Goal: Task Accomplishment & Management: Manage account settings

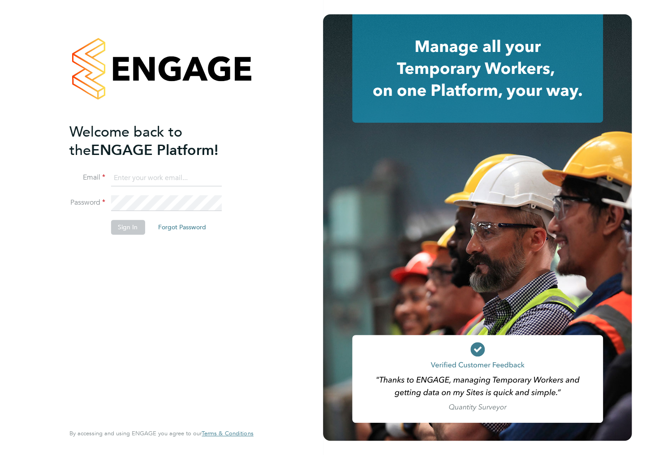
click at [162, 180] on input at bounding box center [166, 178] width 111 height 16
type input "ileana.salsano@thebestconnection.co.uk"
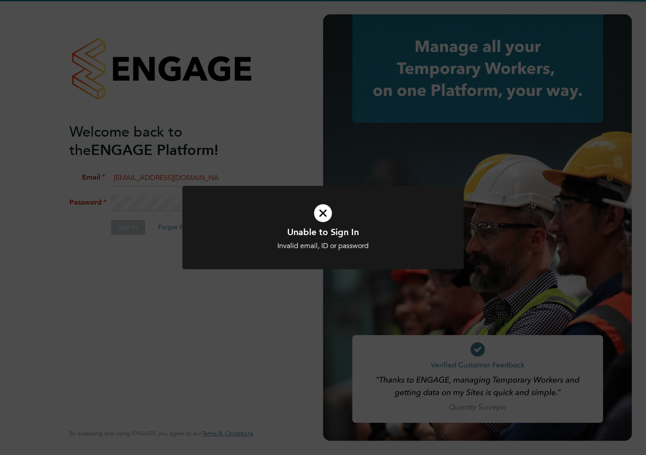
click at [281, 192] on div at bounding box center [322, 228] width 281 height 84
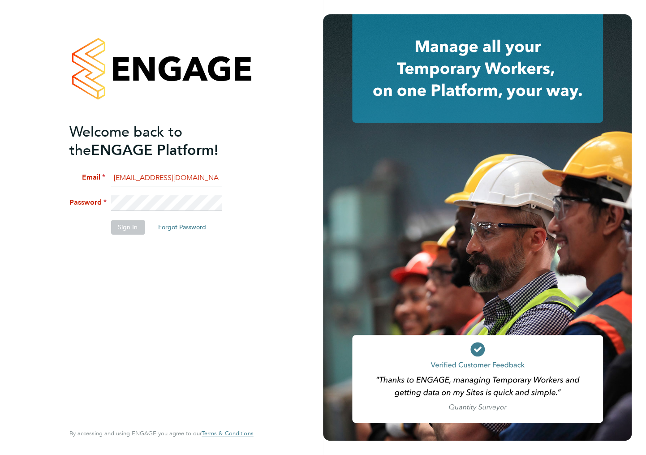
click at [99, 202] on li "Password" at bounding box center [156, 207] width 175 height 25
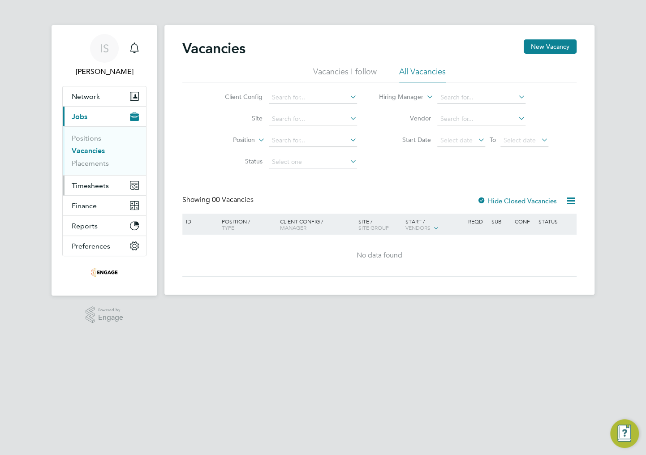
click at [86, 186] on span "Timesheets" at bounding box center [90, 185] width 37 height 9
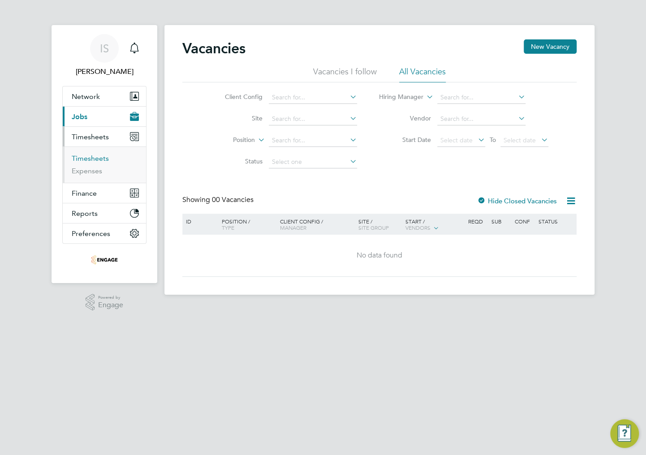
click at [85, 158] on link "Timesheets" at bounding box center [90, 158] width 37 height 9
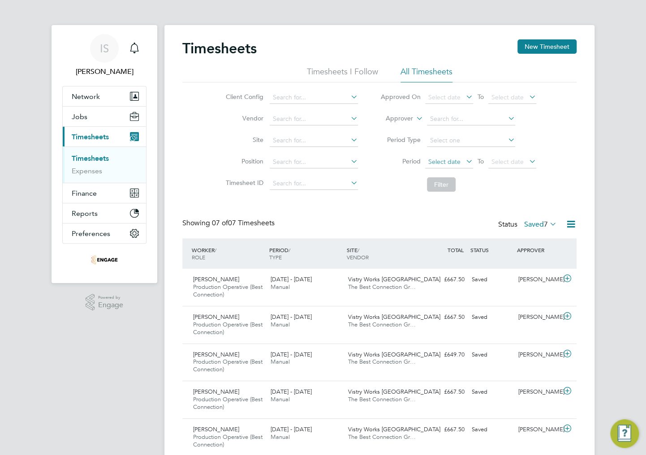
click at [450, 161] on span "Select date" at bounding box center [444, 162] width 32 height 8
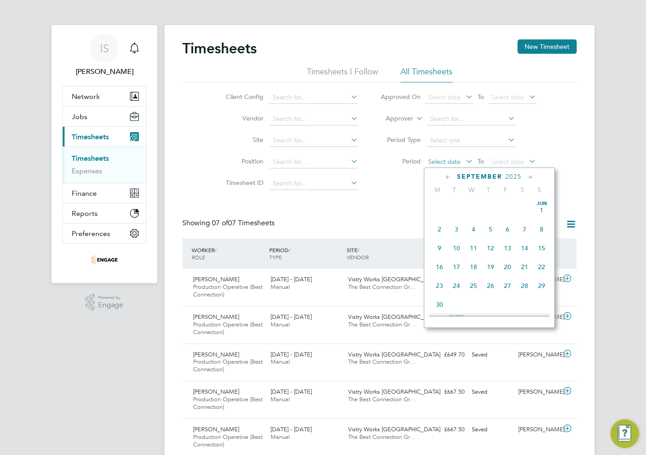
scroll to position [351, 0]
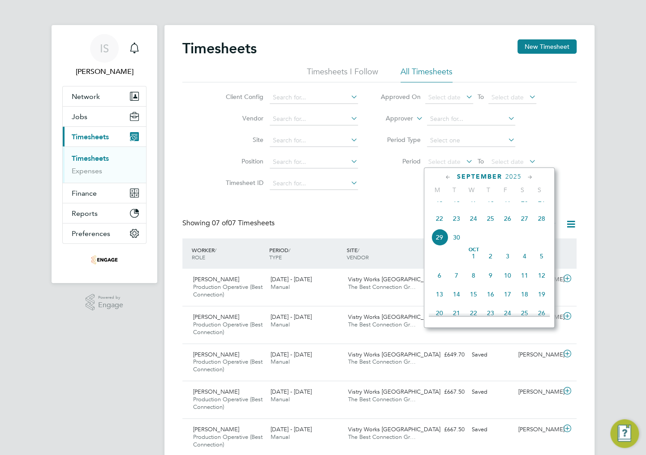
click at [404, 186] on li "Filter" at bounding box center [458, 184] width 178 height 23
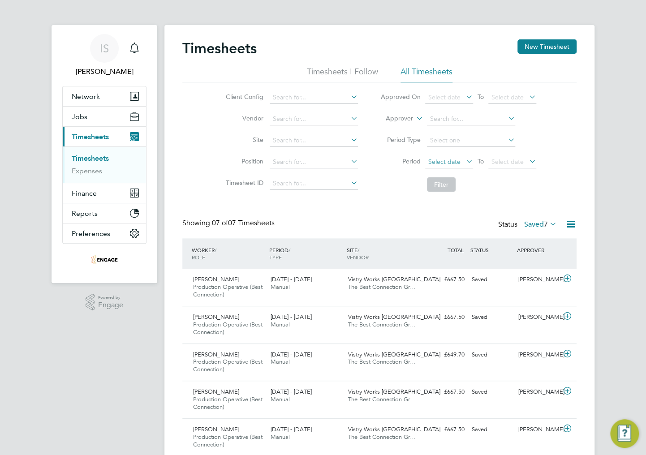
click at [458, 163] on span "Select date" at bounding box center [444, 162] width 32 height 8
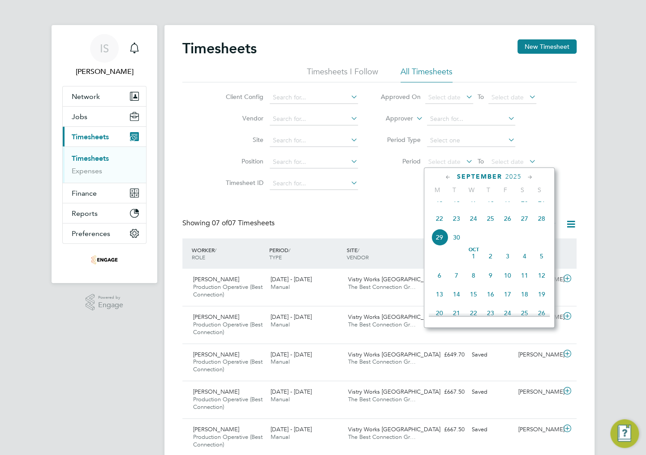
click at [438, 227] on span "22" at bounding box center [439, 218] width 17 height 17
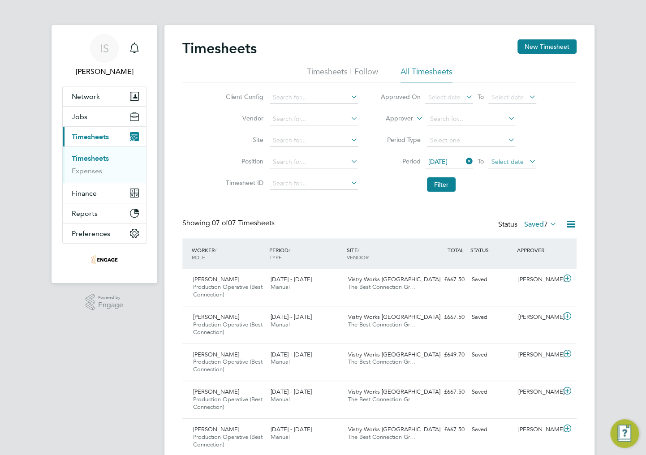
click at [516, 161] on span "Select date" at bounding box center [507, 162] width 32 height 8
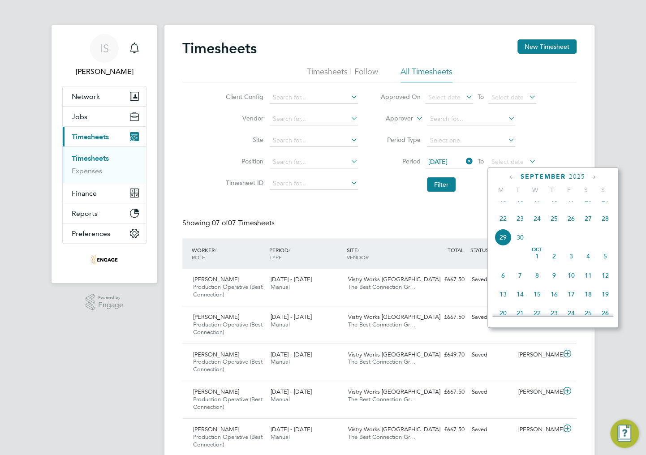
click at [604, 227] on span "28" at bounding box center [604, 218] width 17 height 17
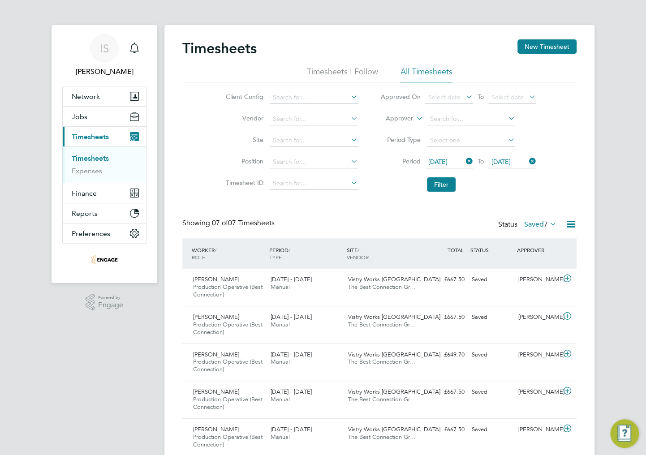
click at [543, 225] on span "7" at bounding box center [545, 224] width 4 height 9
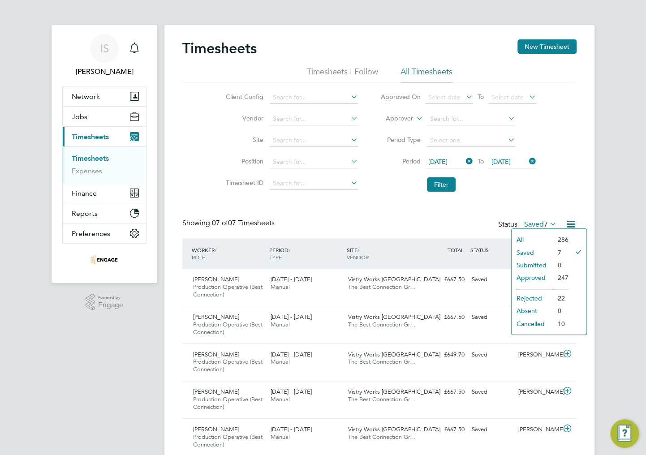
click at [501, 220] on div "Status Saved 7" at bounding box center [528, 224] width 60 height 13
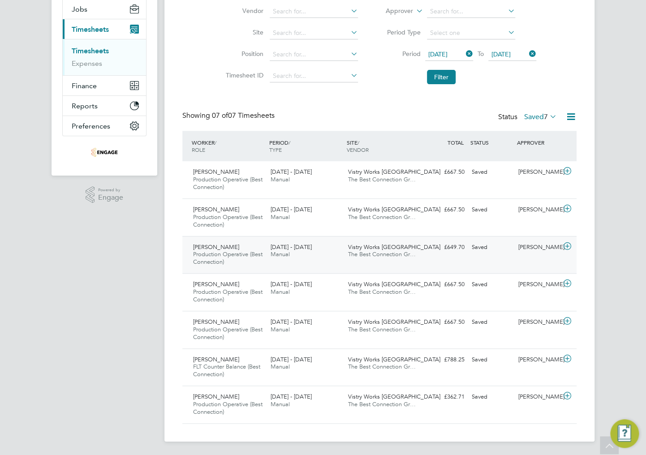
click at [249, 255] on div "Peter Leszko Production Operative (Best Connection) 22 - 28 Sep 2025" at bounding box center [227, 255] width 77 height 30
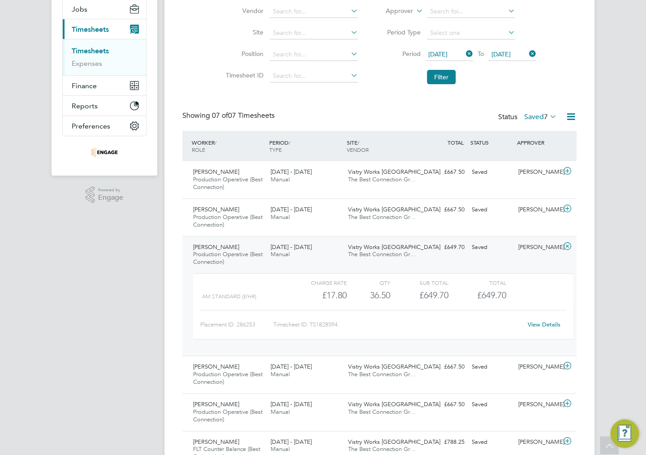
click at [544, 325] on link "View Details" at bounding box center [543, 325] width 33 height 8
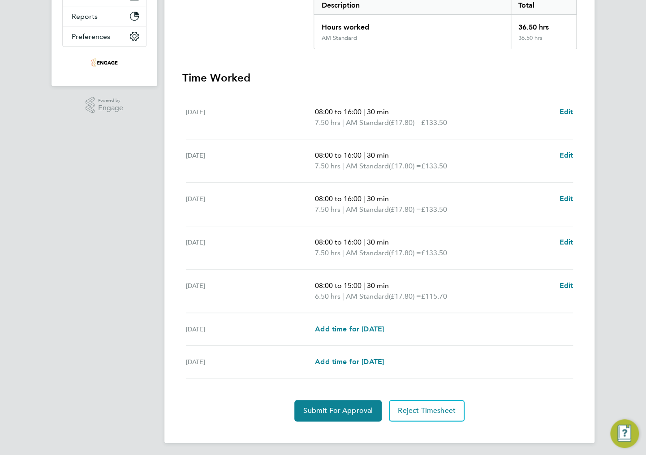
scroll to position [198, 0]
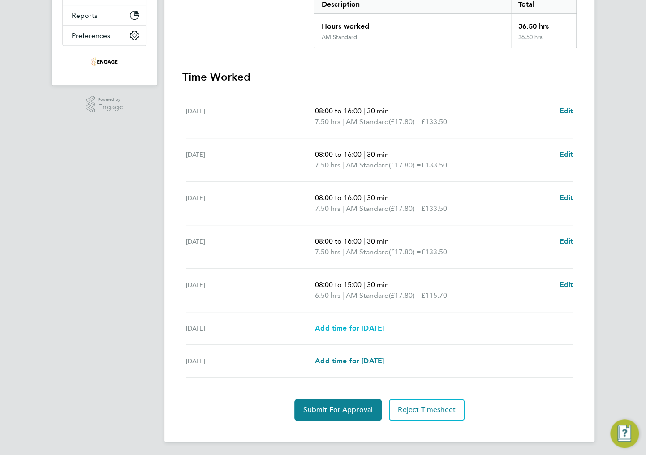
click at [344, 328] on span "Add time for [DATE]" at bounding box center [349, 328] width 69 height 9
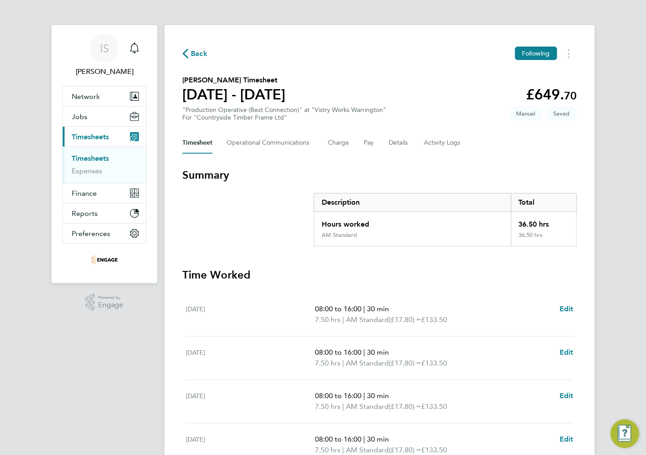
select select "15"
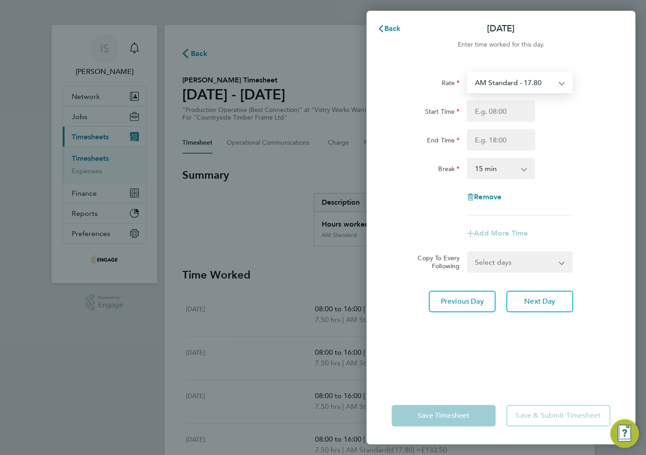
click at [507, 86] on select "AM Standard - 17.80 BONUS - 13.50 PM Standard - 19.09 AM OT2 - 35.60 PM OT2 - 3…" at bounding box center [513, 83] width 93 height 20
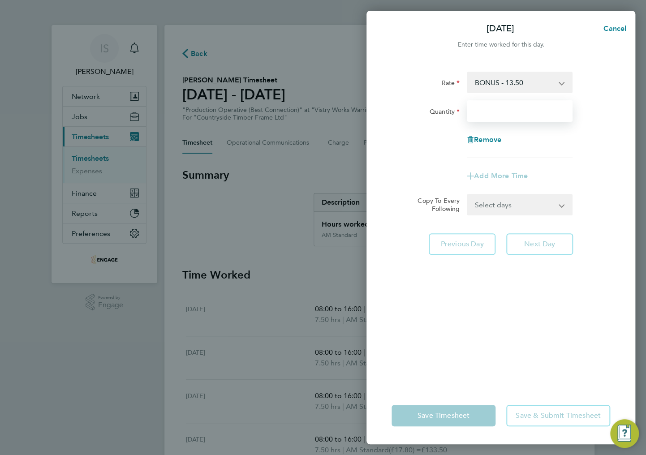
click at [489, 111] on input "Quantity" at bounding box center [519, 110] width 106 height 21
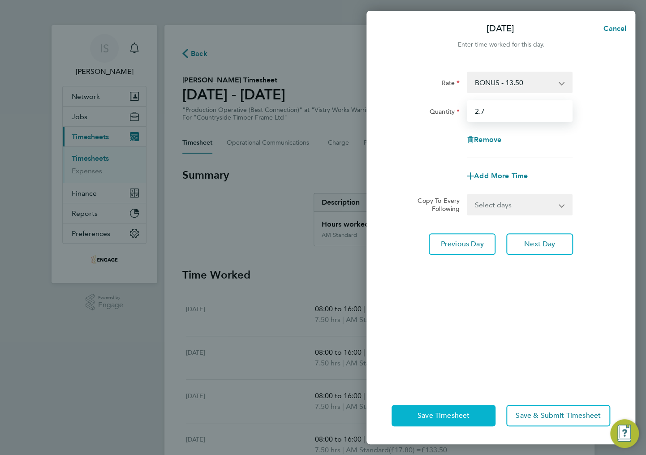
type input "2.7"
click at [439, 416] on span "Save Timesheet" at bounding box center [443, 415] width 52 height 9
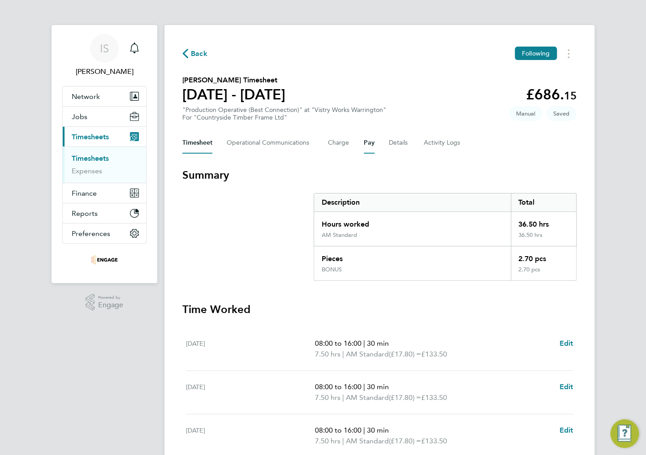
click at [371, 145] on button "Pay" at bounding box center [369, 142] width 11 height 21
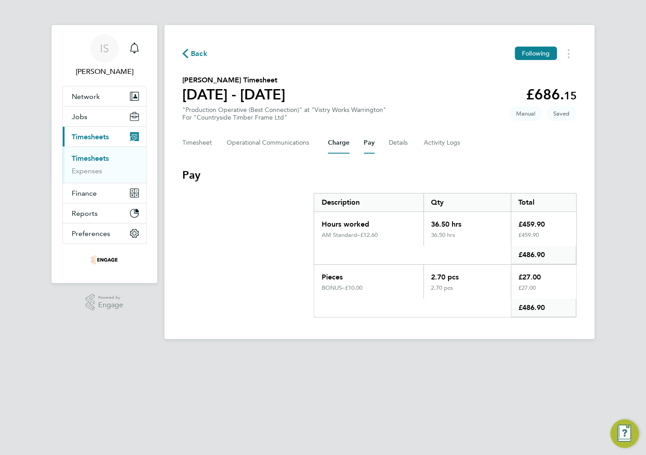
click at [338, 145] on button "Charge" at bounding box center [338, 142] width 21 height 21
click at [195, 150] on button "Timesheet" at bounding box center [197, 142] width 30 height 21
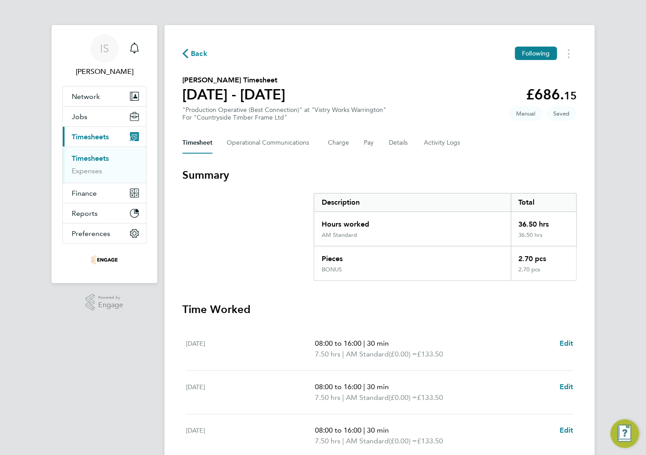
click at [184, 58] on icon "button" at bounding box center [185, 53] width 6 height 9
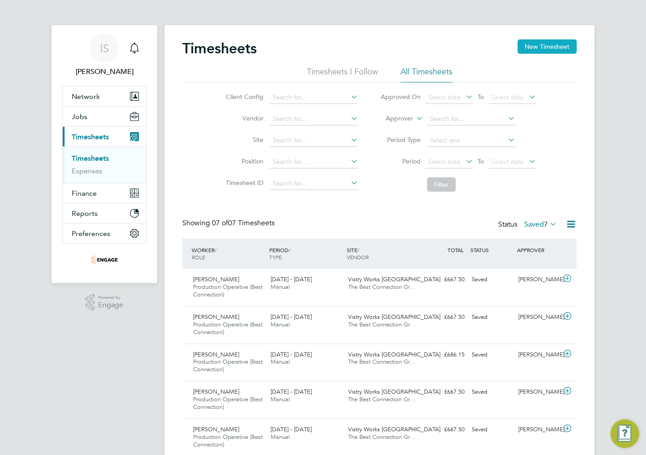
click at [530, 49] on button "New Timesheet" at bounding box center [546, 46] width 59 height 14
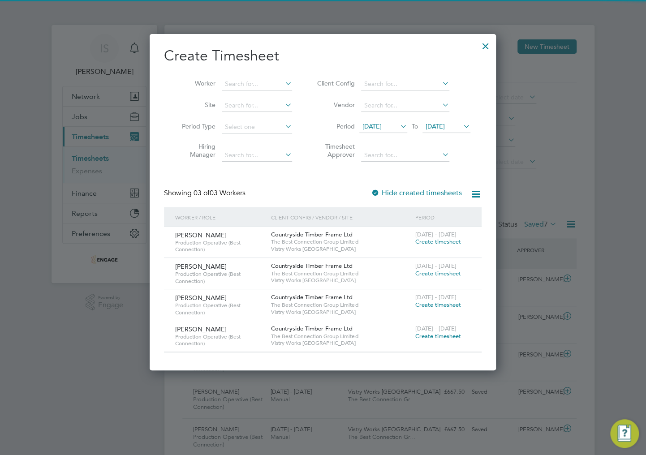
click at [381, 124] on span "[DATE]" at bounding box center [371, 126] width 19 height 8
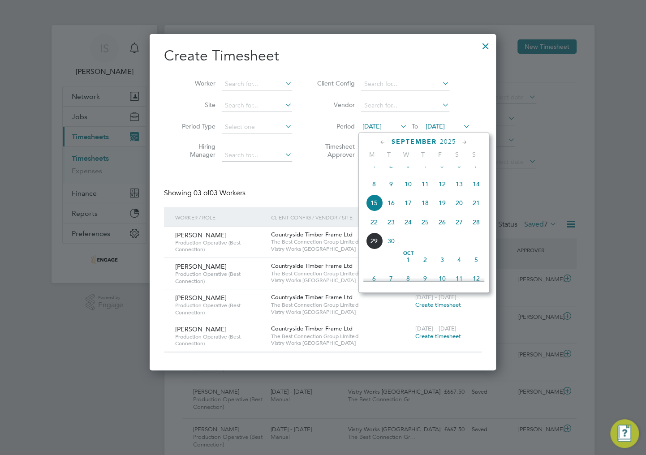
click at [372, 231] on span "22" at bounding box center [373, 222] width 17 height 17
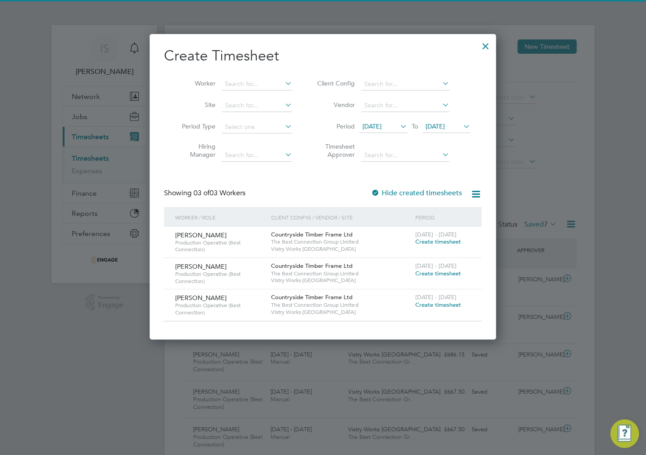
click at [445, 128] on span "[DATE]" at bounding box center [434, 126] width 19 height 8
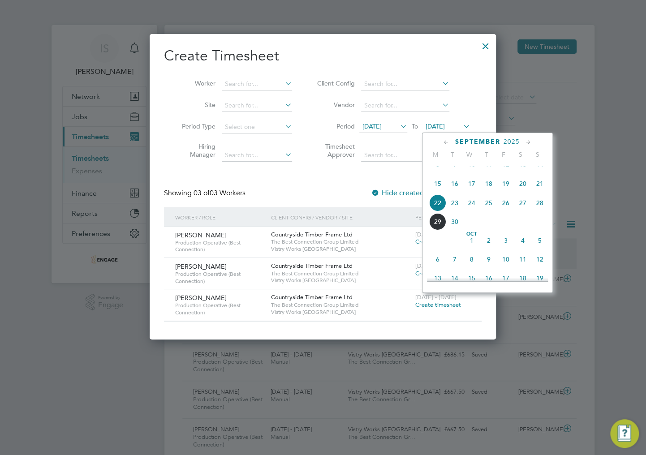
click at [539, 211] on span "28" at bounding box center [539, 202] width 17 height 17
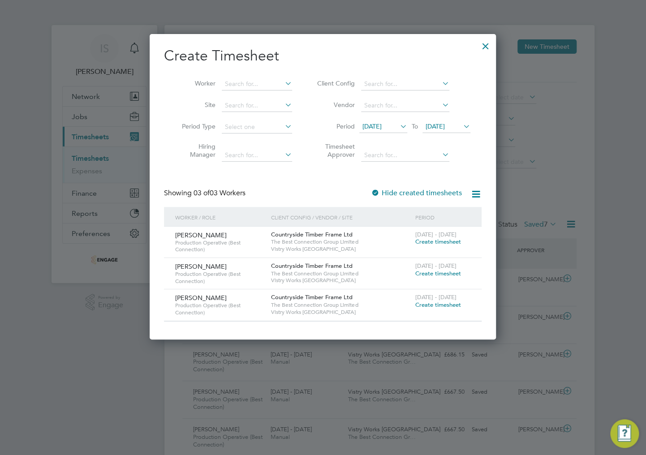
click at [486, 47] on div at bounding box center [485, 44] width 16 height 16
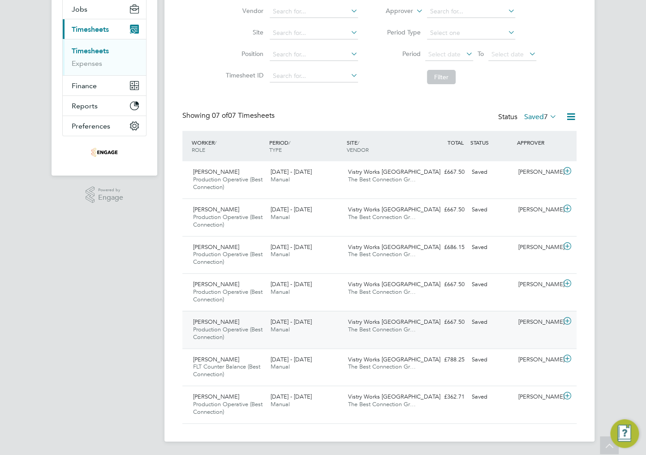
click at [446, 327] on div "£667.50 Saved" at bounding box center [444, 322] width 47 height 15
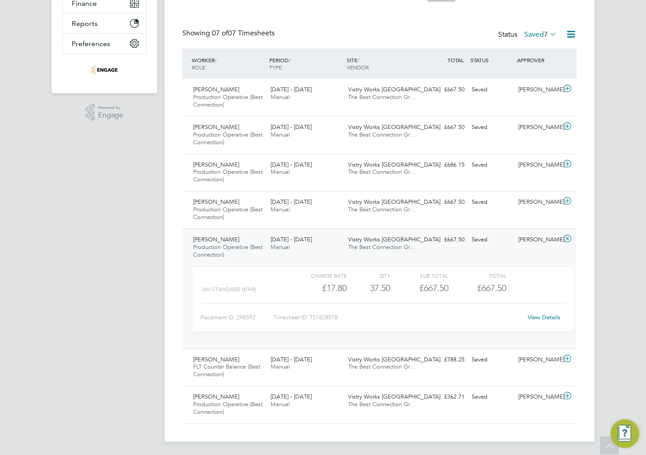
click at [544, 319] on link "View Details" at bounding box center [543, 317] width 33 height 8
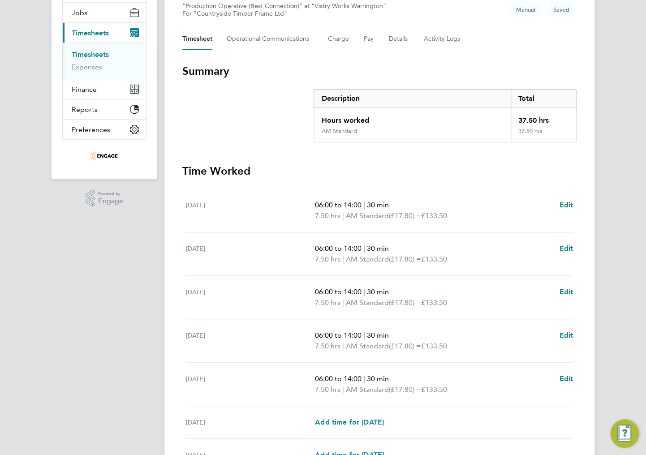
scroll to position [198, 0]
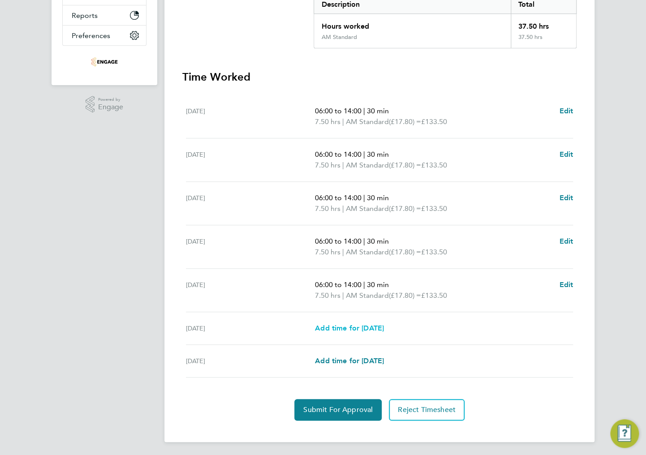
click at [344, 330] on span "Add time for Sat 27 Sep" at bounding box center [349, 328] width 69 height 9
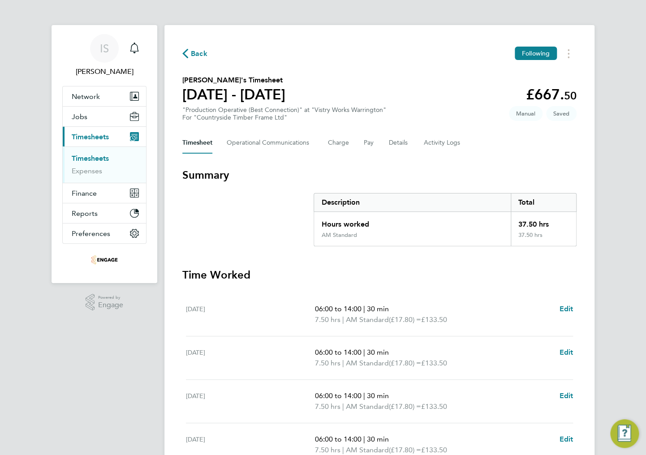
select select "15"
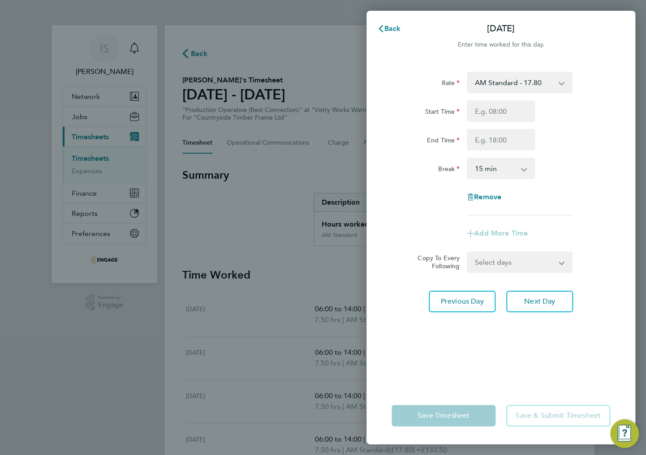
click at [501, 87] on select "AM Standard - 17.80 BONUS - 13.50 AM OT2 - 35.60 PM Standard - 19.09 PM OT1 - 2…" at bounding box center [513, 83] width 93 height 20
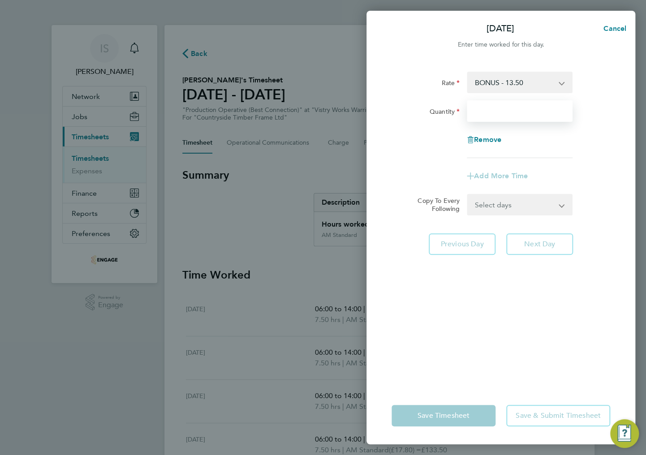
click at [491, 109] on input "Quantity" at bounding box center [519, 110] width 106 height 21
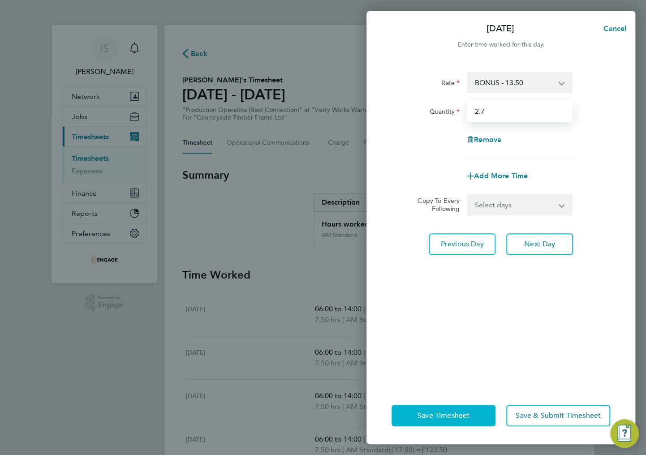
type input "2.7"
click at [456, 416] on span "Save Timesheet" at bounding box center [443, 415] width 52 height 9
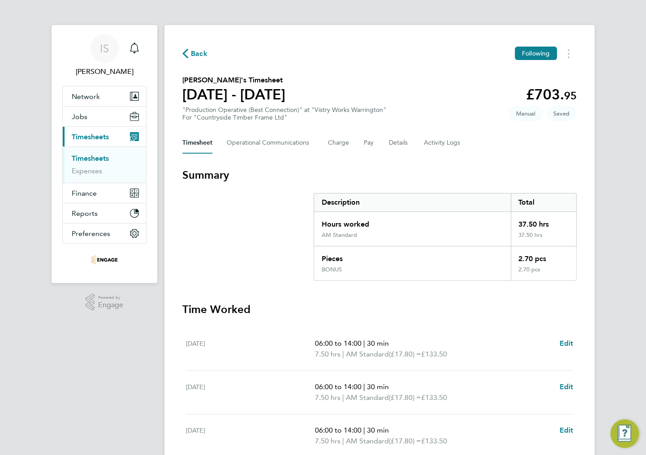
click at [190, 56] on span "Back" at bounding box center [194, 53] width 25 height 9
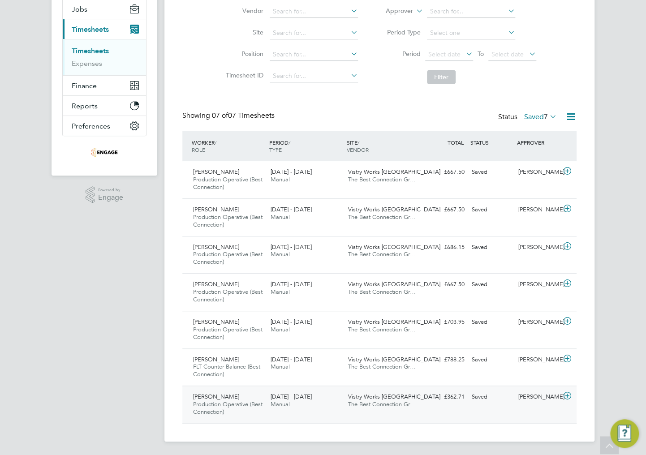
click at [235, 406] on span "Production Operative (Best Connection)" at bounding box center [227, 407] width 69 height 15
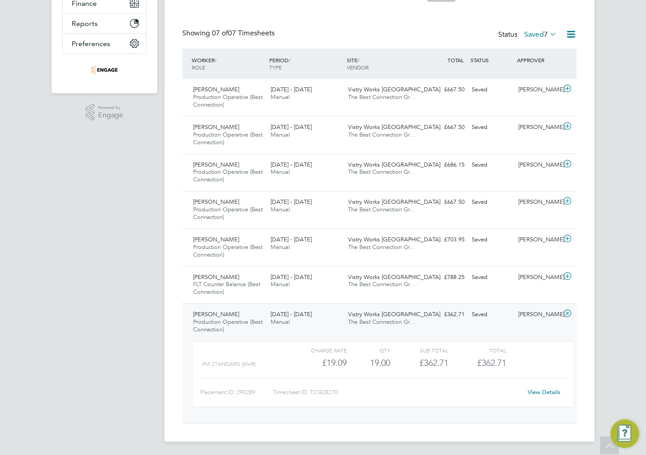
click at [552, 392] on link "View Details" at bounding box center [543, 392] width 33 height 8
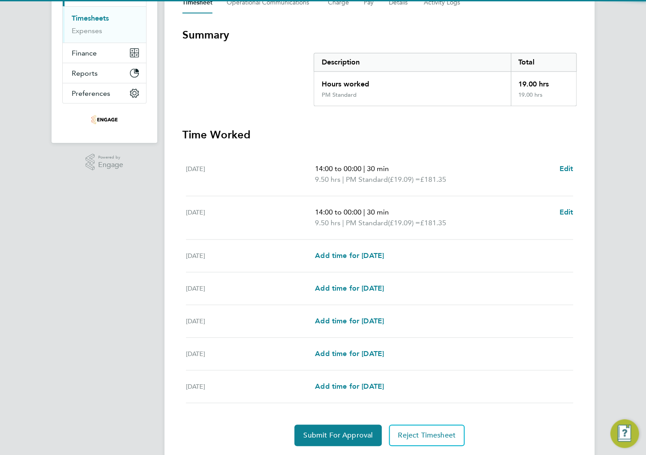
scroll to position [143, 0]
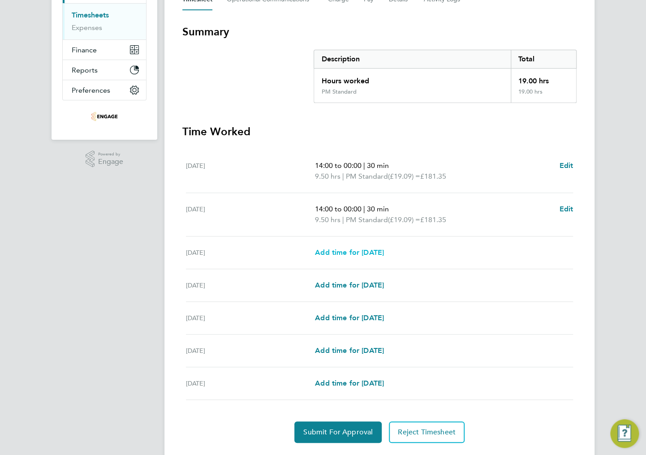
click at [368, 253] on span "Add time for [DATE]" at bounding box center [349, 252] width 69 height 9
select select "15"
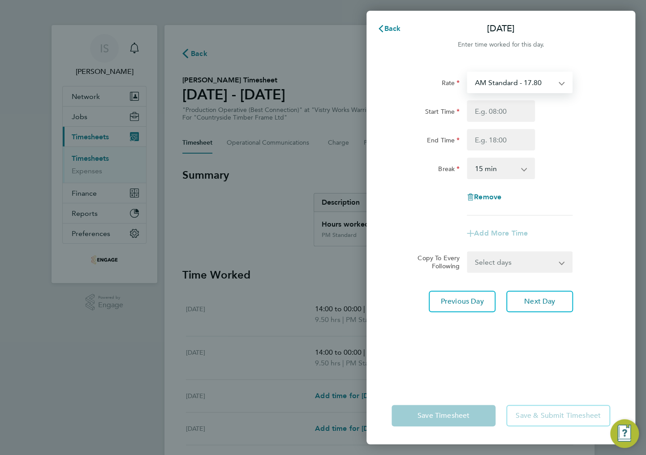
click at [506, 83] on select "AM Standard - 17.80 BONUS - 13.50 PM OT2 - 38.18 PM Standard - 19.09 AM OT2 - 3…" at bounding box center [513, 83] width 93 height 20
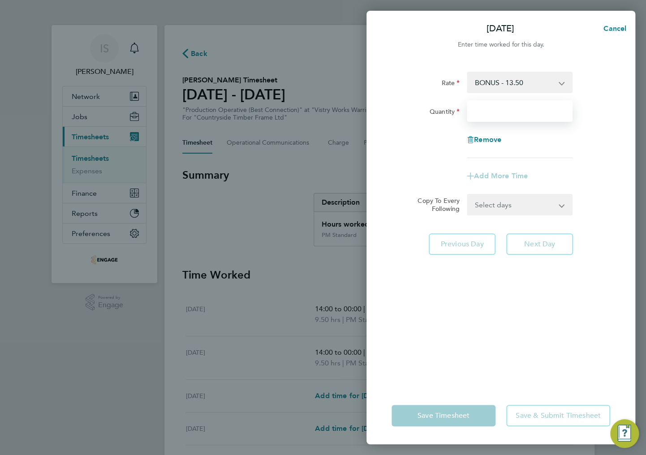
click at [497, 112] on input "Quantity" at bounding box center [519, 110] width 106 height 21
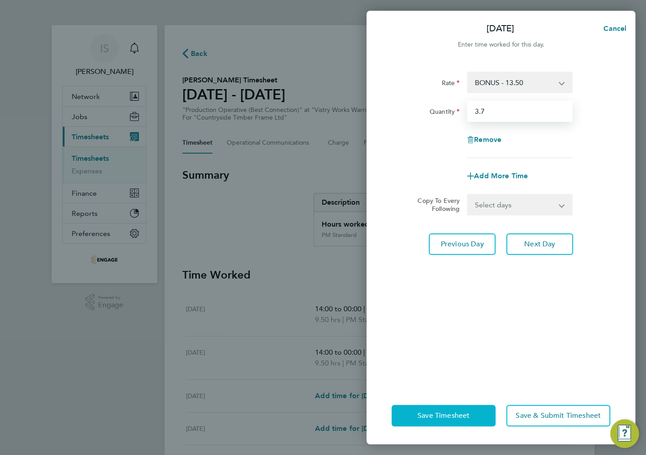
type input "3.7"
click at [455, 420] on button "Save Timesheet" at bounding box center [443, 415] width 104 height 21
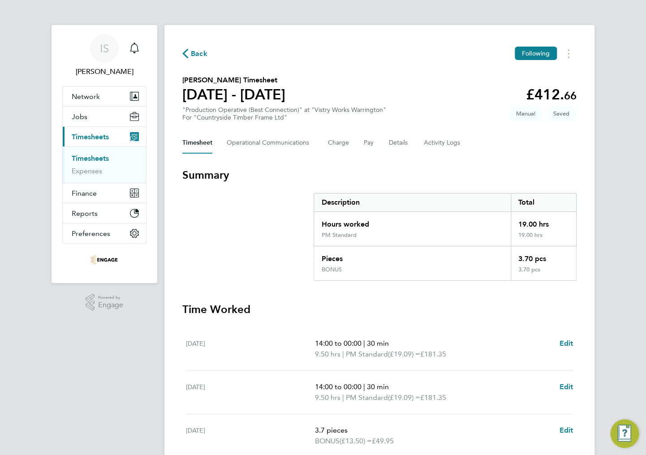
click at [360, 145] on div "Timesheet Operational Communications Charge Pay Details Activity Logs" at bounding box center [379, 142] width 394 height 21
click at [368, 144] on button "Pay" at bounding box center [369, 142] width 11 height 21
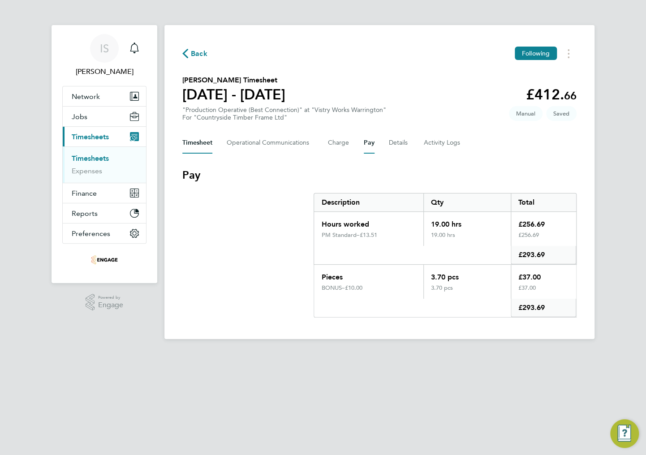
click at [206, 149] on button "Timesheet" at bounding box center [197, 142] width 30 height 21
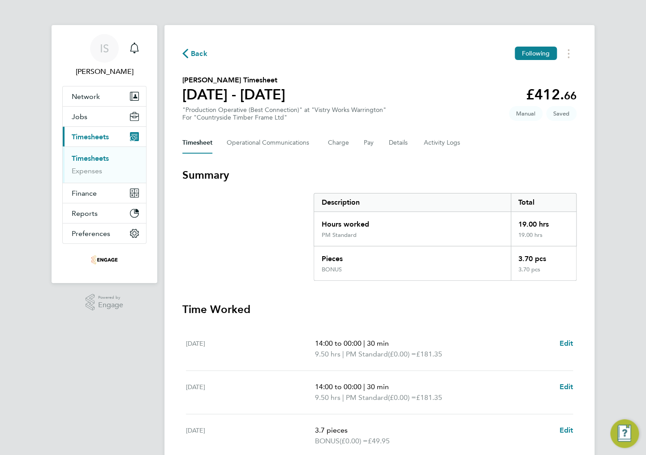
click at [192, 56] on span "Back" at bounding box center [199, 53] width 17 height 11
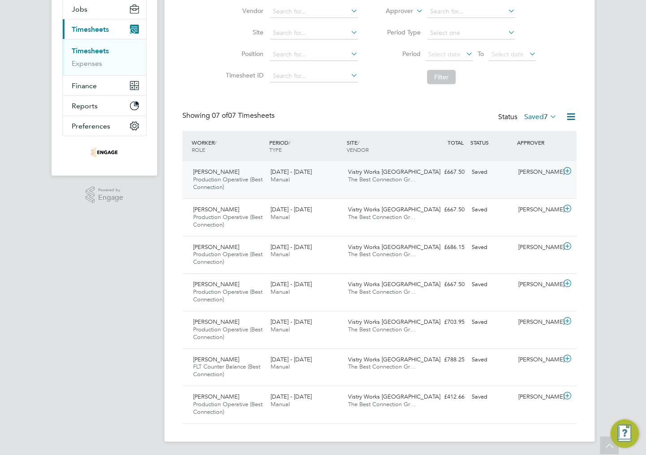
click at [251, 175] on div "Lucian Ivan Production Operative (Best Connection) 22 - 28 Sep 2025" at bounding box center [227, 180] width 77 height 30
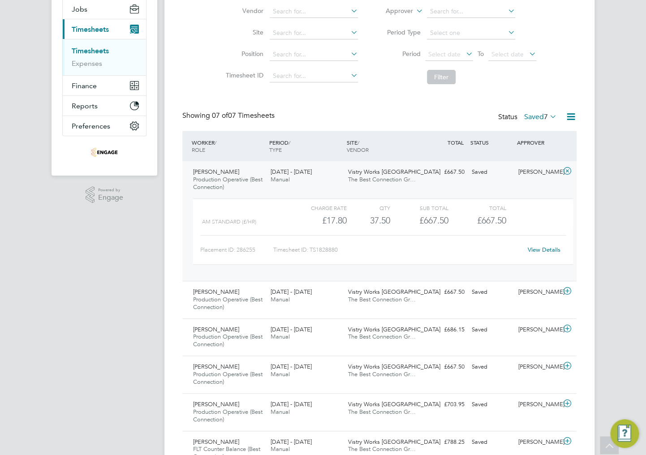
click at [549, 248] on link "View Details" at bounding box center [543, 250] width 33 height 8
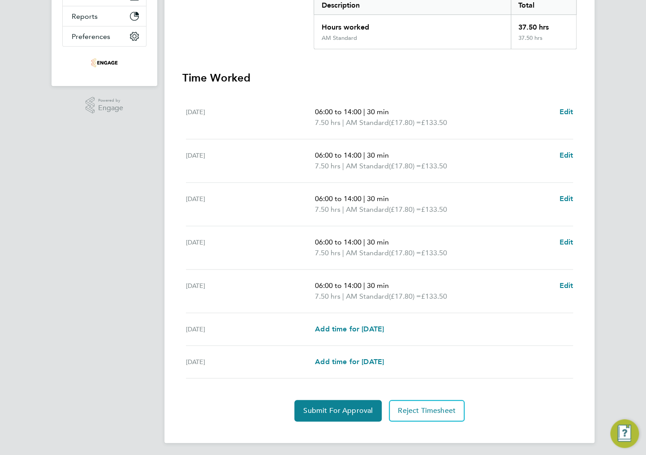
scroll to position [198, 0]
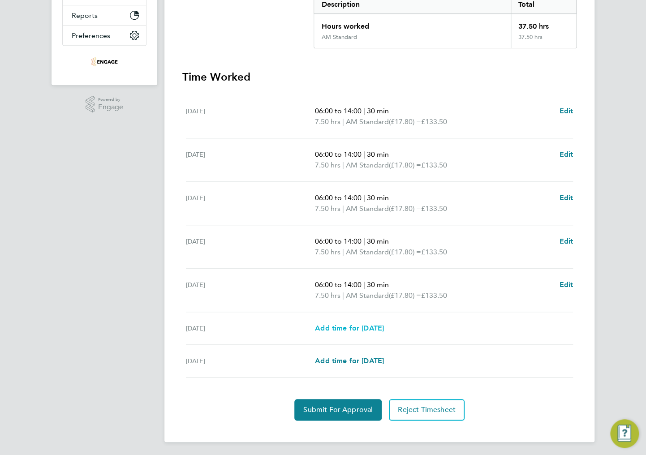
click at [355, 325] on span "Add time for [DATE]" at bounding box center [349, 328] width 69 height 9
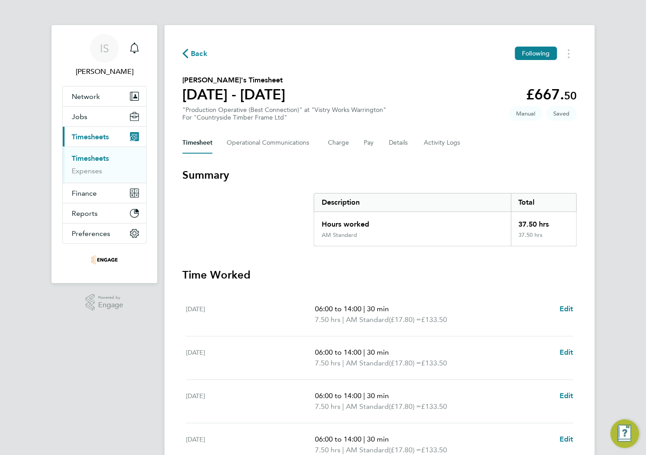
select select "15"
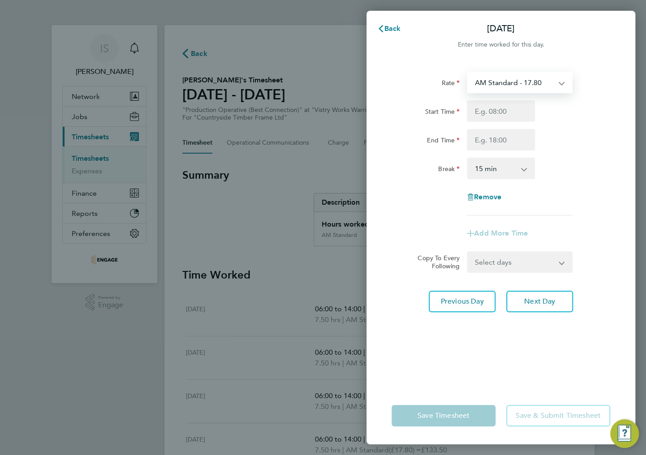
click at [502, 80] on select "AM Standard - 17.80 BONUS - 13.50 AM OT1 - 26.70 AM OT2 - 35.60 PM Standard - 1…" at bounding box center [513, 83] width 93 height 20
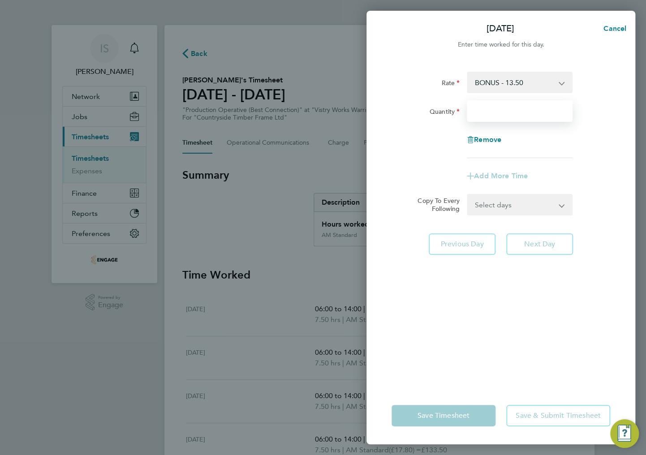
click at [492, 109] on input "Quantity" at bounding box center [519, 110] width 106 height 21
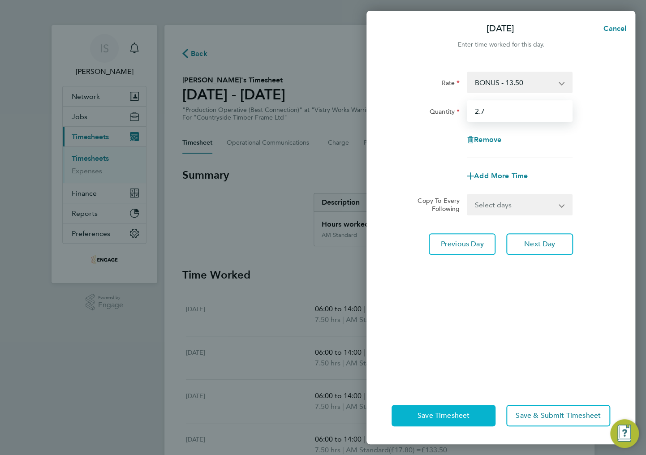
type input "2.7"
click at [431, 414] on span "Save Timesheet" at bounding box center [443, 415] width 52 height 9
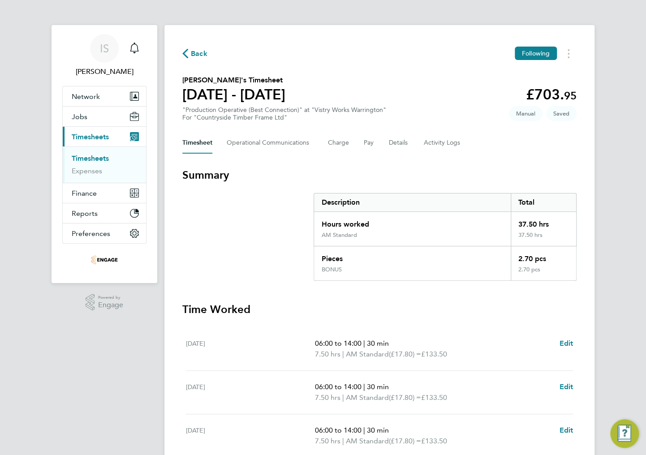
click at [372, 144] on div "Timesheet Operational Communications Charge Pay Details Activity Logs" at bounding box center [379, 142] width 394 height 21
click at [367, 144] on button "Pay" at bounding box center [369, 142] width 11 height 21
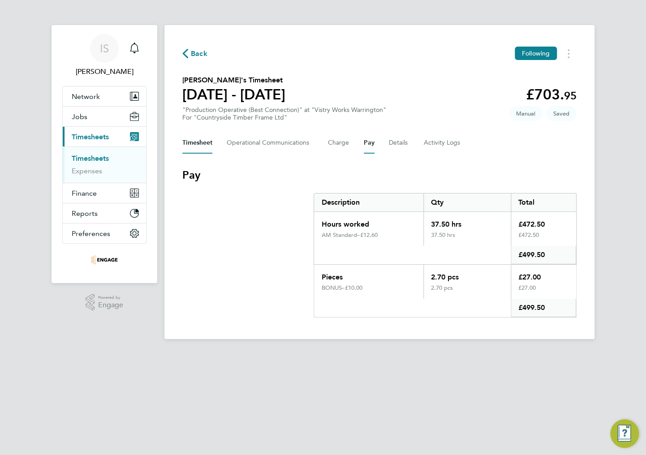
click at [202, 143] on button "Timesheet" at bounding box center [197, 142] width 30 height 21
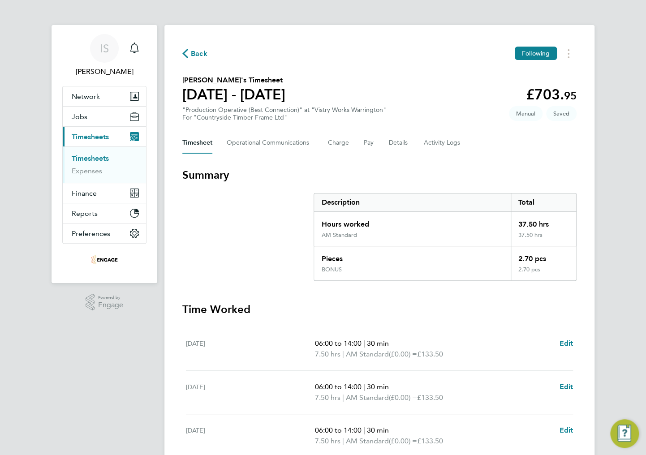
click at [187, 51] on icon "button" at bounding box center [185, 53] width 6 height 9
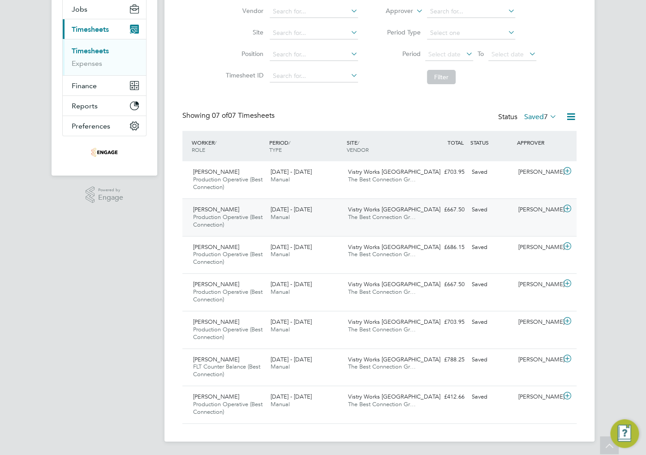
click at [233, 214] on span "Production Operative (Best Connection)" at bounding box center [227, 220] width 69 height 15
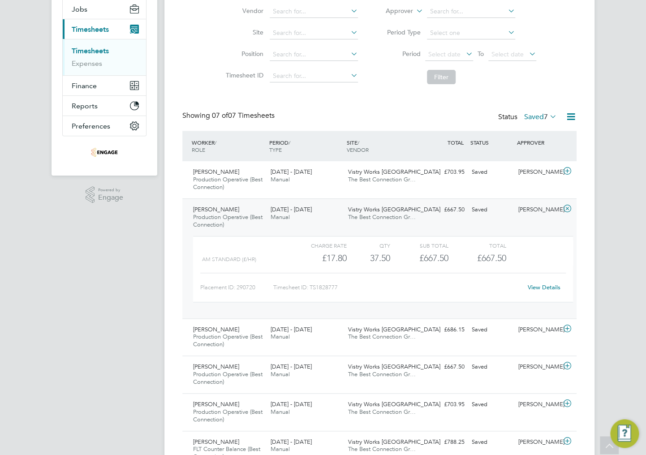
click at [546, 286] on link "View Details" at bounding box center [543, 287] width 33 height 8
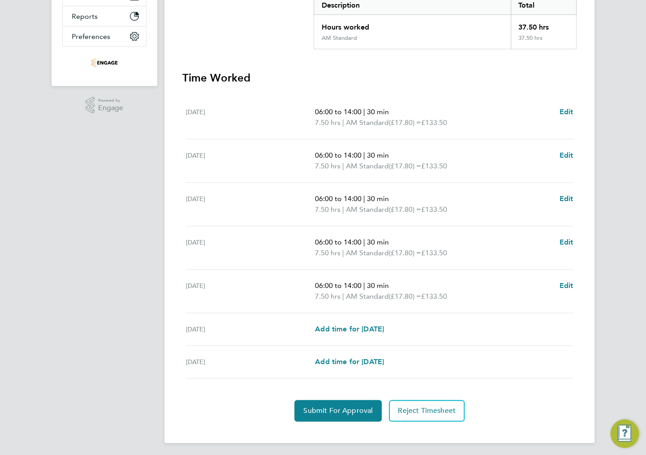
scroll to position [198, 0]
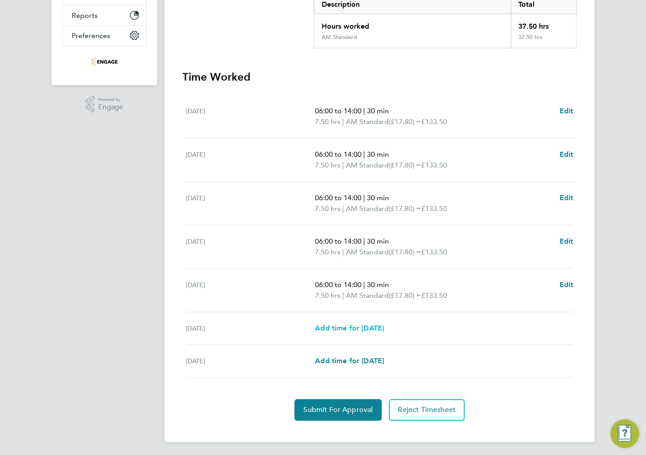
click at [336, 326] on span "Add time for [DATE]" at bounding box center [349, 328] width 69 height 9
select select "15"
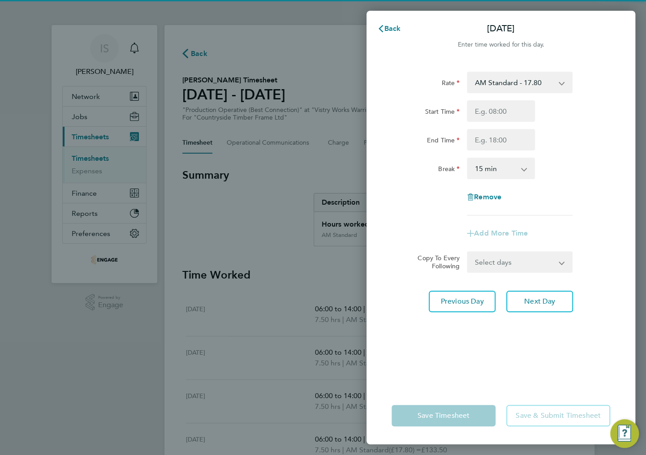
click at [500, 83] on select "AM Standard - 17.80 BONUS. - 13.50 PM Standard - 19.09 PM OT2 - 38.18 AM OT1 - …" at bounding box center [513, 83] width 93 height 20
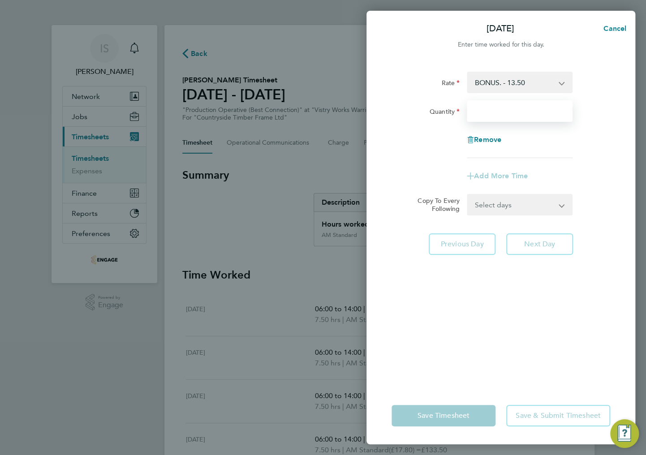
click at [487, 107] on input "Quantity" at bounding box center [519, 110] width 106 height 21
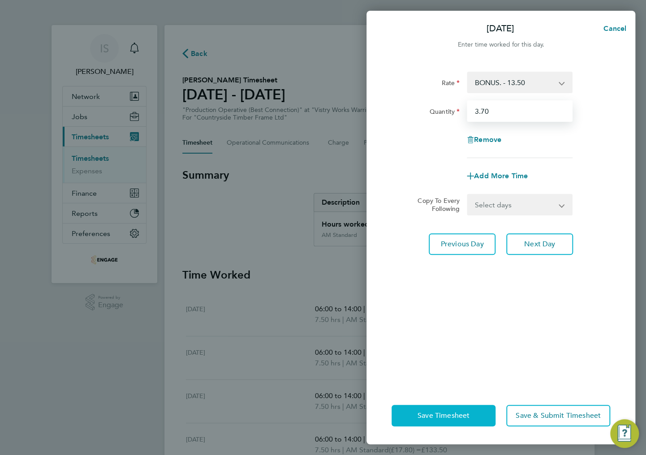
type input "3.70"
click at [430, 415] on span "Save Timesheet" at bounding box center [443, 415] width 52 height 9
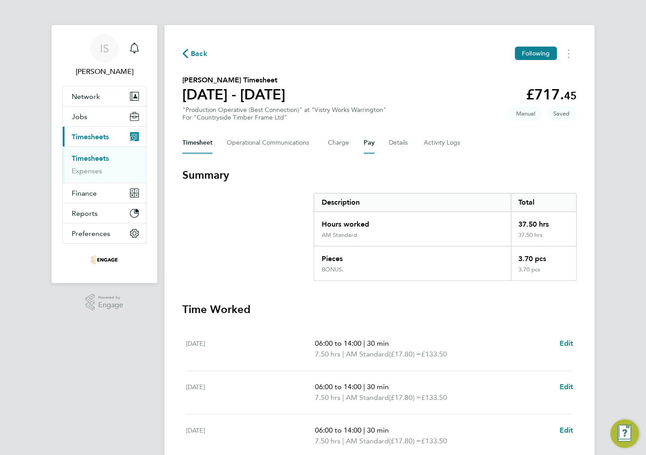
click at [366, 147] on button "Pay" at bounding box center [369, 142] width 11 height 21
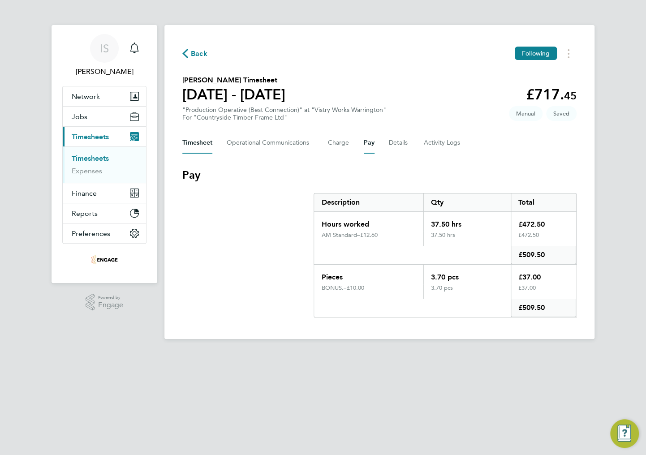
click at [199, 141] on button "Timesheet" at bounding box center [197, 142] width 30 height 21
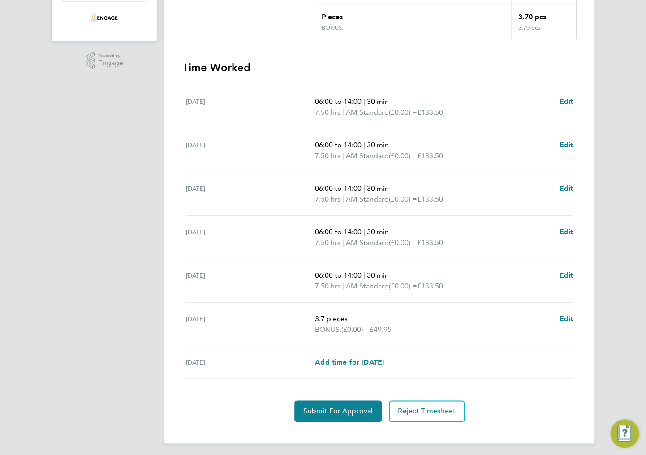
scroll to position [243, 0]
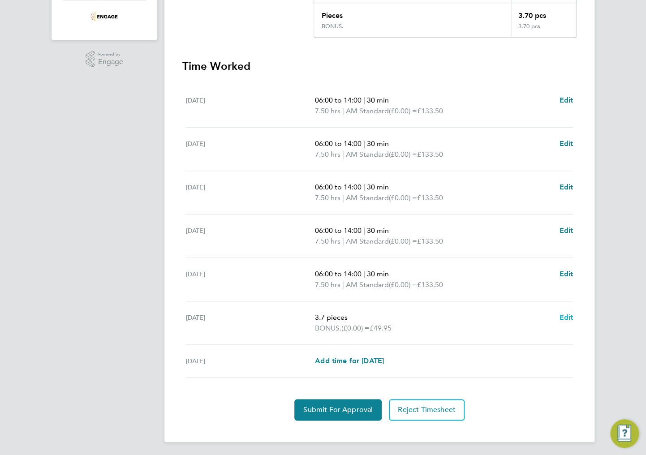
click at [564, 315] on span "Edit" at bounding box center [566, 317] width 14 height 9
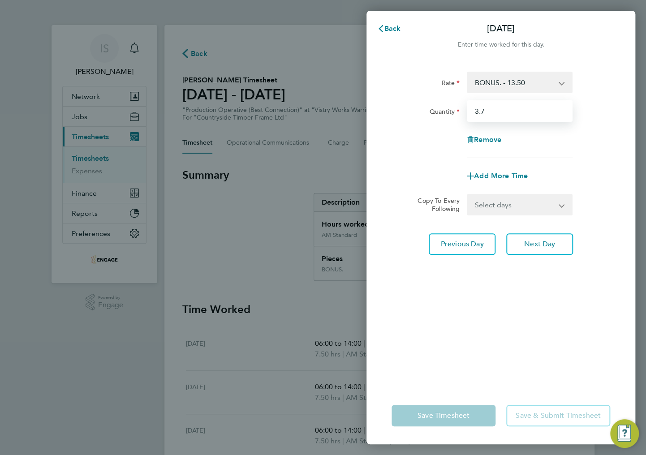
drag, startPoint x: 492, startPoint y: 113, endPoint x: 469, endPoint y: 112, distance: 22.4
click at [469, 112] on input "3.7" at bounding box center [519, 110] width 106 height 21
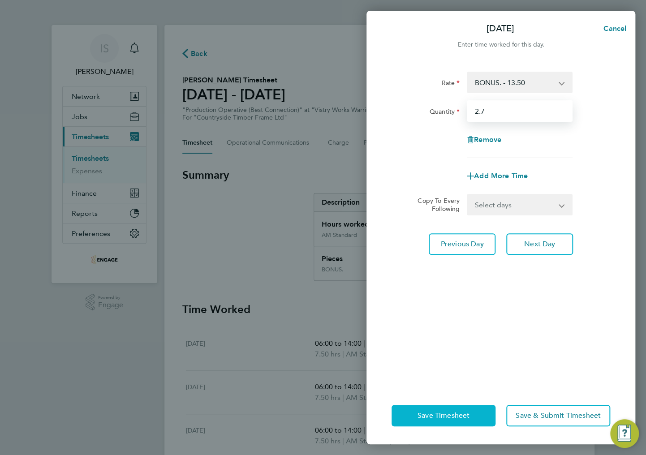
type input "2.7"
click at [441, 414] on span "Save Timesheet" at bounding box center [443, 415] width 52 height 9
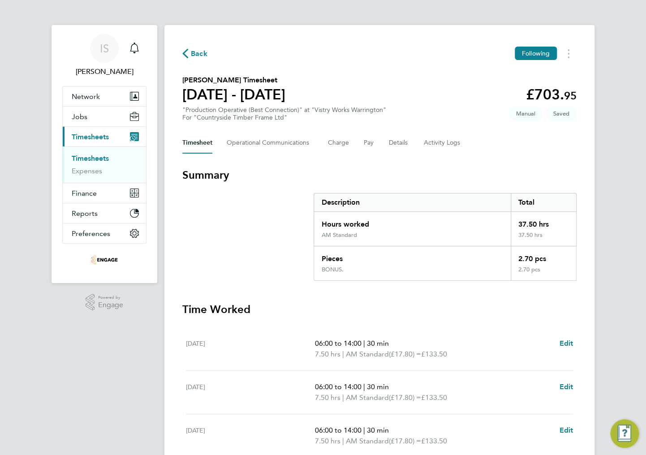
click at [191, 56] on span "Back" at bounding box center [199, 53] width 17 height 11
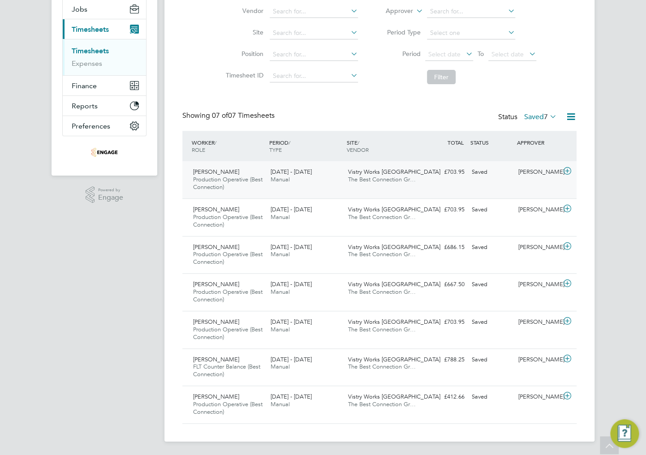
click at [464, 181] on div "[PERSON_NAME] Production Operative (Best Connection) [DATE] - [DATE] [DATE] - […" at bounding box center [379, 179] width 394 height 37
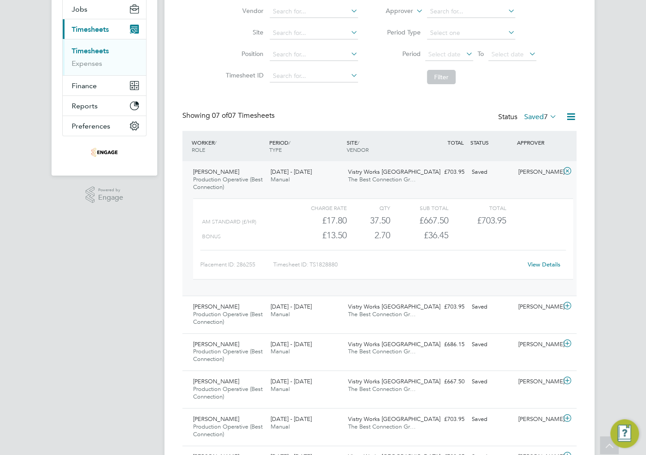
click at [538, 264] on link "View Details" at bounding box center [543, 265] width 33 height 8
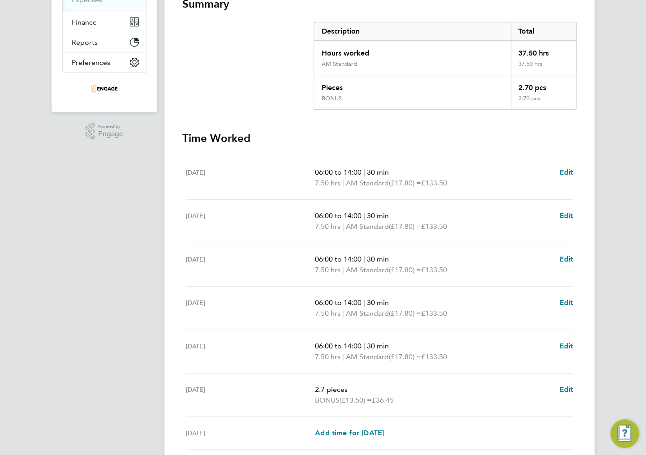
scroll to position [243, 0]
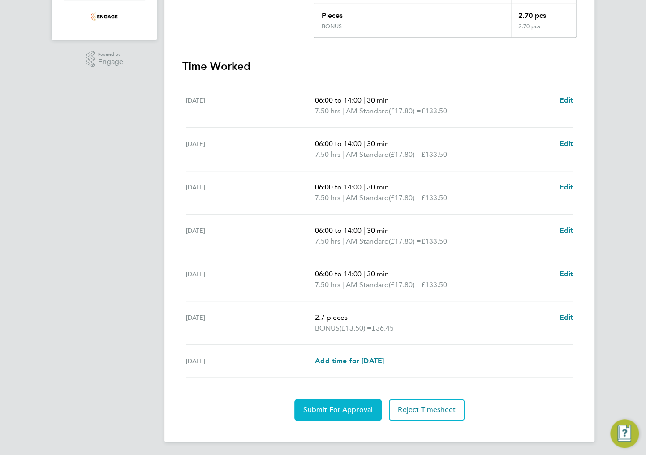
click at [333, 407] on span "Submit For Approval" at bounding box center [337, 409] width 69 height 9
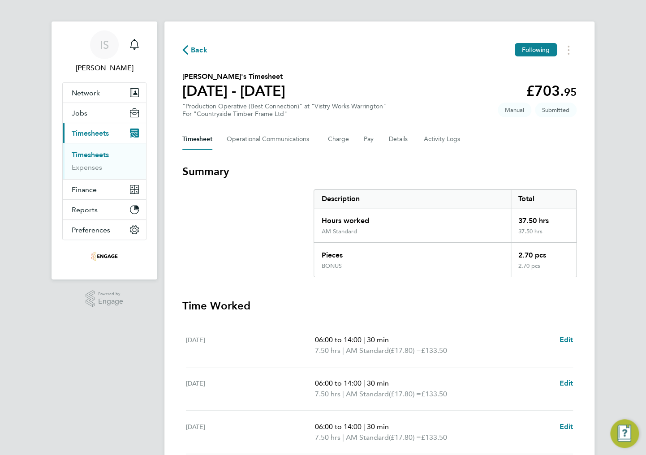
scroll to position [0, 0]
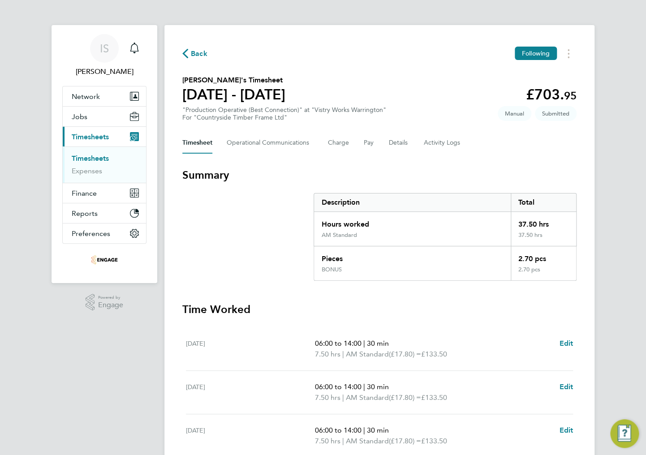
click at [190, 54] on span "Back" at bounding box center [194, 53] width 25 height 9
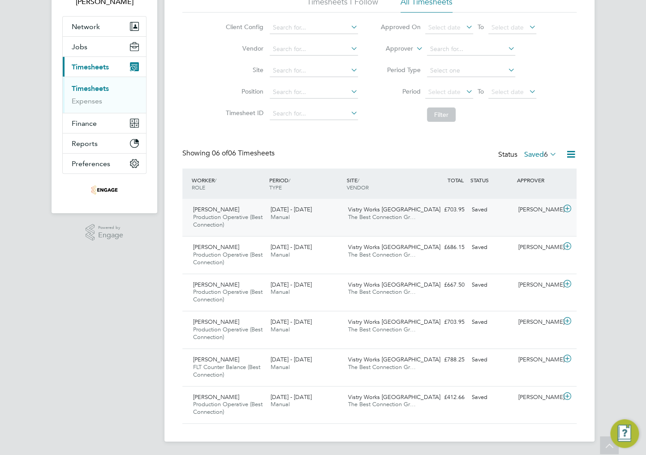
click at [321, 213] on div "22 - 28 Sep 2025 Manual" at bounding box center [305, 213] width 77 height 22
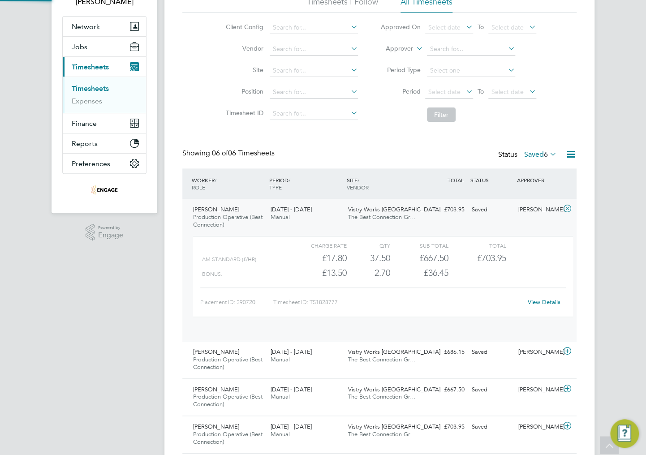
scroll to position [4, 4]
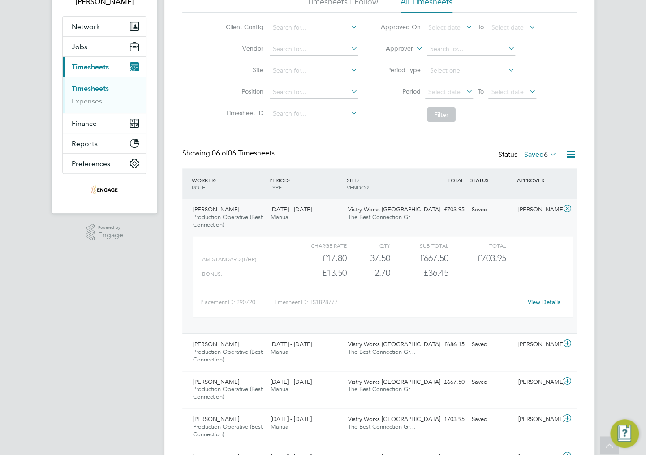
click at [544, 303] on link "View Details" at bounding box center [543, 302] width 33 height 8
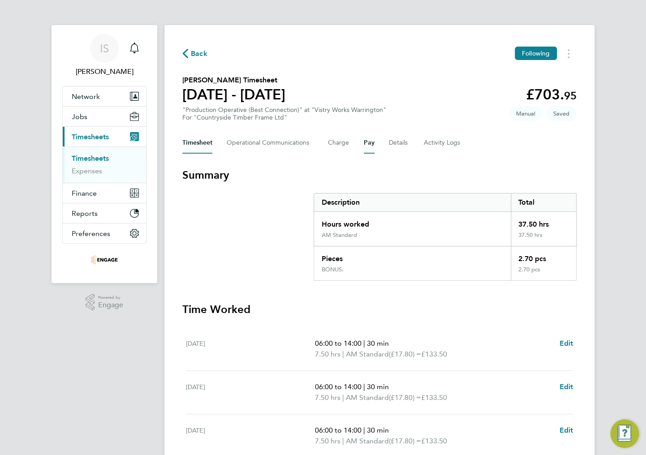
click at [367, 145] on button "Pay" at bounding box center [369, 142] width 11 height 21
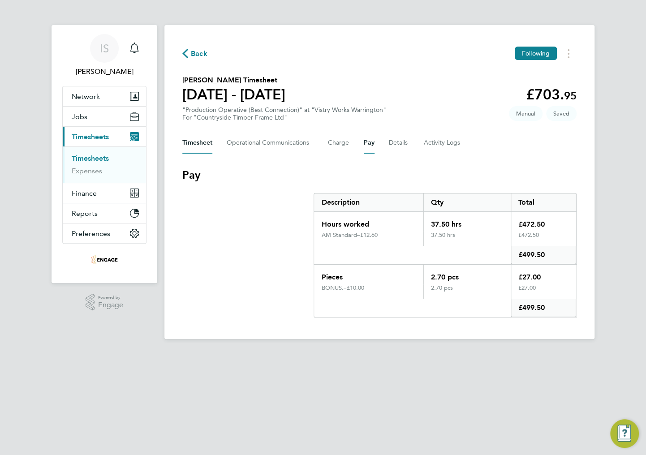
click at [209, 146] on button "Timesheet" at bounding box center [197, 142] width 30 height 21
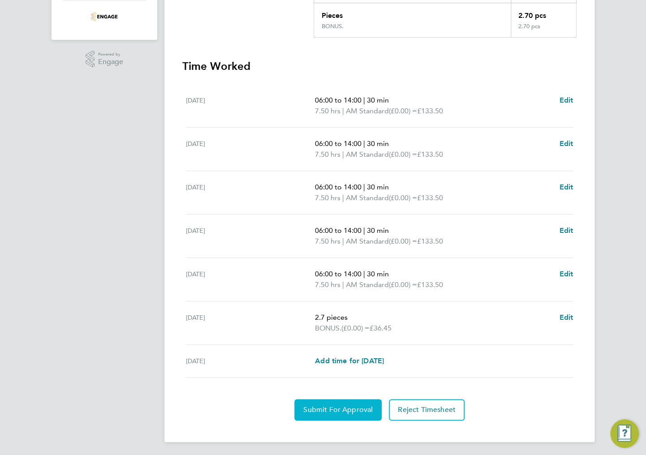
click at [315, 413] on button "Submit For Approval" at bounding box center [337, 409] width 87 height 21
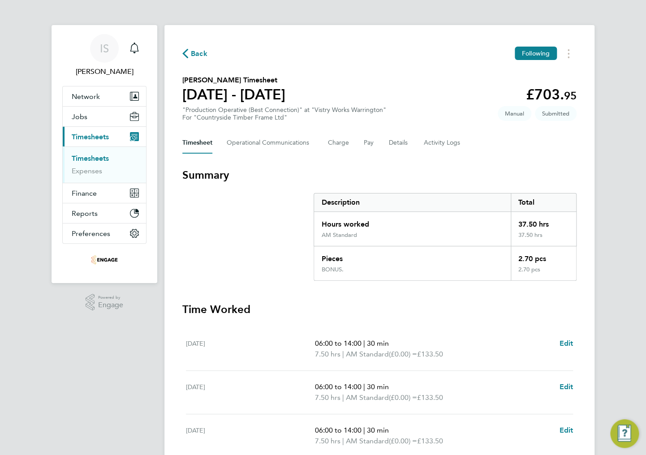
click at [180, 50] on div "Back Following [PERSON_NAME] Timesheet [DATE] - [DATE] £703. 95 "Production Ope…" at bounding box center [379, 355] width 430 height 660
click at [184, 53] on icon "button" at bounding box center [185, 53] width 6 height 9
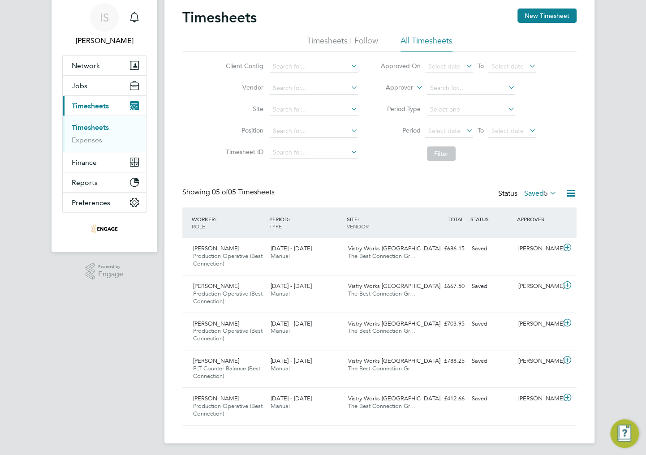
scroll to position [33, 0]
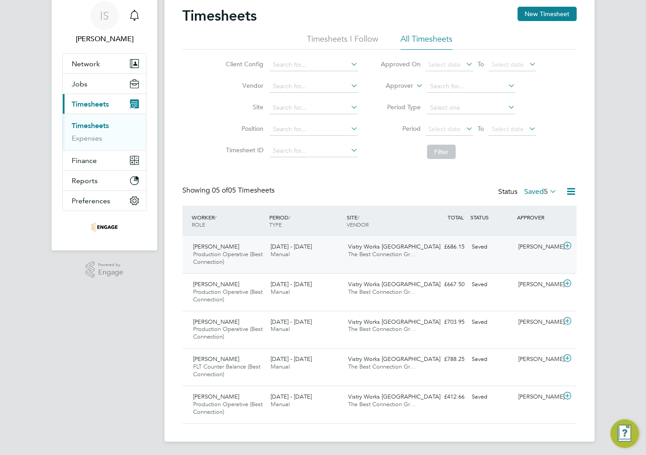
click at [287, 256] on span "Manual" at bounding box center [279, 254] width 19 height 8
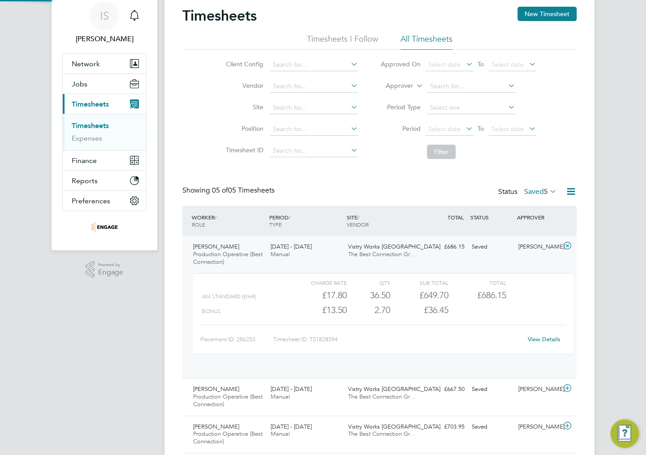
scroll to position [4, 4]
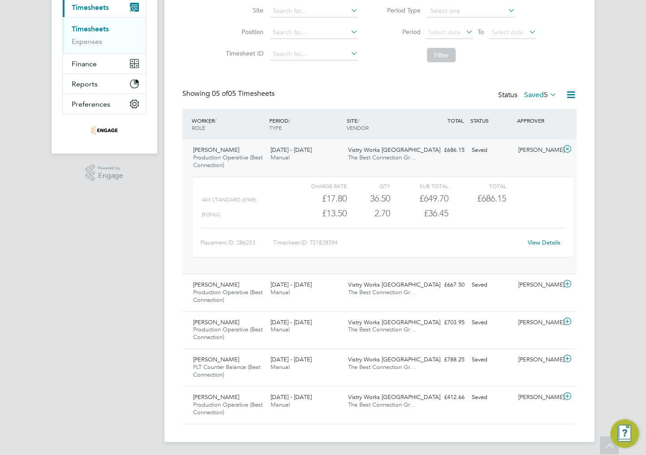
click at [542, 244] on link "View Details" at bounding box center [543, 243] width 33 height 8
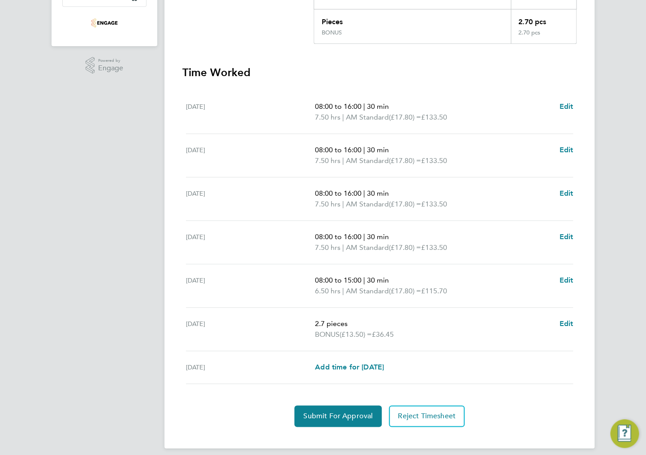
scroll to position [243, 0]
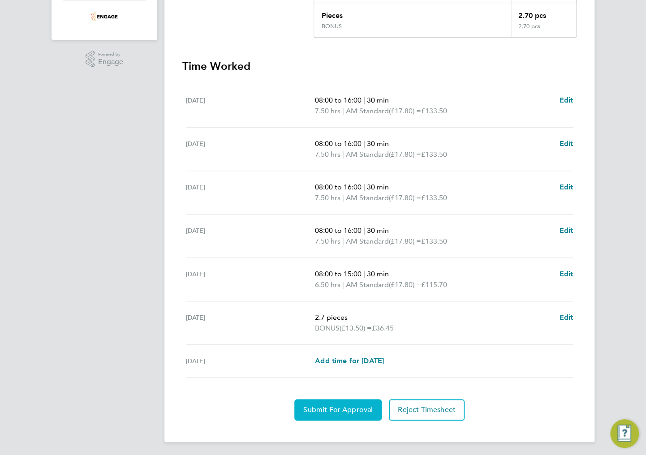
click at [328, 409] on span "Submit For Approval" at bounding box center [337, 409] width 69 height 9
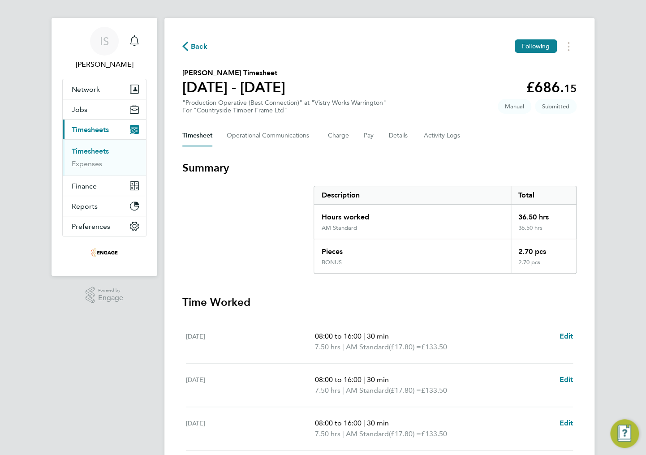
scroll to position [0, 0]
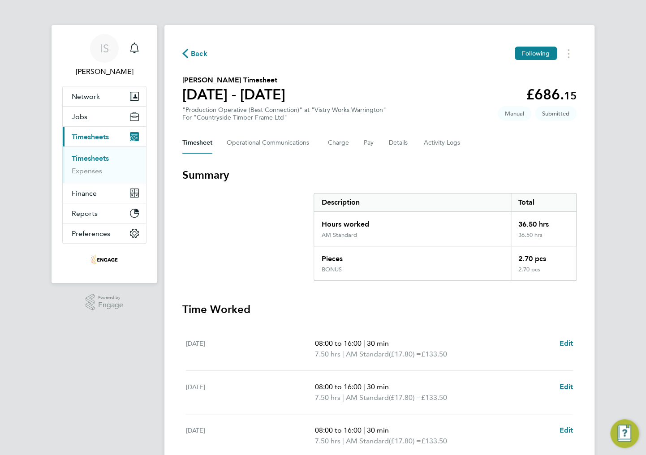
click at [184, 54] on icon "button" at bounding box center [185, 53] width 6 height 9
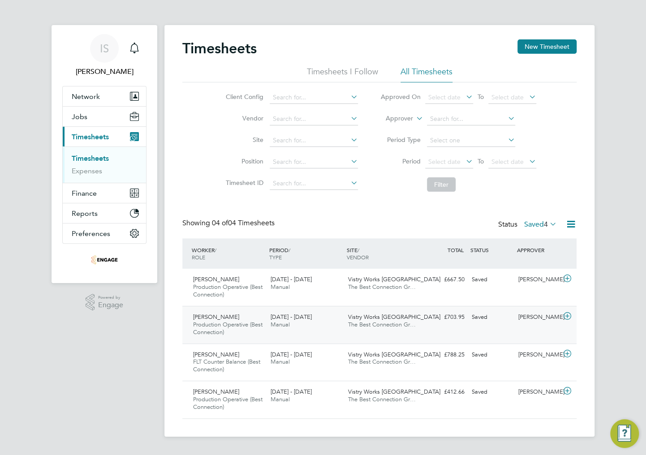
click at [248, 325] on span "Production Operative (Best Connection)" at bounding box center [227, 328] width 69 height 15
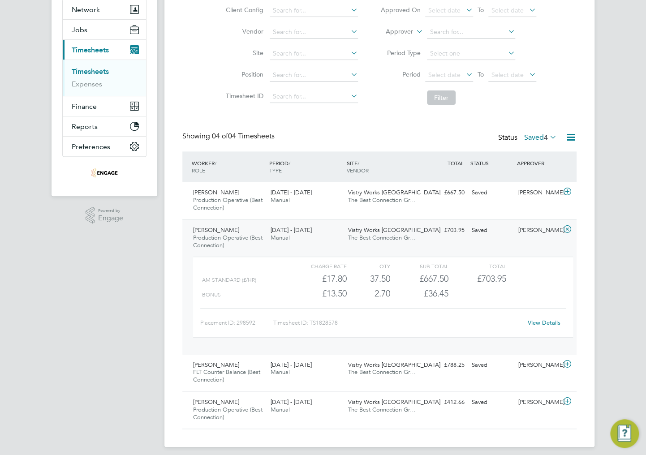
scroll to position [92, 0]
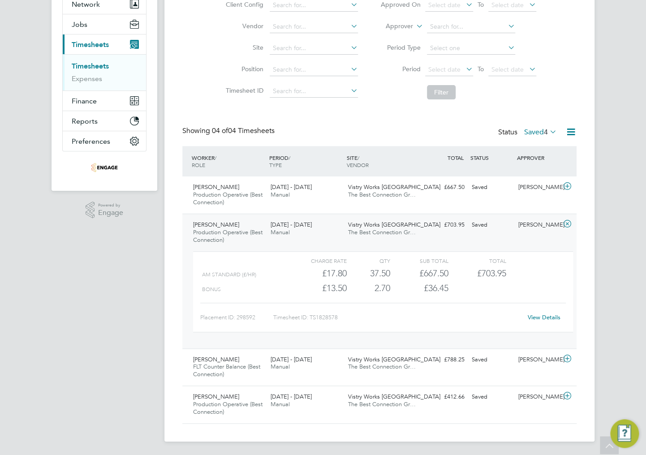
click at [548, 318] on link "View Details" at bounding box center [543, 317] width 33 height 8
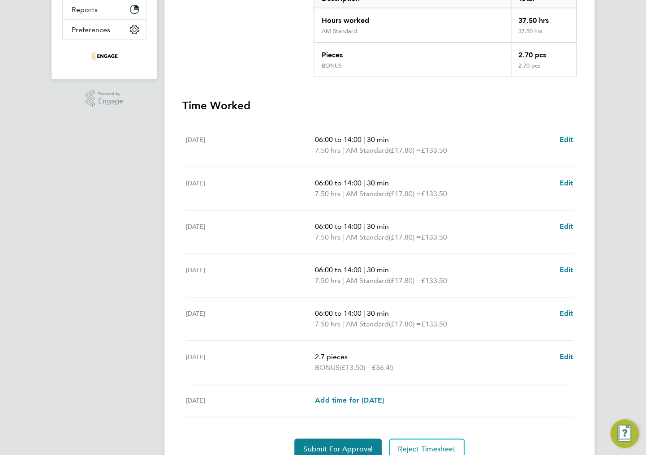
scroll to position [243, 0]
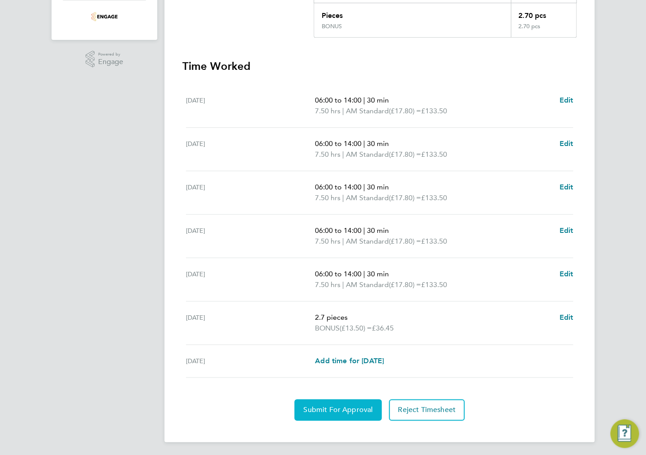
click at [331, 410] on span "Submit For Approval" at bounding box center [337, 409] width 69 height 9
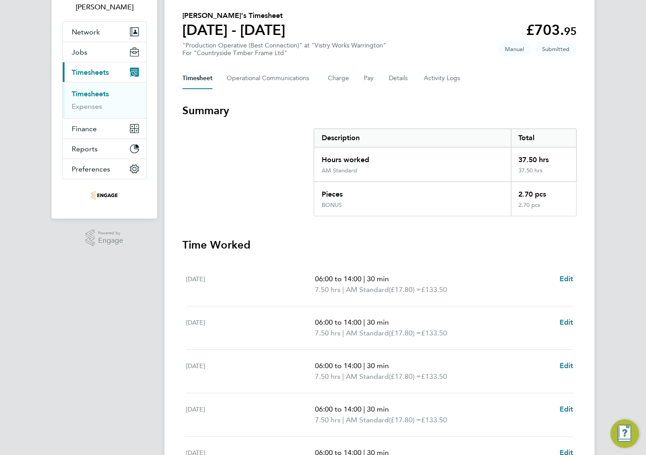
scroll to position [0, 0]
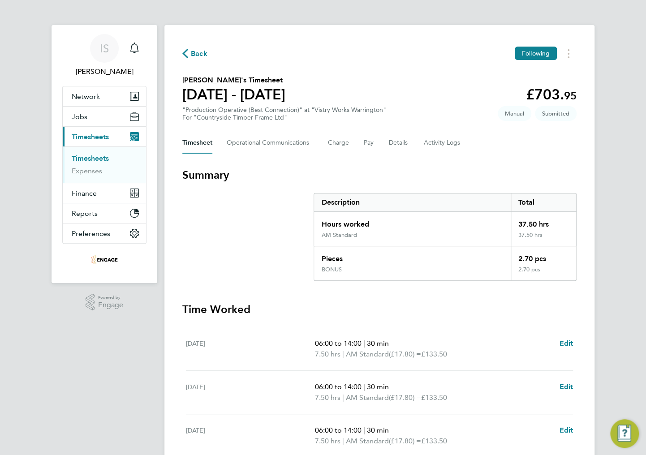
click at [198, 60] on div "Back Following" at bounding box center [379, 54] width 394 height 14
click at [196, 54] on span "Back" at bounding box center [199, 53] width 17 height 11
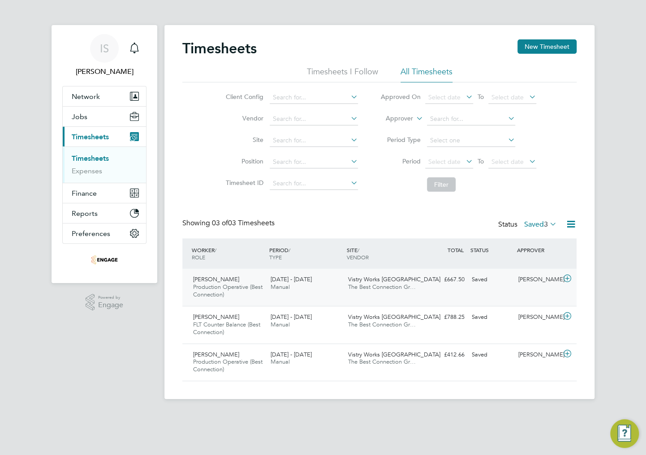
click at [251, 284] on div "Timothy Onymoh Production Operative (Best Connection) 22 - 28 Sep 2025" at bounding box center [227, 287] width 77 height 30
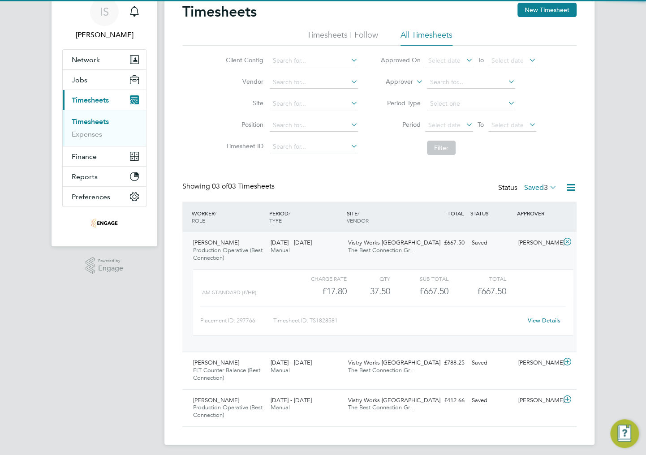
scroll to position [40, 0]
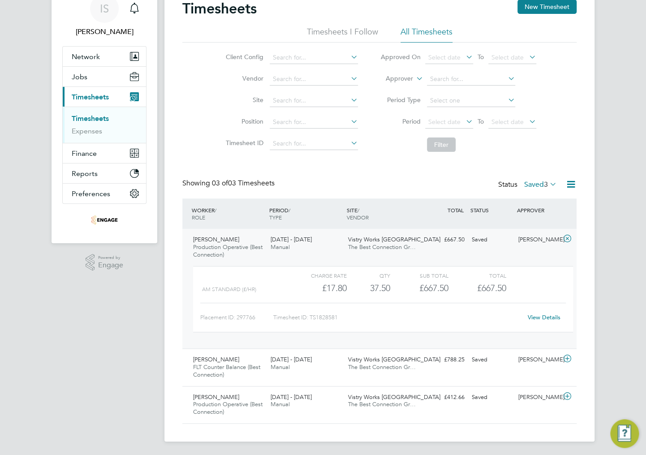
click at [537, 317] on link "View Details" at bounding box center [543, 317] width 33 height 8
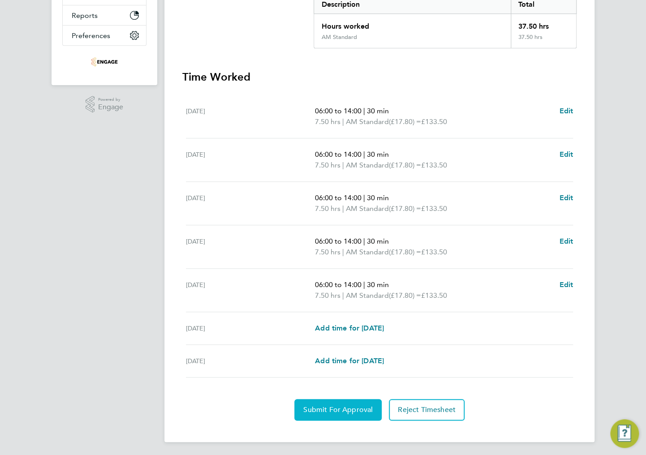
click at [331, 408] on span "Submit For Approval" at bounding box center [337, 409] width 69 height 9
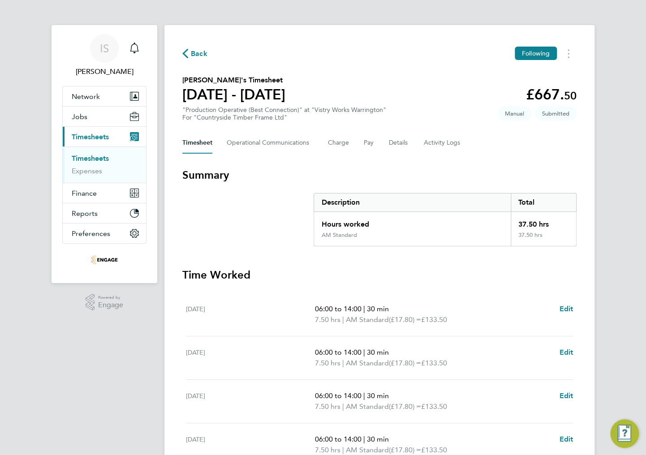
click at [192, 52] on span "Back" at bounding box center [199, 53] width 17 height 11
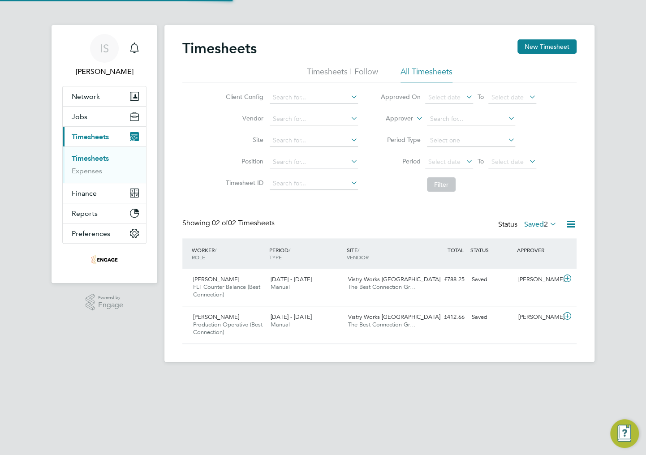
scroll to position [22, 78]
click at [252, 286] on span "FLT Counter Balance (Best Connection)" at bounding box center [226, 290] width 67 height 15
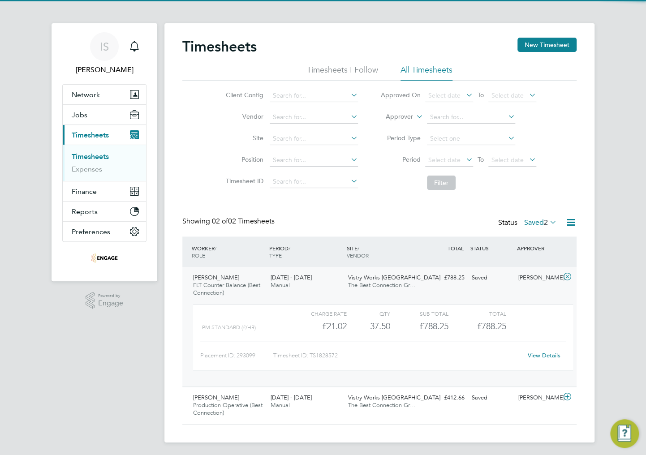
scroll to position [3, 0]
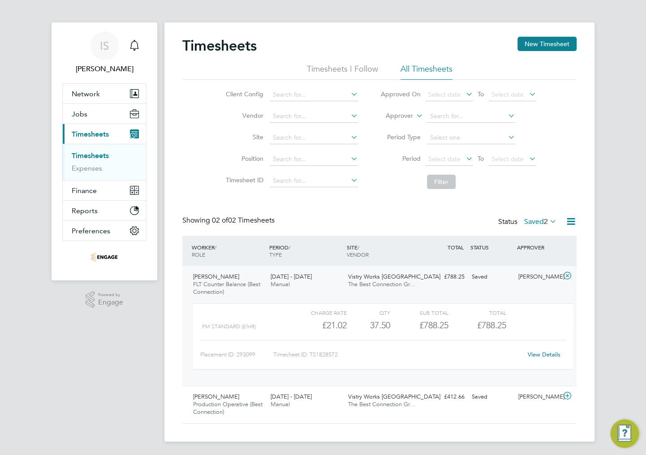
click at [538, 353] on link "View Details" at bounding box center [543, 355] width 33 height 8
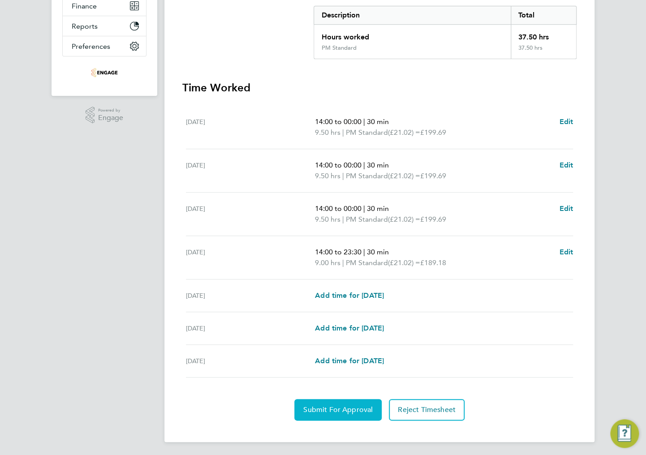
click at [334, 407] on span "Submit For Approval" at bounding box center [337, 409] width 69 height 9
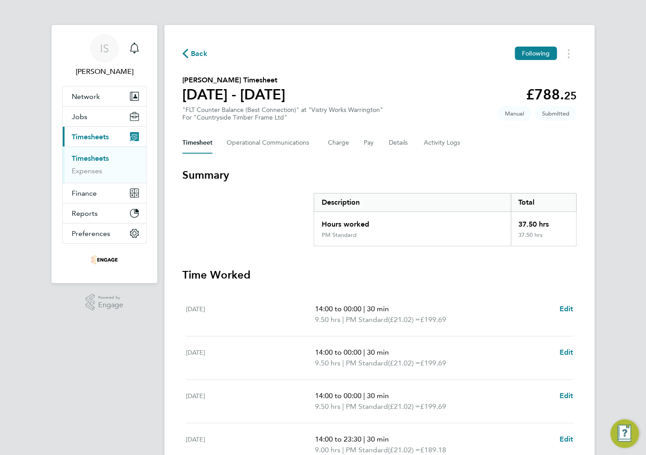
click at [186, 60] on div "Back Following" at bounding box center [379, 54] width 394 height 14
click at [186, 56] on icon "button" at bounding box center [185, 53] width 6 height 9
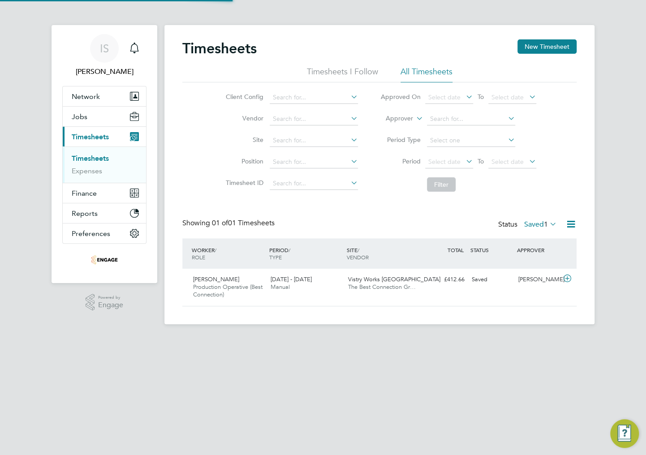
scroll to position [22, 78]
click at [307, 289] on div "22 - 28 Sep 2025 Manual" at bounding box center [305, 283] width 77 height 22
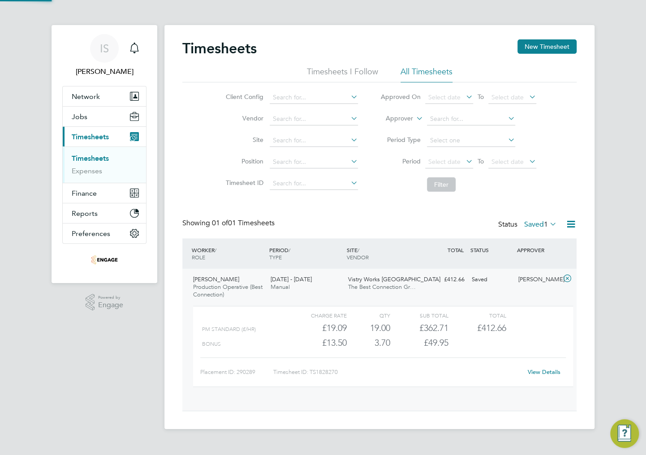
scroll to position [15, 87]
click at [539, 369] on link "View Details" at bounding box center [543, 372] width 33 height 8
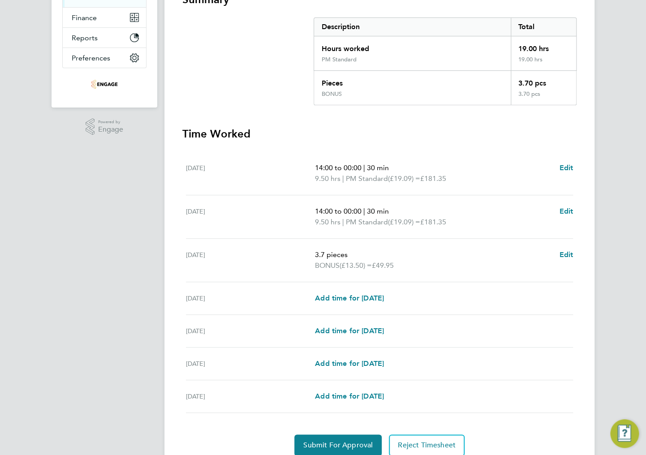
scroll to position [179, 0]
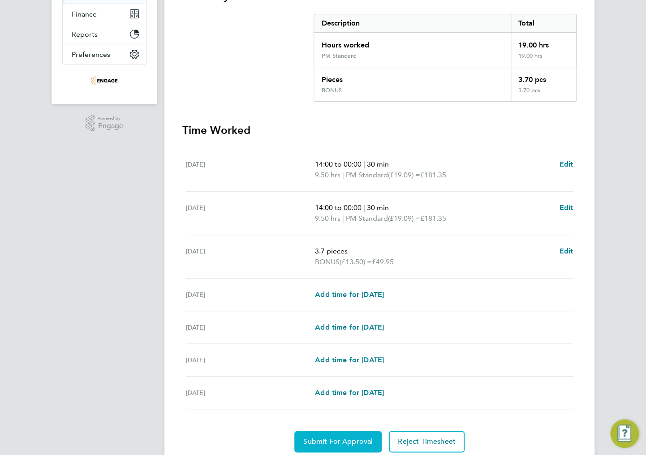
click at [322, 439] on span "Submit For Approval" at bounding box center [337, 441] width 69 height 9
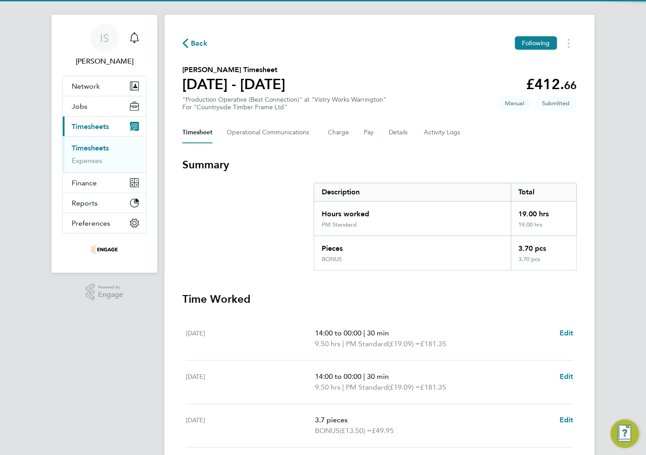
scroll to position [0, 0]
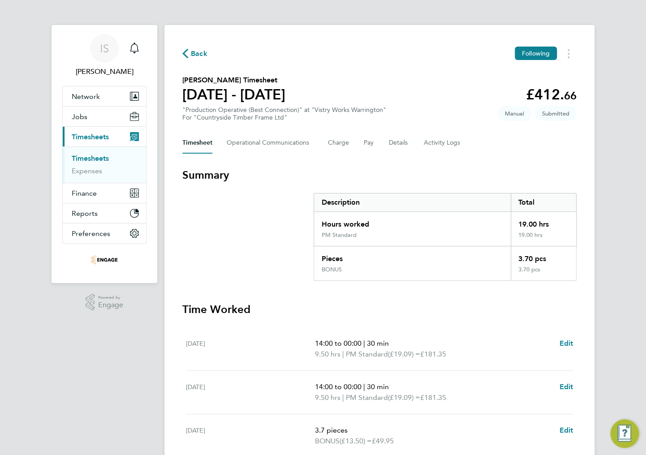
click at [193, 53] on span "Back" at bounding box center [199, 53] width 17 height 11
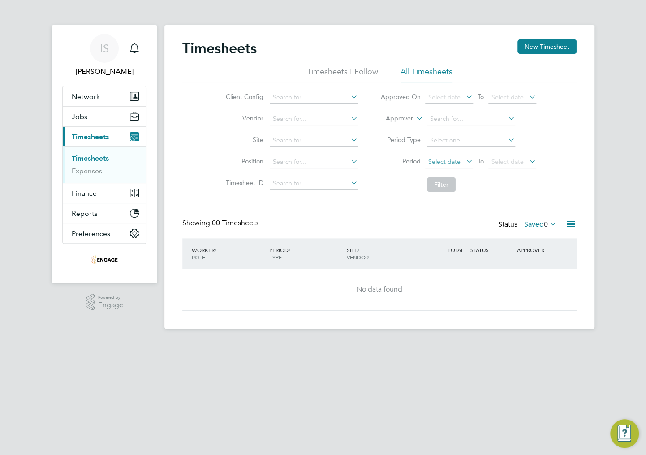
click at [455, 163] on span "Select date" at bounding box center [444, 162] width 32 height 8
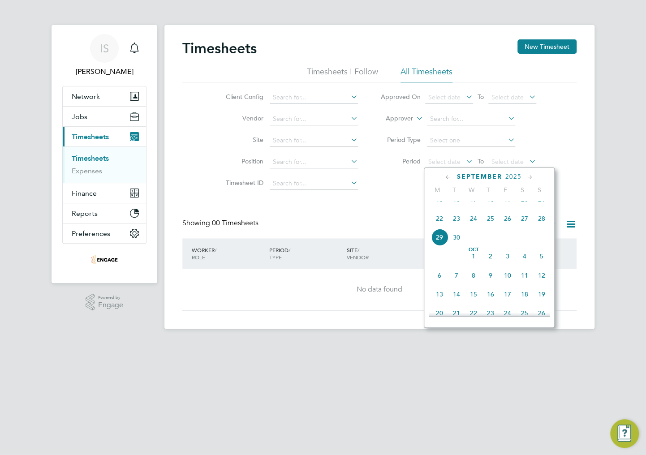
click at [442, 226] on span "22" at bounding box center [439, 218] width 17 height 17
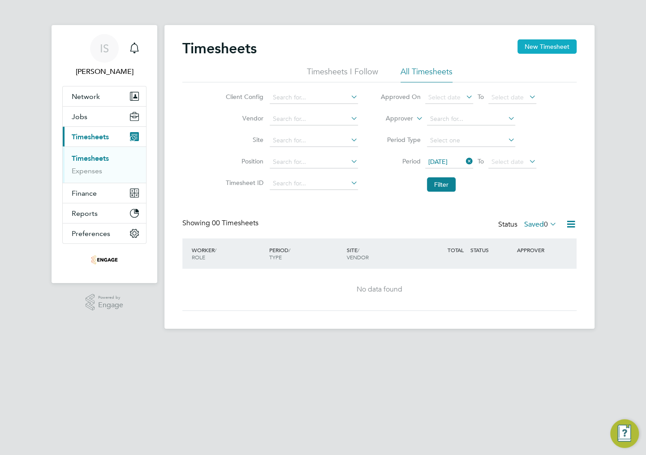
click at [532, 48] on button "New Timesheet" at bounding box center [546, 46] width 59 height 14
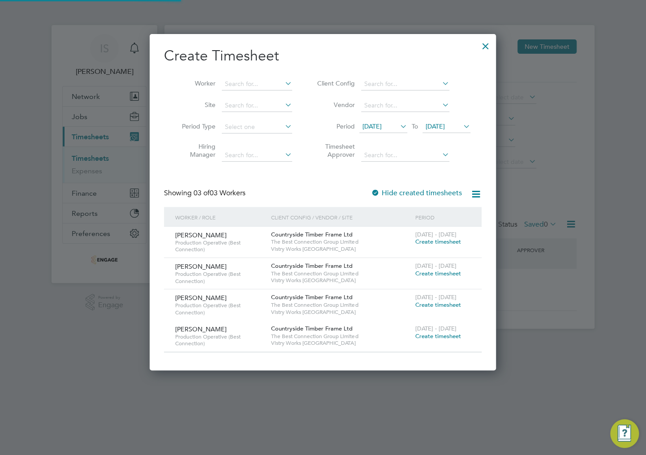
scroll to position [336, 347]
click at [425, 272] on span "Create timesheet" at bounding box center [438, 274] width 46 height 8
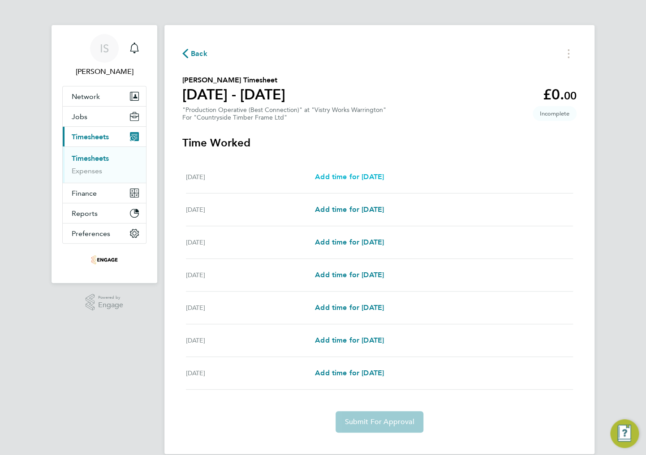
click at [345, 176] on span "Add time for [DATE]" at bounding box center [349, 176] width 69 height 9
select select "15"
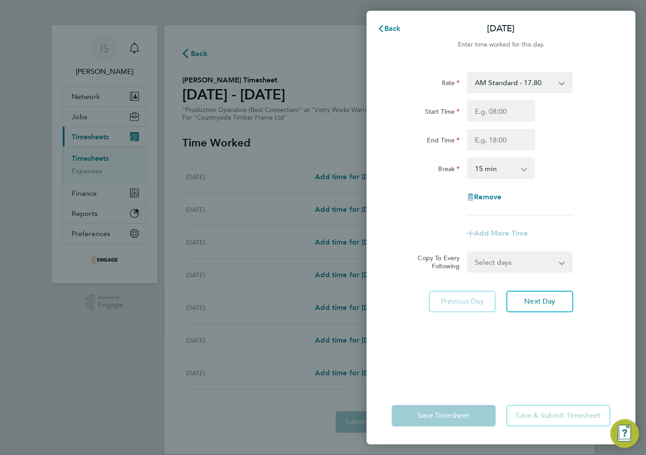
click at [495, 79] on select "AM Standard - 17.80 BONUS - 13.50 AM OT1 - 26.70 PM OT1 - 28.64 AM OT2 - 35.60 …" at bounding box center [513, 83] width 93 height 20
select select "15"
click at [504, 110] on input "Start Time" at bounding box center [500, 110] width 68 height 21
type input "14:00"
click at [503, 145] on input "End Time" at bounding box center [500, 139] width 68 height 21
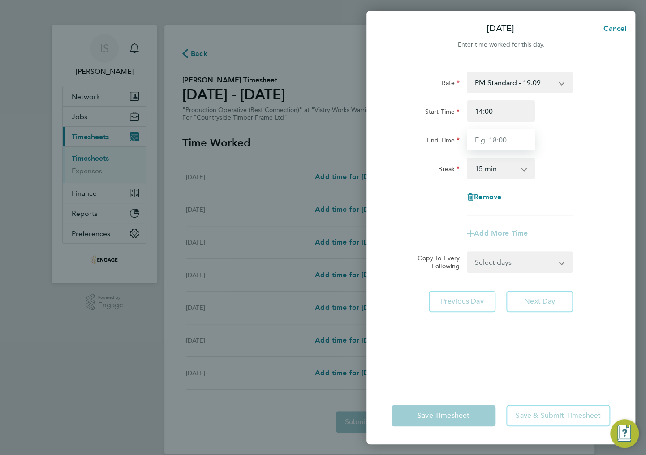
type input "00:00"
click at [499, 171] on select "0 min 15 min 30 min 45 min 60 min 75 min 90 min" at bounding box center [495, 168] width 56 height 20
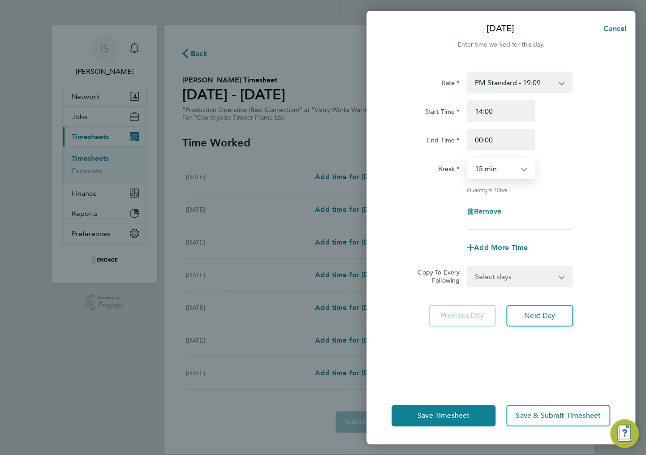
select select "30"
click at [467, 158] on select "0 min 15 min 30 min 45 min 60 min 75 min 90 min" at bounding box center [495, 168] width 56 height 20
click at [503, 279] on select "Select days Day Weekday (Mon-Fri) Weekend (Sat-Sun) Tuesday Wednesday Thursday …" at bounding box center [514, 276] width 94 height 20
select select "TUE"
click at [467, 266] on select "Select days Day Weekday (Mon-Fri) Weekend (Sat-Sun) Tuesday Wednesday Thursday …" at bounding box center [514, 276] width 94 height 20
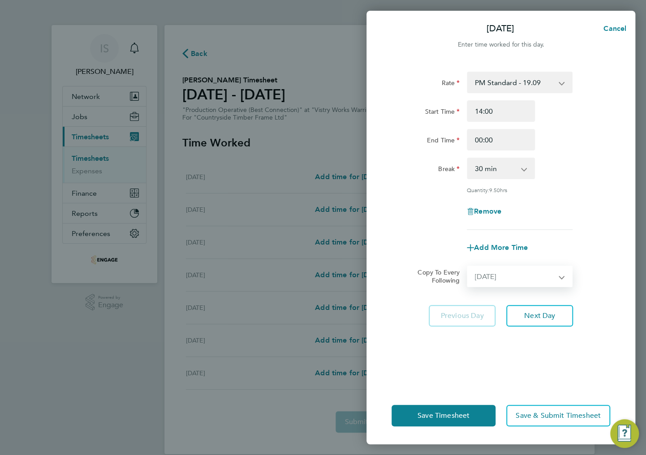
select select "2025-09-28"
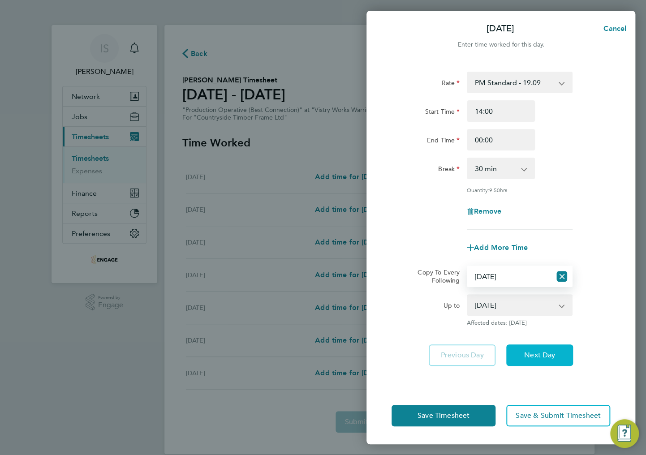
click at [526, 351] on span "Next Day" at bounding box center [539, 355] width 31 height 9
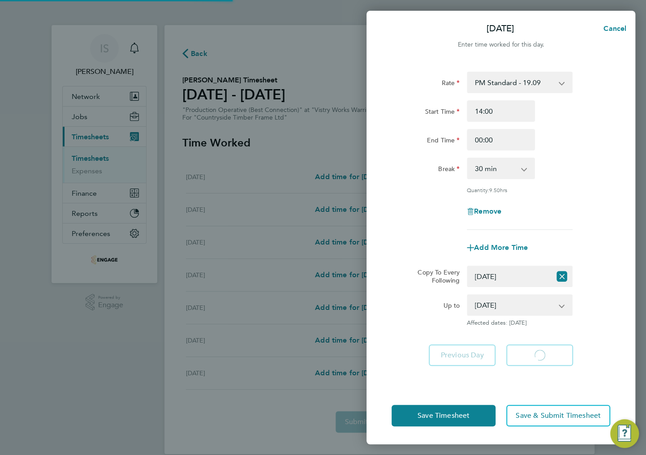
select select "30"
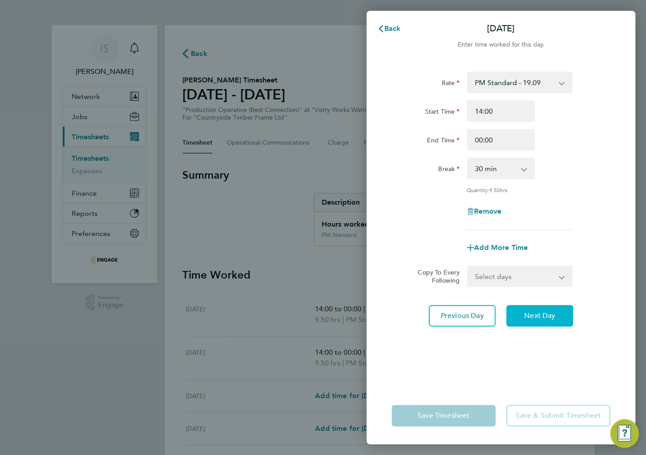
click at [528, 319] on button "Next Day" at bounding box center [539, 315] width 67 height 21
select select "15"
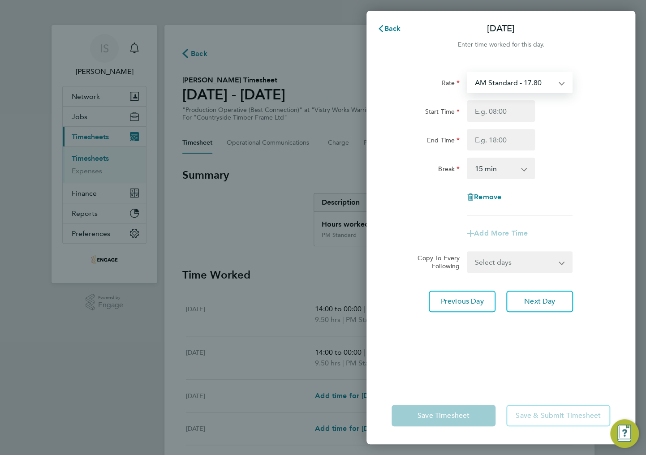
click at [501, 85] on select "AM Standard - 17.80 BONUS - 13.50 AM OT1 - 26.70 PM OT1 - 28.64 AM OT2 - 35.60 …" at bounding box center [513, 83] width 93 height 20
drag, startPoint x: 491, startPoint y: 84, endPoint x: 496, endPoint y: 96, distance: 12.5
click at [491, 84] on select "AM Standard - 17.80 BONUS - 13.50 AM OT1 - 26.70 PM OT1 - 28.64 AM OT2 - 35.60 …" at bounding box center [513, 83] width 93 height 20
click at [455, 308] on button "Previous Day" at bounding box center [461, 301] width 67 height 21
select select "30"
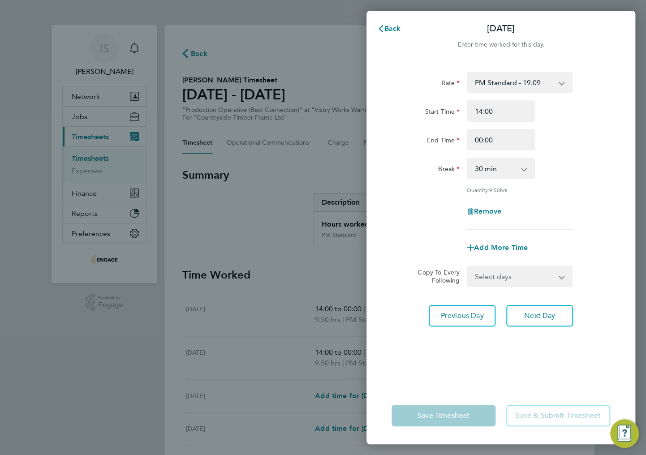
click at [495, 279] on select "Select days Day Weekday (Mon-Fri) Weekend (Sat-Sun) Wednesday Thursday Friday S…" at bounding box center [514, 276] width 94 height 20
select select "WED"
click at [467, 266] on select "Select days Day Weekday (Mon-Fri) Weekend (Sat-Sun) Wednesday Thursday Friday S…" at bounding box center [514, 276] width 94 height 20
select select "2025-09-28"
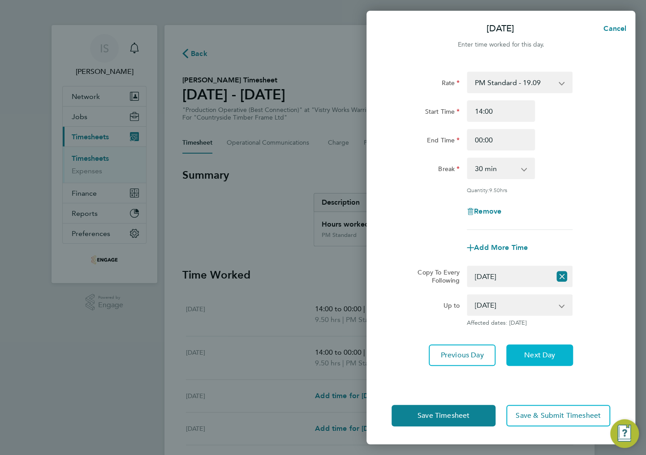
click at [541, 356] on span "Next Day" at bounding box center [539, 355] width 31 height 9
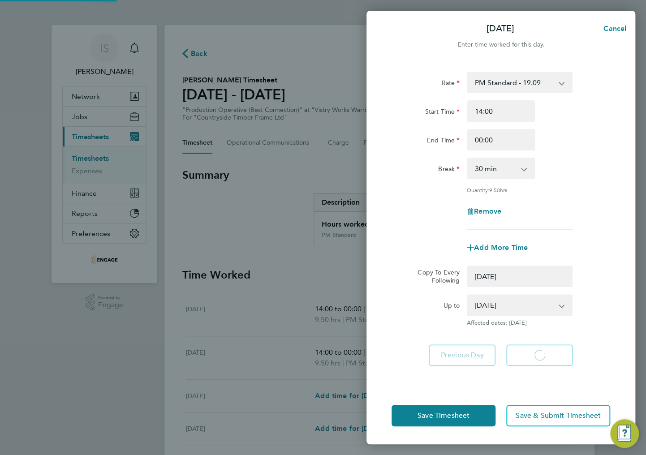
select select "0: null"
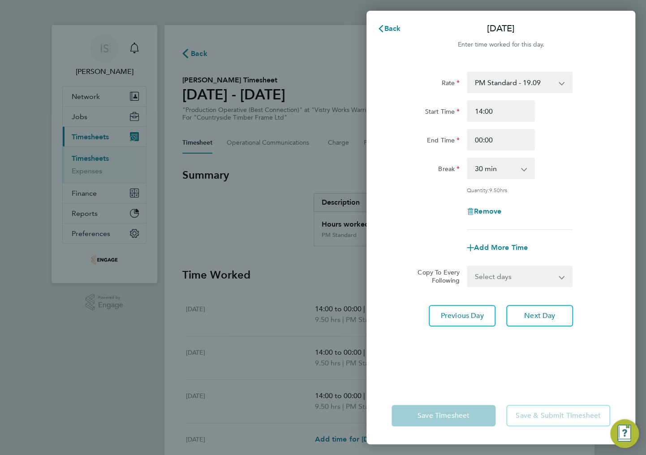
click at [496, 175] on select "0 min 15 min 30 min 45 min 60 min 75 min 90 min" at bounding box center [495, 168] width 56 height 20
click at [467, 158] on select "0 min 15 min 30 min 45 min 60 min 75 min 90 min" at bounding box center [495, 168] width 56 height 20
click at [503, 170] on select "0 min 15 min 30 min 45 min 60 min 75 min 90 min" at bounding box center [495, 168] width 56 height 20
click at [467, 158] on select "0 min 15 min 30 min 45 min 60 min 75 min 90 min" at bounding box center [495, 168] width 56 height 20
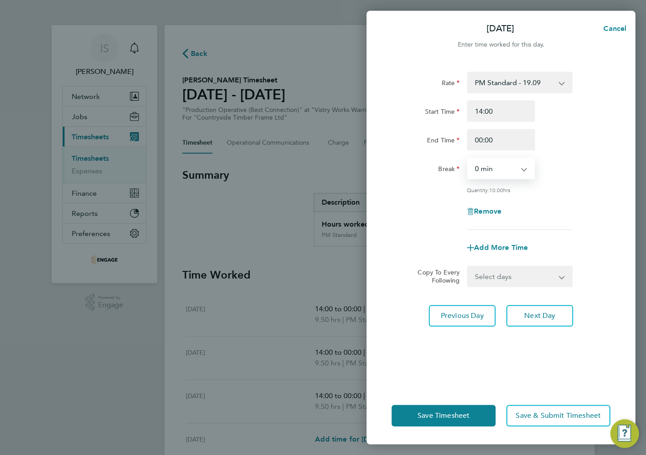
click at [580, 186] on div "Quantity: 10.00 hrs" at bounding box center [501, 189] width 226 height 7
click at [504, 169] on select "0 min 15 min 30 min 45 min 60 min 75 min 90 min" at bounding box center [495, 168] width 56 height 20
select select "30"
click at [467, 158] on select "0 min 15 min 30 min 45 min 60 min 75 min 90 min" at bounding box center [495, 168] width 56 height 20
click at [565, 156] on div "Rate PM Standard - 19.09 BONUS - 13.50 AM Standard - 17.80 AM OT1 - 26.70 PM OT…" at bounding box center [500, 151] width 218 height 158
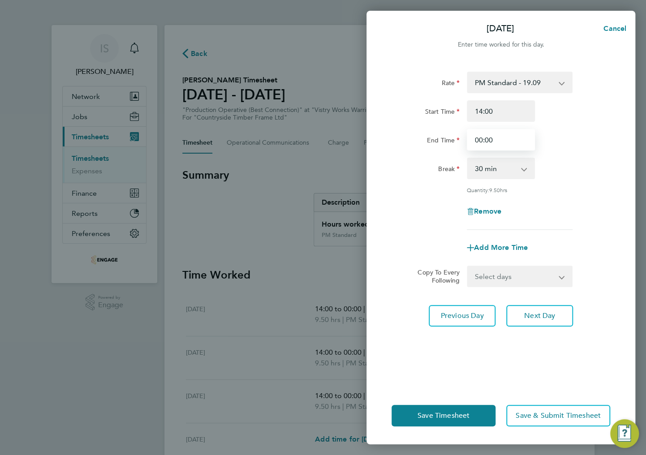
drag, startPoint x: 504, startPoint y: 145, endPoint x: 468, endPoint y: 143, distance: 35.4
click at [468, 143] on input "00:00" at bounding box center [500, 139] width 68 height 21
type input "23:30"
click at [575, 136] on div "End Time 23:30" at bounding box center [501, 139] width 226 height 21
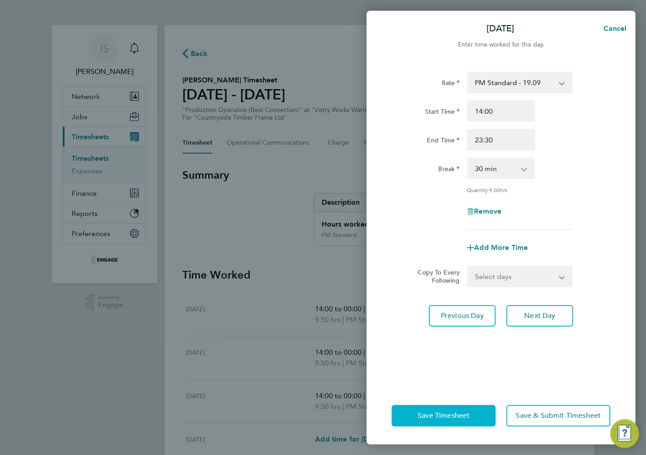
click at [439, 419] on span "Save Timesheet" at bounding box center [443, 415] width 52 height 9
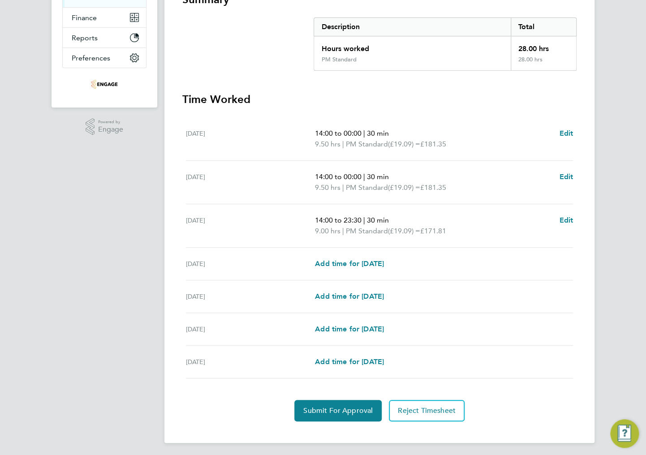
scroll to position [176, 0]
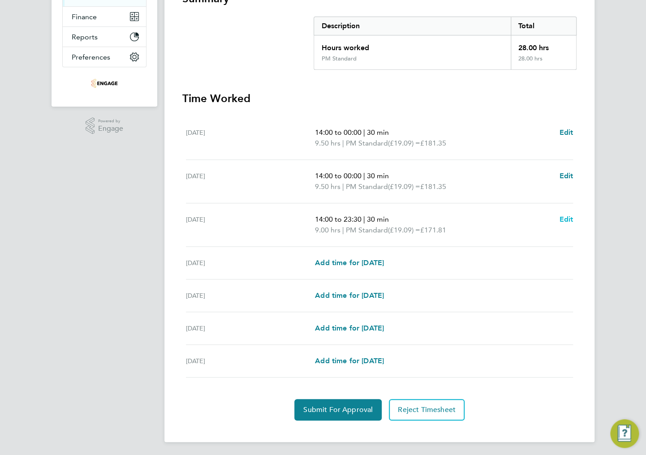
click at [566, 220] on span "Edit" at bounding box center [566, 219] width 14 height 9
select select "30"
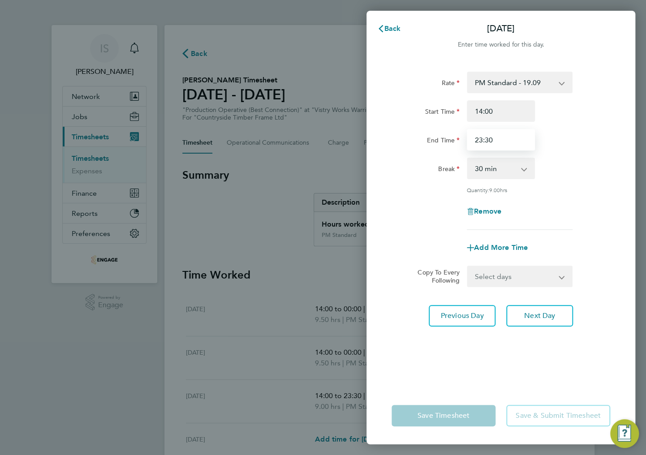
drag, startPoint x: 507, startPoint y: 137, endPoint x: 467, endPoint y: 136, distance: 39.8
click at [469, 136] on input "23:30" at bounding box center [500, 139] width 68 height 21
type input "00:00"
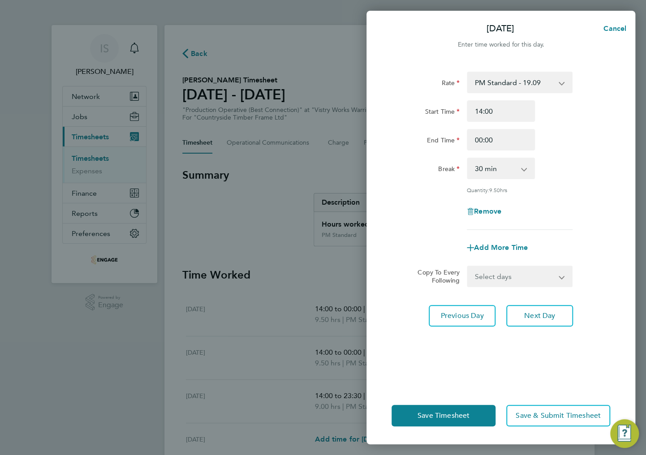
click at [568, 140] on div "End Time 00:00" at bounding box center [501, 139] width 226 height 21
click at [464, 415] on span "Save Timesheet" at bounding box center [443, 415] width 52 height 9
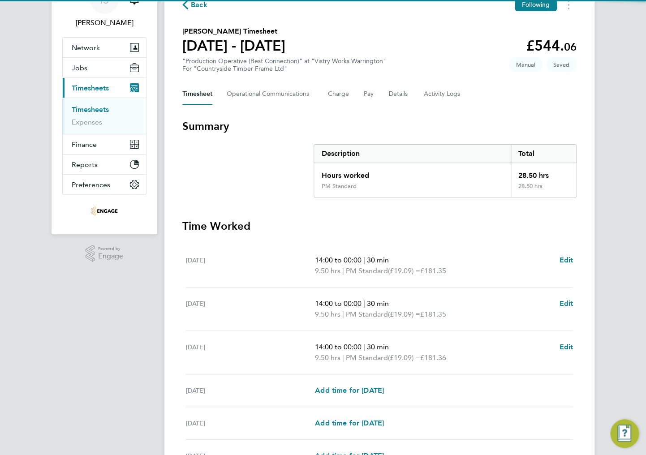
scroll to position [143, 0]
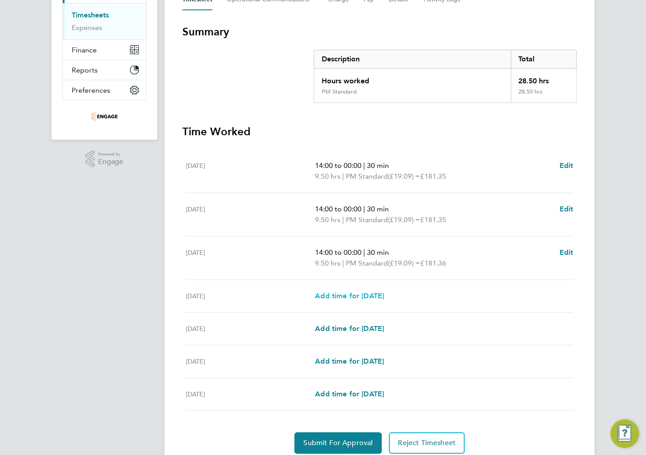
click at [349, 297] on span "Add time for Thu 25 Sep" at bounding box center [349, 295] width 69 height 9
select select "15"
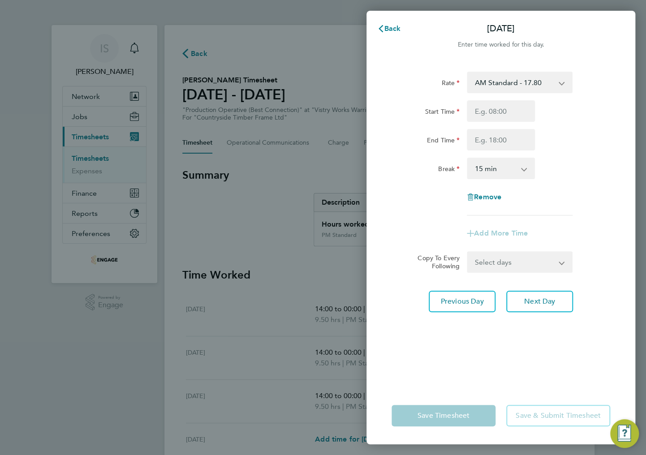
click at [515, 84] on select "AM Standard - 17.80 BONUS - 13.50 AM OT1 - 26.70 PM OT1 - 28.64 AM OT2 - 35.60 …" at bounding box center [513, 83] width 93 height 20
select select "15"
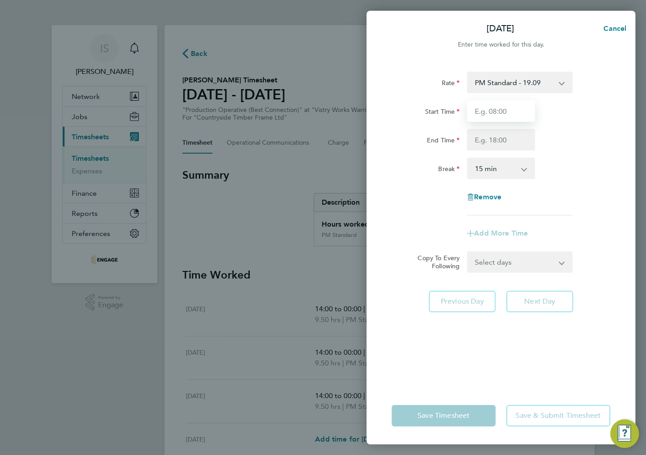
click at [498, 111] on input "Start Time" at bounding box center [500, 110] width 68 height 21
type input "14:00"
click at [492, 142] on input "End Time" at bounding box center [500, 139] width 68 height 21
type input "23:30"
click at [501, 171] on select "0 min 15 min 30 min 45 min 60 min 75 min 90 min" at bounding box center [495, 168] width 56 height 20
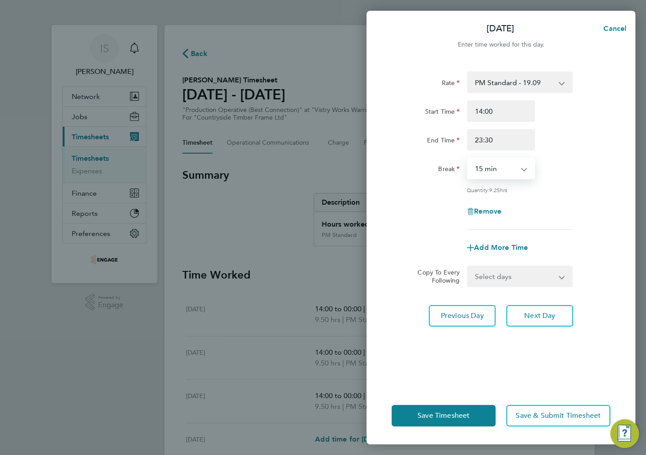
select select "30"
click at [467, 158] on select "0 min 15 min 30 min 45 min 60 min 75 min 90 min" at bounding box center [495, 168] width 56 height 20
click at [448, 416] on span "Save Timesheet" at bounding box center [443, 415] width 52 height 9
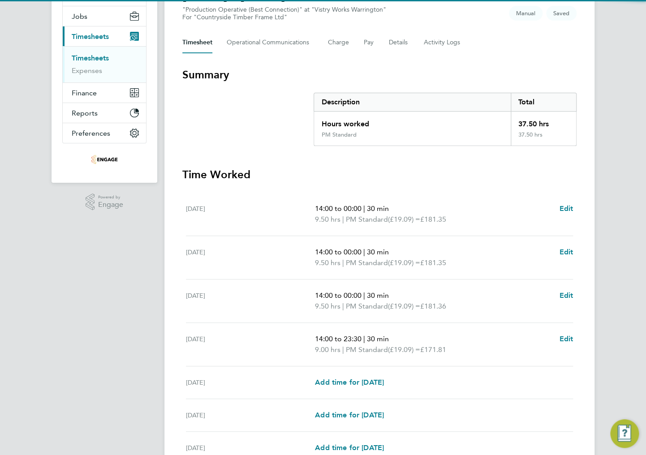
scroll to position [179, 0]
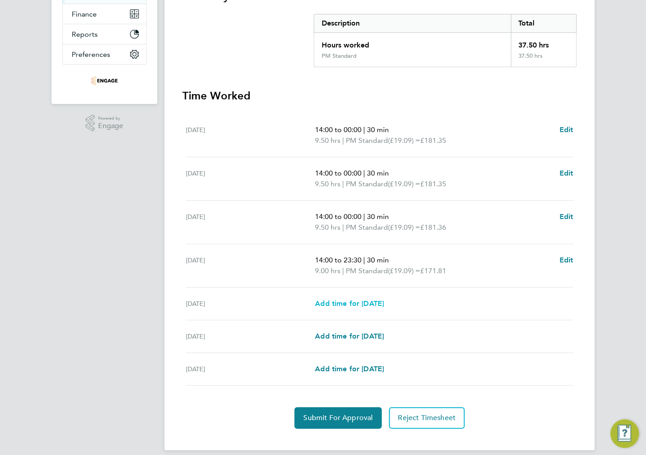
click at [358, 308] on link "Add time for Fri 26 Sep" at bounding box center [349, 303] width 69 height 11
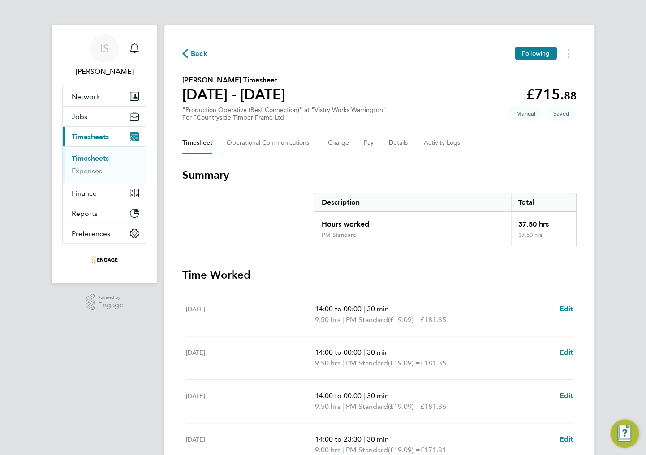
select select "15"
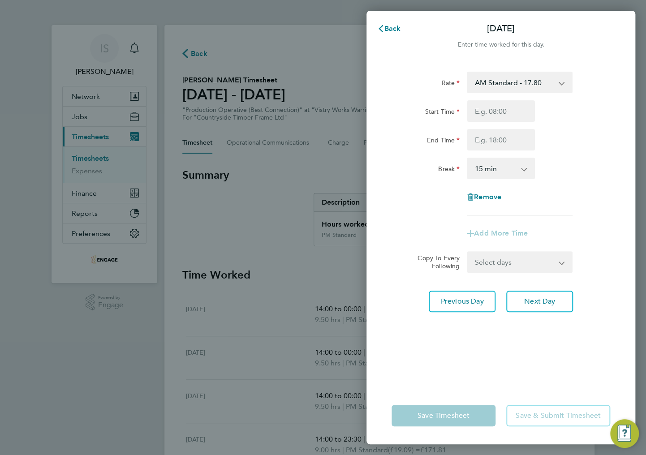
click at [485, 88] on select "AM Standard - 17.80 BONUS - 13.50 AM OT1 - 26.70 PM OT1 - 28.64 AM OT2 - 35.60 …" at bounding box center [513, 83] width 93 height 20
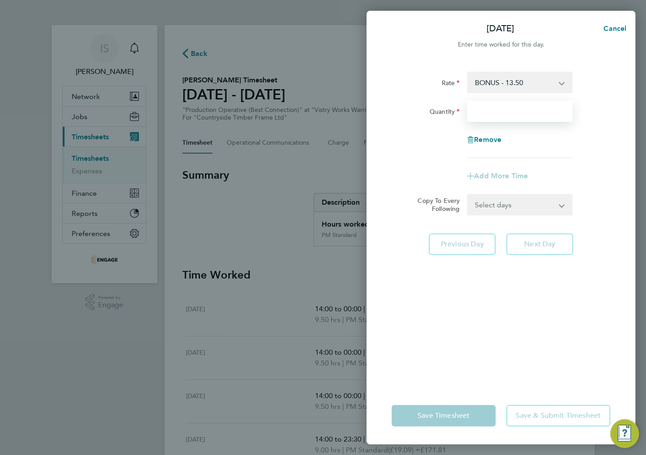
click at [487, 115] on input "Quantity" at bounding box center [519, 110] width 106 height 21
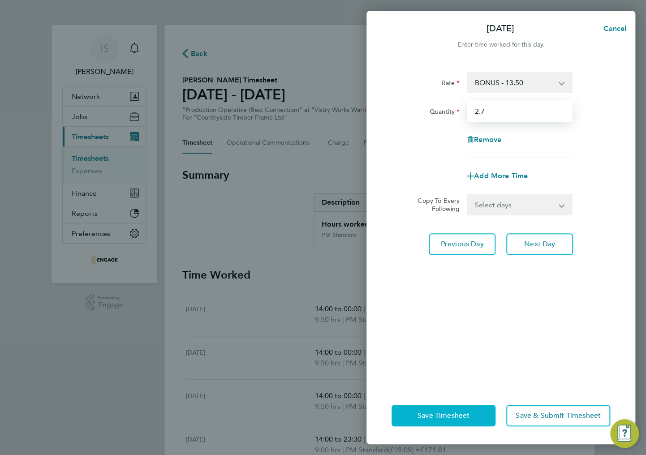
type input "2.7"
click at [424, 417] on span "Save Timesheet" at bounding box center [443, 415] width 52 height 9
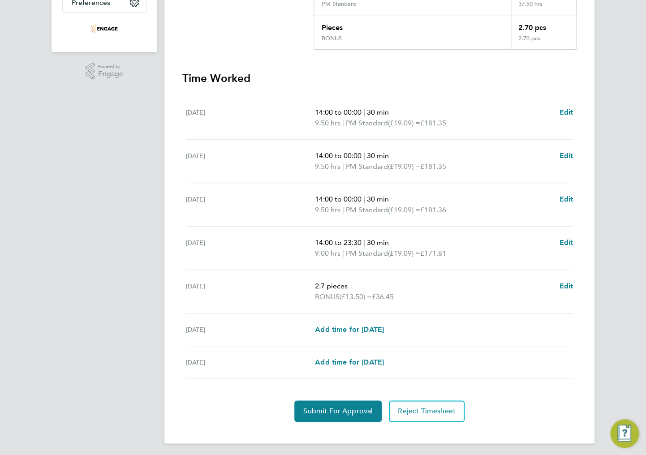
scroll to position [232, 0]
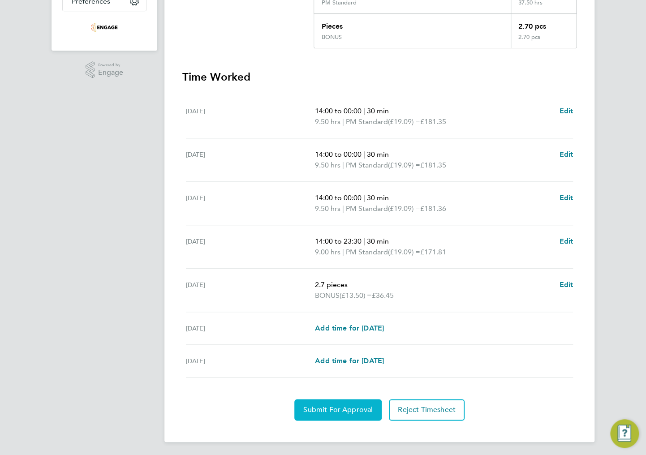
click at [333, 405] on span "Submit For Approval" at bounding box center [337, 409] width 69 height 9
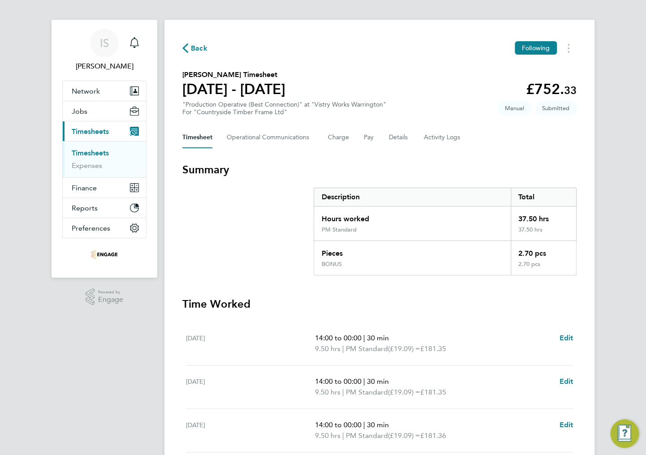
scroll to position [0, 0]
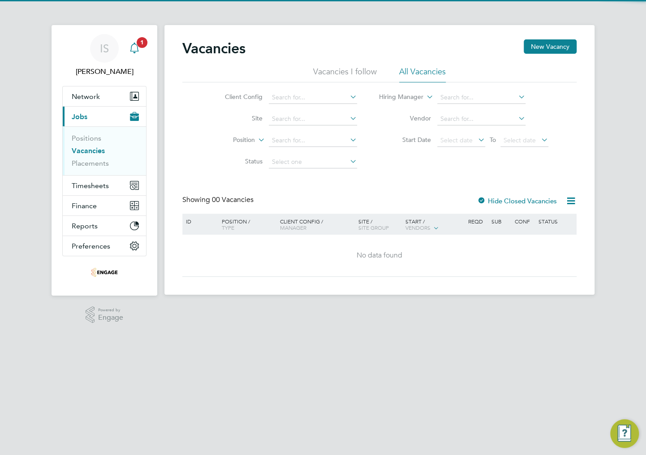
click at [134, 45] on icon "Main navigation" at bounding box center [134, 48] width 11 height 11
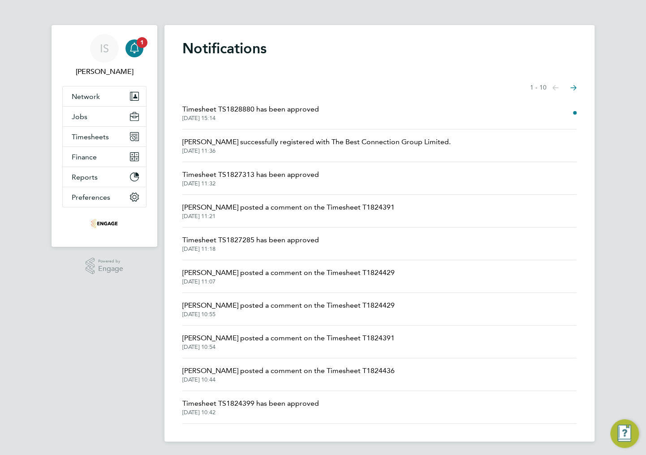
click at [265, 109] on span "Timesheet TS1828880 has been approved" at bounding box center [250, 109] width 137 height 11
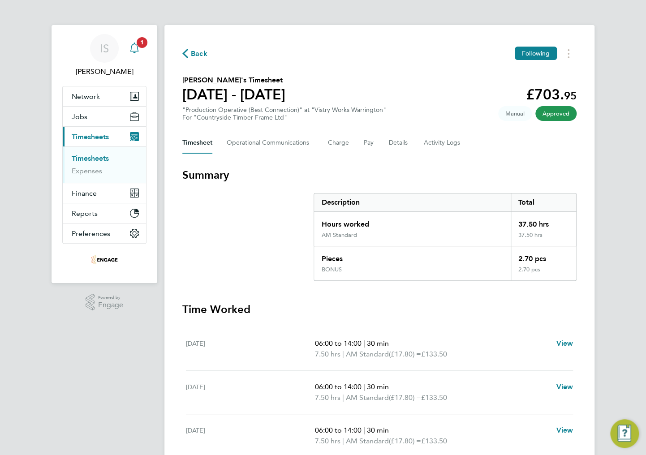
click at [137, 49] on icon "Main navigation" at bounding box center [134, 47] width 9 height 9
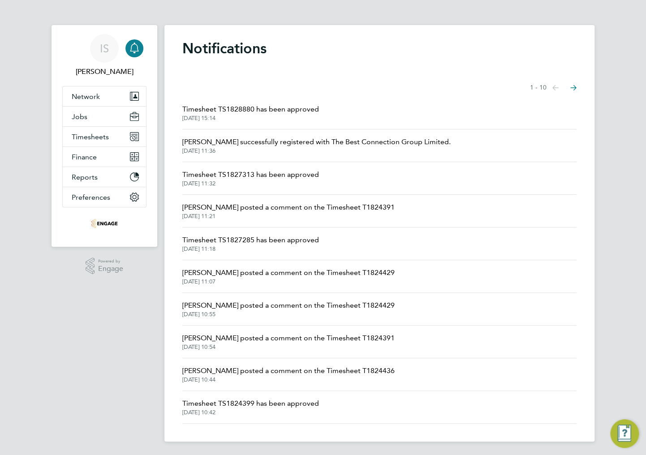
click at [137, 55] on div "Main navigation" at bounding box center [134, 48] width 18 height 18
click at [90, 133] on span "Timesheets" at bounding box center [90, 137] width 37 height 9
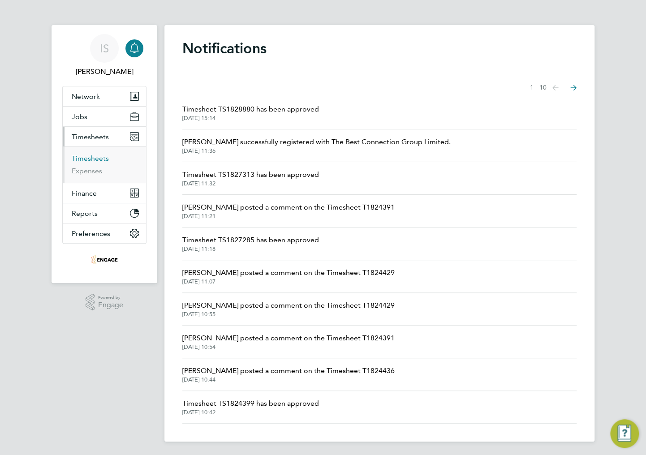
click at [92, 156] on link "Timesheets" at bounding box center [90, 158] width 37 height 9
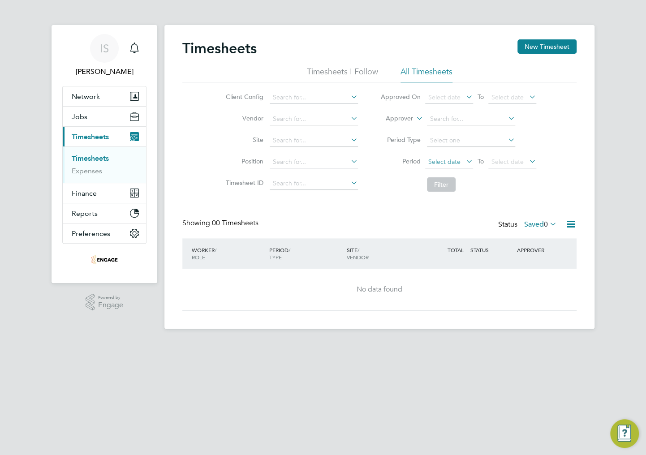
click at [445, 166] on span "Select date" at bounding box center [449, 162] width 48 height 12
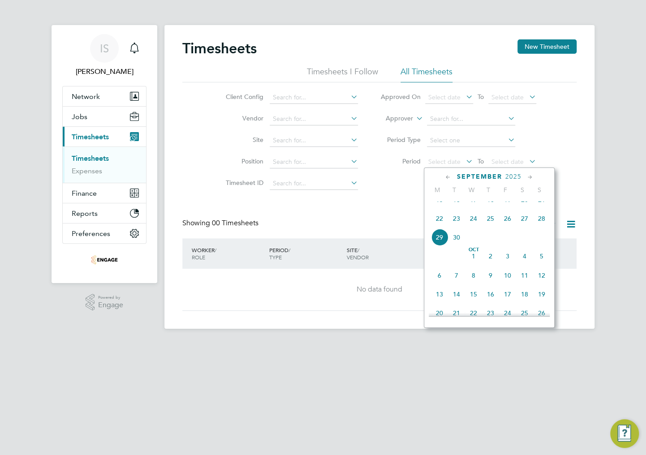
click at [439, 227] on span "22" at bounding box center [439, 218] width 17 height 17
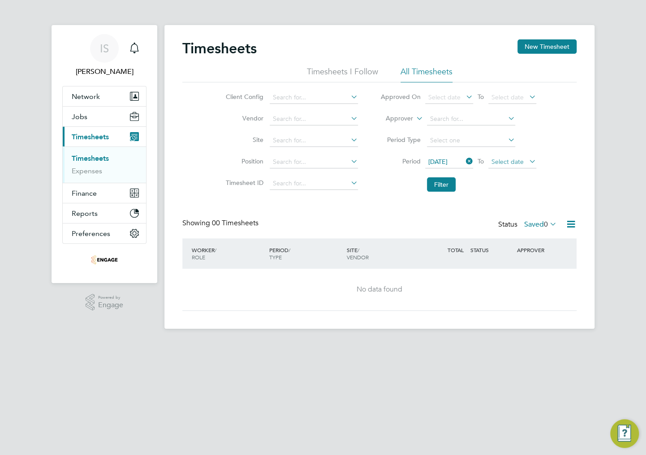
click at [517, 165] on span "Select date" at bounding box center [507, 162] width 32 height 8
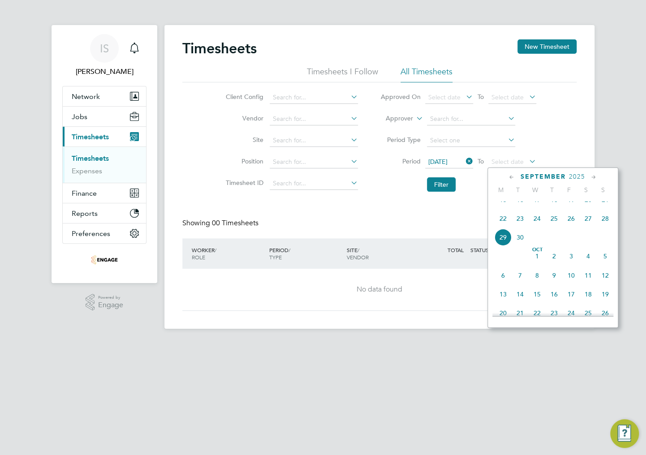
click at [606, 227] on span "28" at bounding box center [604, 218] width 17 height 17
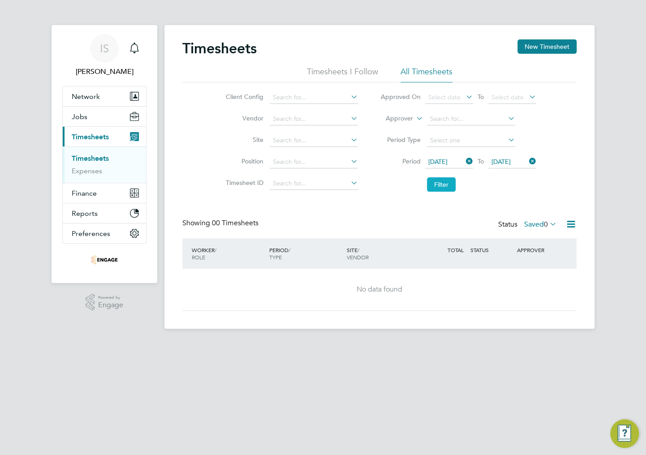
click at [441, 182] on button "Filter" at bounding box center [441, 184] width 29 height 14
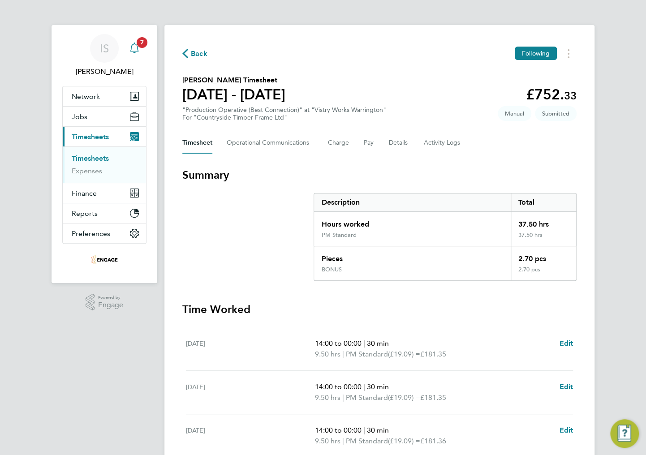
click at [133, 55] on div "Main navigation" at bounding box center [134, 48] width 18 height 18
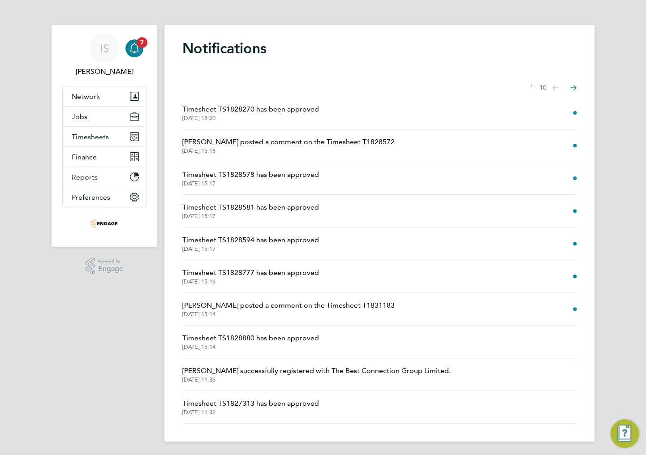
click at [243, 142] on span "[PERSON_NAME] posted a comment on the Timesheet T1828572" at bounding box center [288, 142] width 212 height 11
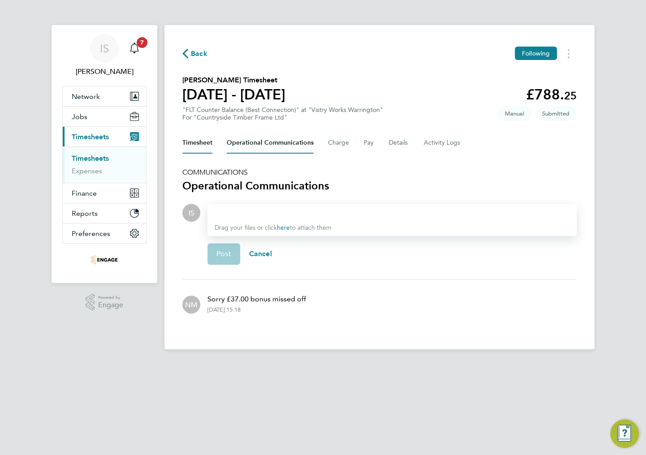
click at [202, 146] on button "Timesheet" at bounding box center [197, 142] width 30 height 21
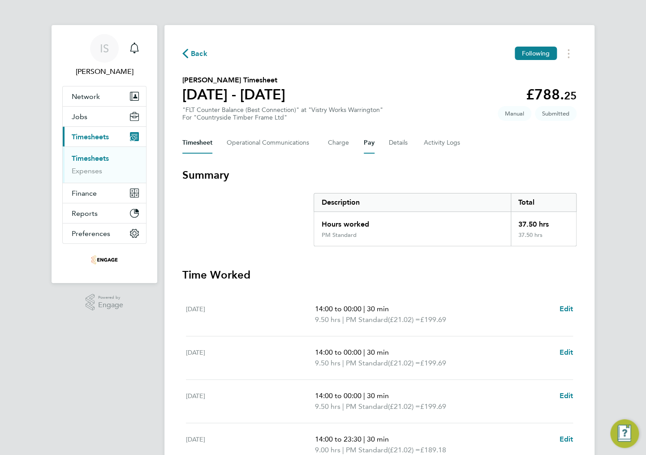
click at [368, 145] on button "Pay" at bounding box center [369, 142] width 11 height 21
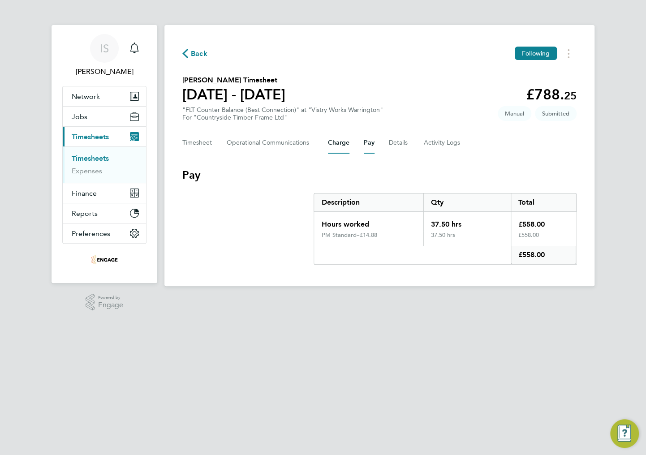
click at [342, 146] on button "Charge" at bounding box center [338, 142] width 21 height 21
click at [294, 147] on Communications-tab "Operational Communications" at bounding box center [270, 142] width 87 height 21
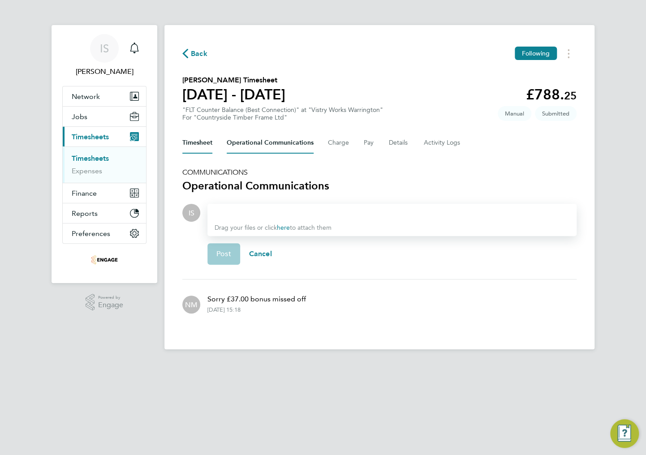
click at [193, 141] on button "Timesheet" at bounding box center [197, 142] width 30 height 21
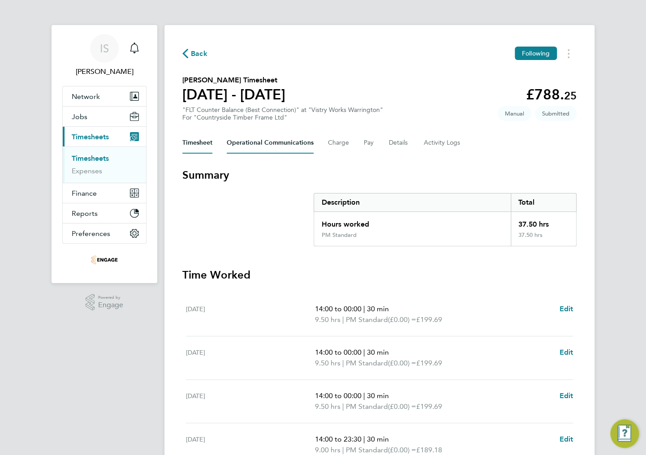
click at [278, 143] on Communications-tab "Operational Communications" at bounding box center [270, 142] width 87 height 21
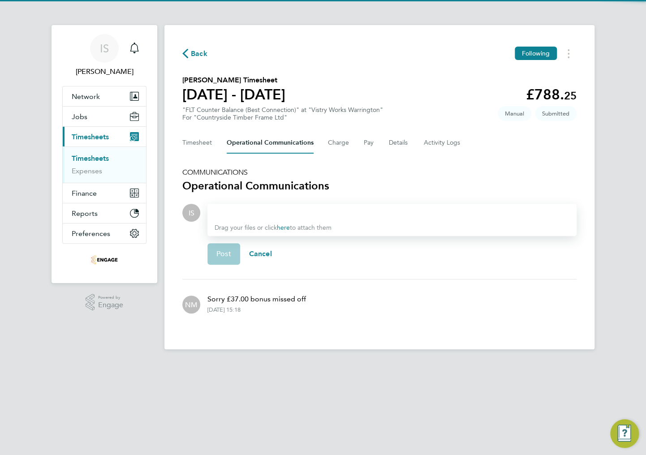
click at [236, 212] on div at bounding box center [391, 212] width 355 height 11
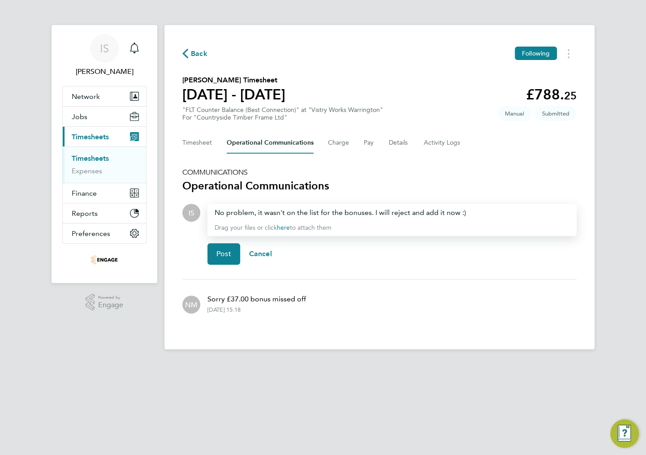
click at [374, 143] on div "Timesheet Operational Communications Charge Pay Details Activity Logs" at bounding box center [379, 142] width 394 height 21
click at [370, 144] on button "Pay" at bounding box center [369, 142] width 11 height 21
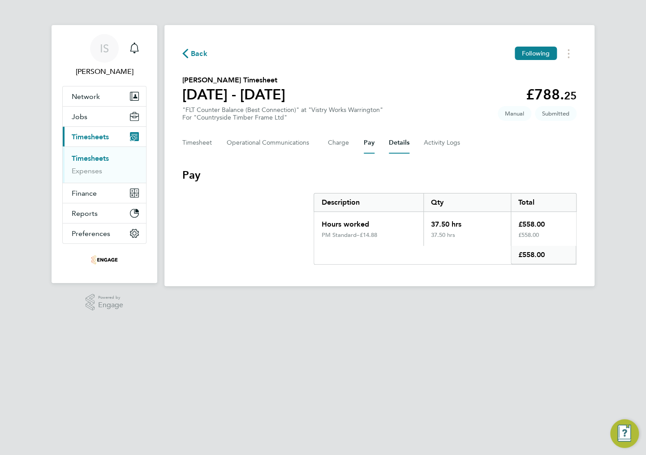
click at [396, 145] on button "Details" at bounding box center [399, 142] width 21 height 21
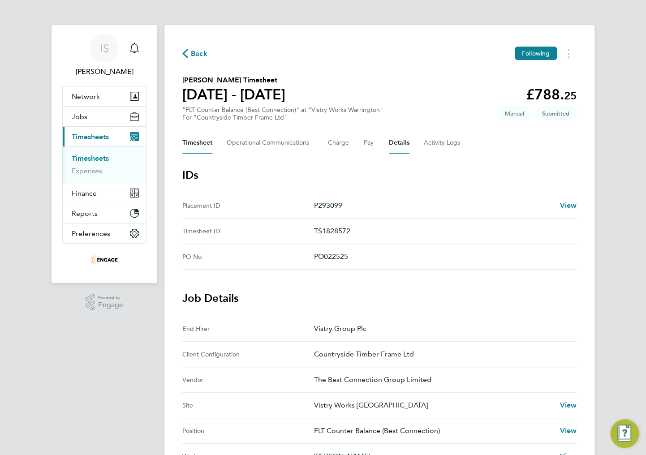
click at [193, 143] on button "Timesheet" at bounding box center [197, 142] width 30 height 21
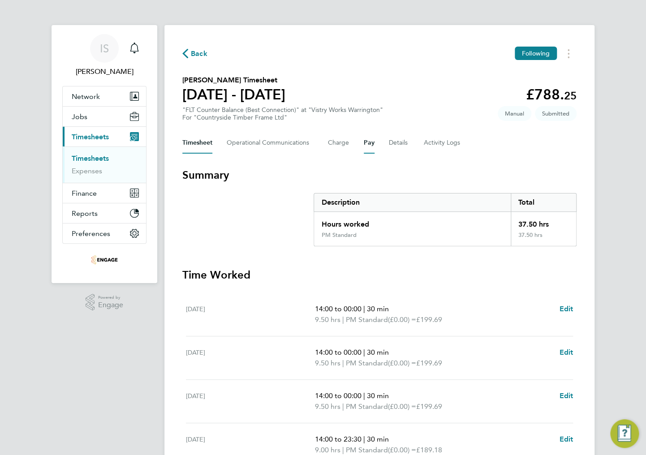
click at [367, 146] on button "Pay" at bounding box center [369, 142] width 11 height 21
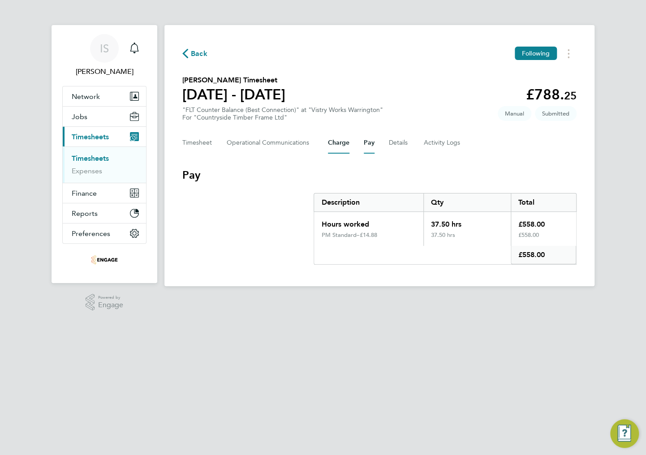
click at [337, 147] on button "Charge" at bounding box center [338, 142] width 21 height 21
click at [278, 147] on Communications-tab "Operational Communications" at bounding box center [270, 142] width 87 height 21
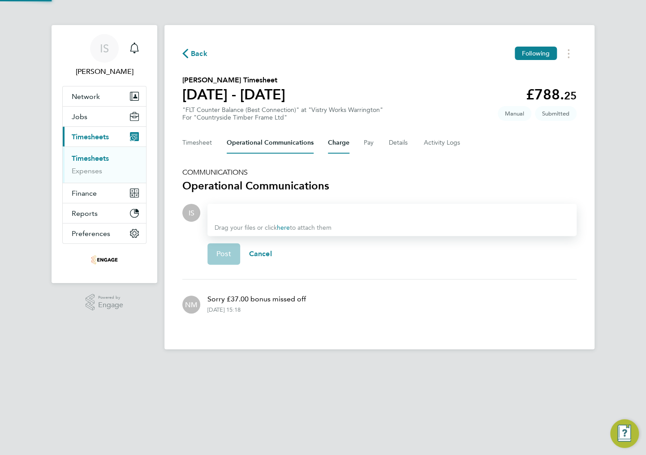
click at [328, 147] on button "Charge" at bounding box center [338, 142] width 21 height 21
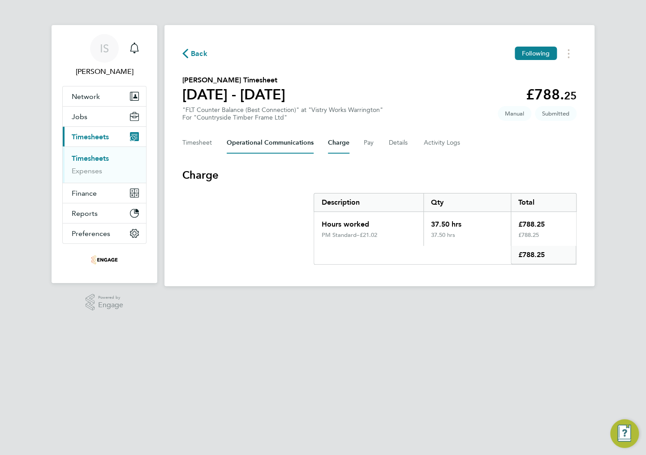
click at [276, 147] on Communications-tab "Operational Communications" at bounding box center [270, 142] width 87 height 21
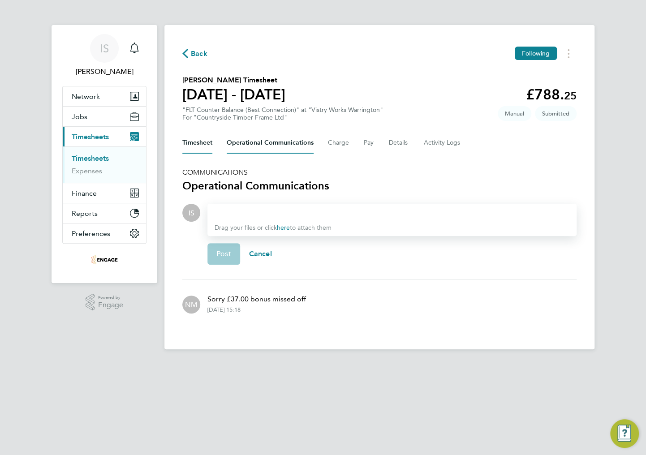
click at [200, 147] on button "Timesheet" at bounding box center [197, 142] width 30 height 21
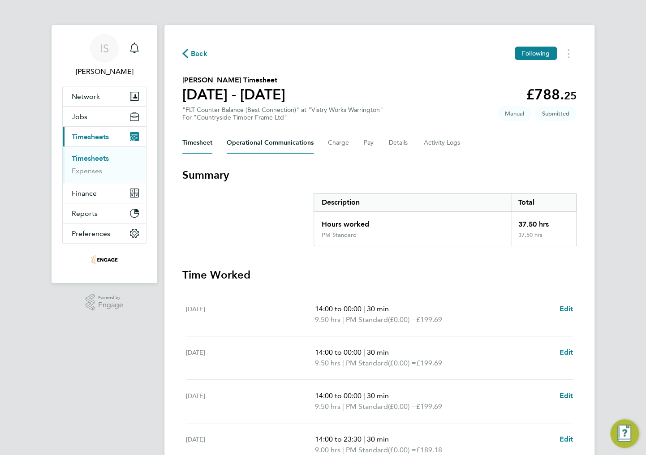
click at [269, 142] on Communications-tab "Operational Communications" at bounding box center [270, 142] width 87 height 21
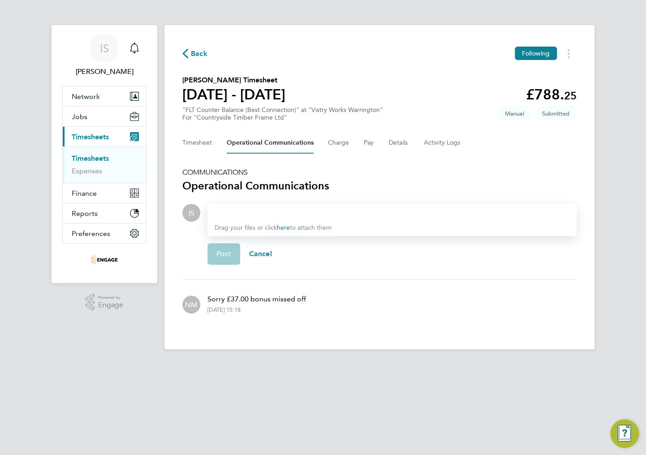
click at [245, 200] on section "COMMUNICATIONS Operational Communications IS Drop your files here Supported fil…" at bounding box center [379, 248] width 394 height 160
click at [244, 210] on div at bounding box center [391, 212] width 355 height 11
click at [244, 211] on div at bounding box center [391, 212] width 355 height 11
click at [220, 260] on button "Post" at bounding box center [223, 253] width 33 height 21
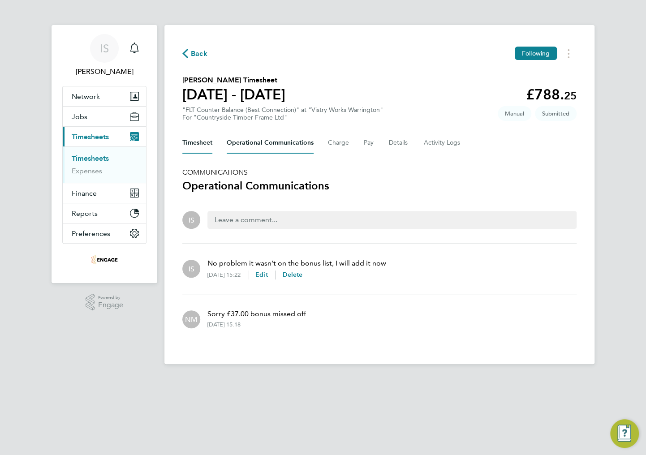
click at [196, 146] on button "Timesheet" at bounding box center [197, 142] width 30 height 21
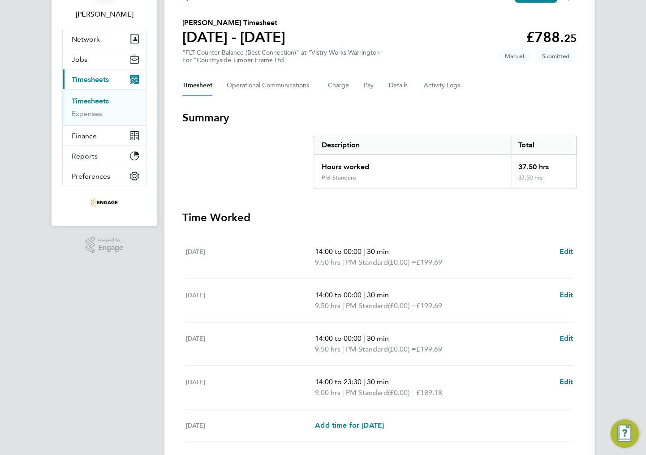
scroll to position [187, 0]
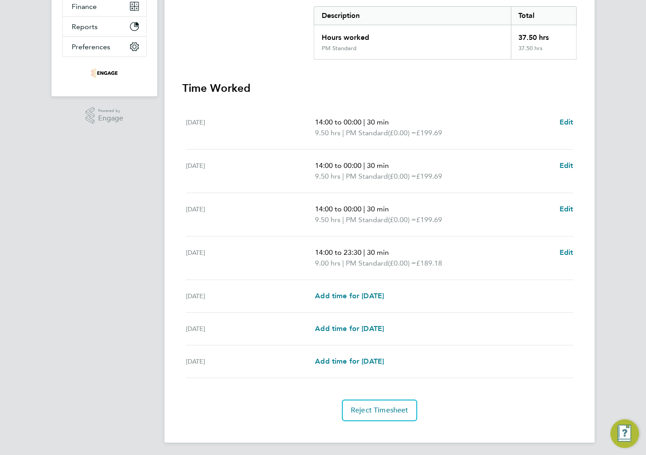
click at [359, 397] on section "Time Worked Mon 22 Sep 14:00 to 00:00 | 30 min 9.50 hrs | PM Standard (£0.00) =…" at bounding box center [379, 251] width 394 height 340
click at [362, 408] on span "Reject Timesheet" at bounding box center [380, 410] width 58 height 9
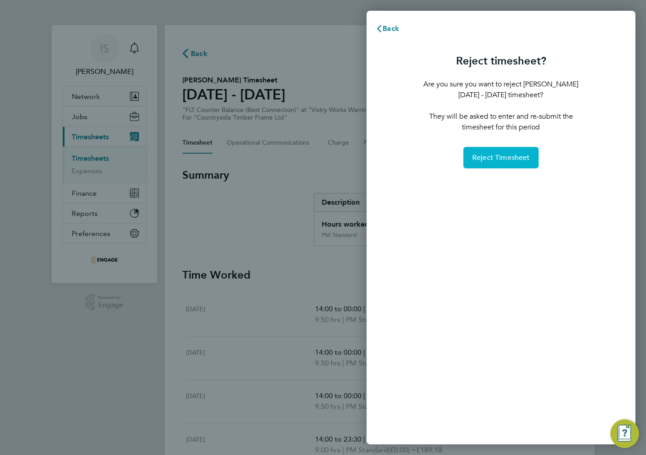
click at [508, 158] on span "Reject Timesheet" at bounding box center [501, 157] width 58 height 9
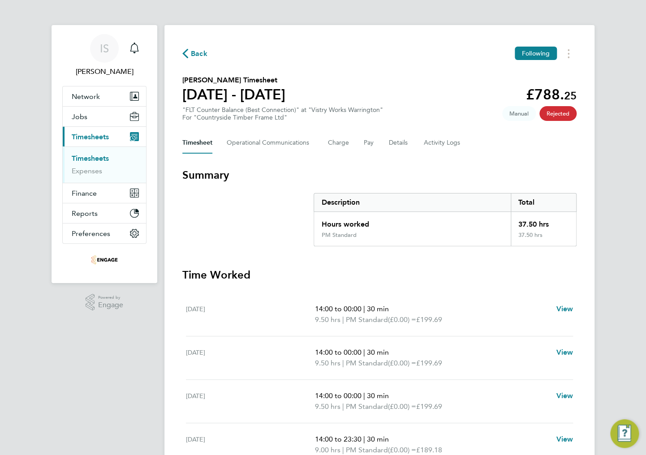
click at [187, 55] on icon "button" at bounding box center [185, 53] width 6 height 9
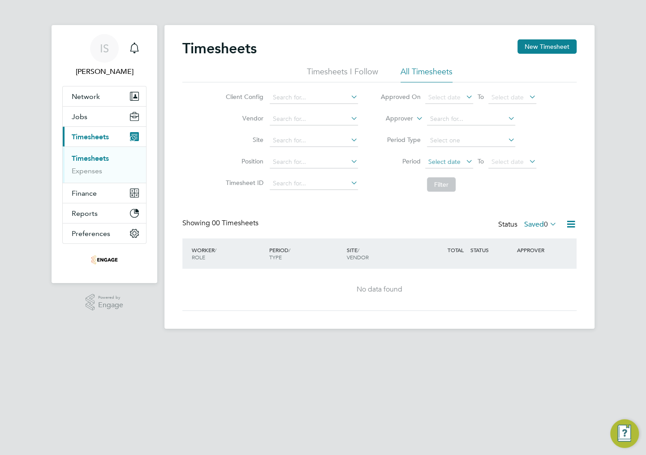
click at [448, 164] on span "Select date" at bounding box center [444, 162] width 32 height 8
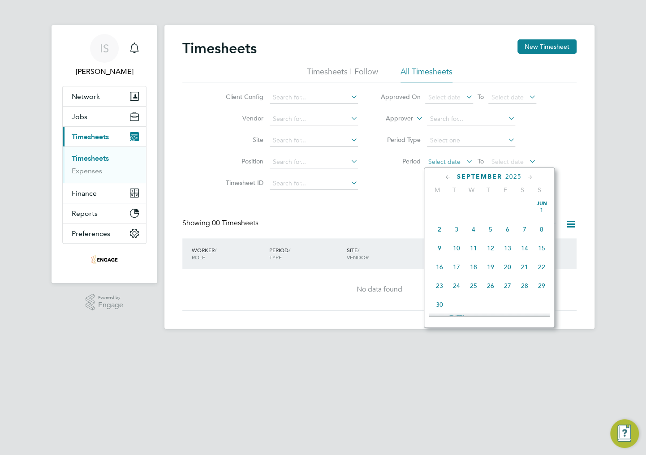
scroll to position [351, 0]
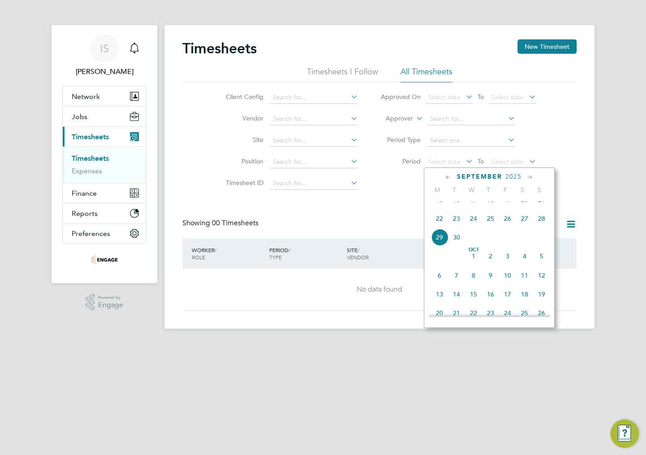
click at [443, 227] on span "22" at bounding box center [439, 218] width 17 height 17
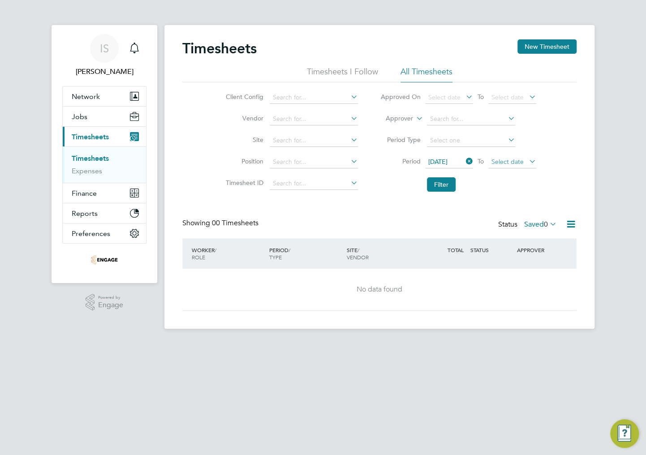
click at [517, 161] on span "Select date" at bounding box center [507, 162] width 32 height 8
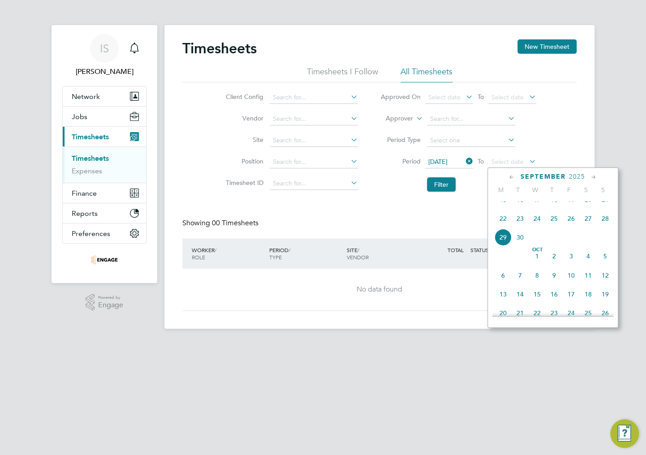
click at [605, 227] on span "28" at bounding box center [604, 218] width 17 height 17
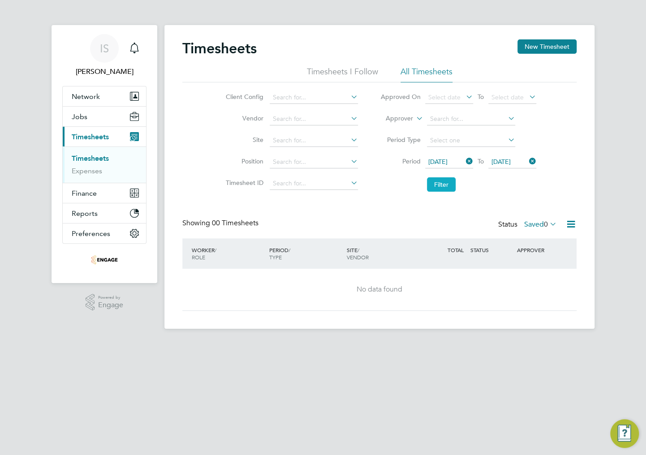
click at [448, 186] on button "Filter" at bounding box center [441, 184] width 29 height 14
click at [558, 42] on button "New Timesheet" at bounding box center [546, 46] width 59 height 14
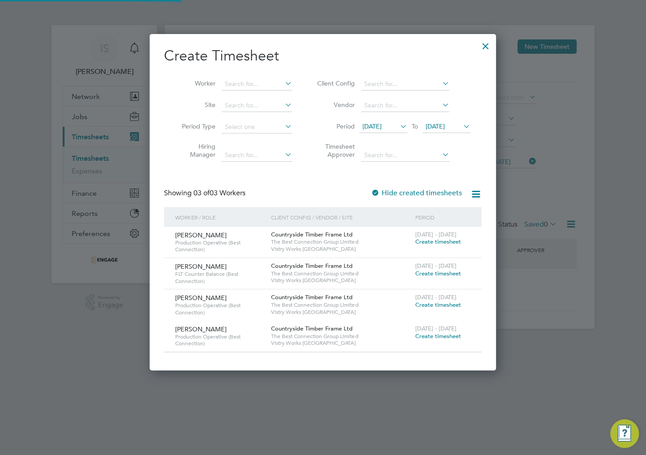
scroll to position [336, 347]
click at [423, 273] on span "Create timesheet" at bounding box center [438, 274] width 46 height 8
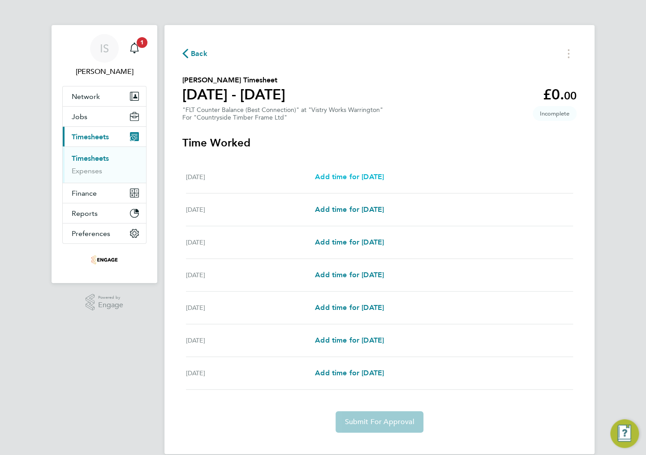
click at [355, 176] on span "Add time for [DATE]" at bounding box center [349, 176] width 69 height 9
select select "15"
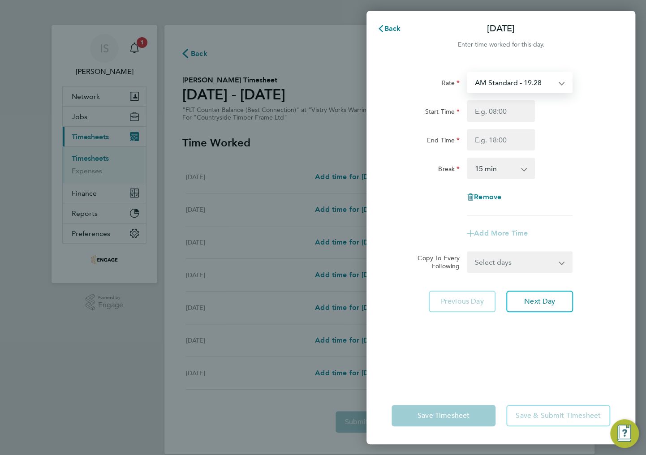
click at [500, 84] on select "AM Standard - 19.28 BONUS - 13.50 PM OT 1 - 31.52 OT2 AM - 38.56 PM Standard - …" at bounding box center [513, 83] width 93 height 20
select select "15"
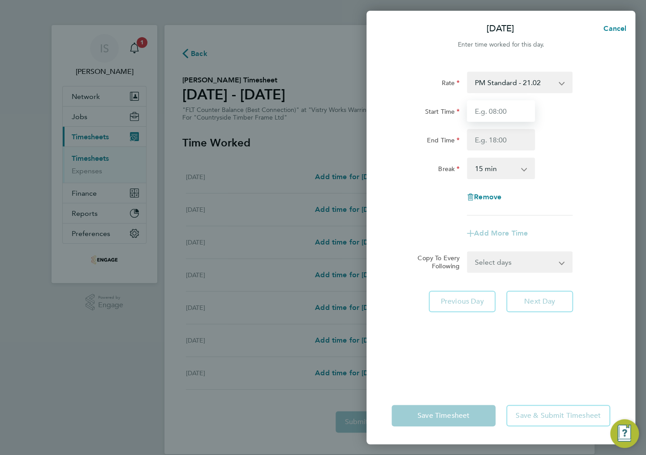
click at [493, 109] on input "Start Time" at bounding box center [500, 110] width 68 height 21
type input "14:00"
click at [502, 139] on input "End Time" at bounding box center [500, 139] width 68 height 21
type input "00:00"
click at [504, 174] on select "0 min 15 min 30 min 45 min 60 min 75 min 90 min" at bounding box center [495, 168] width 56 height 20
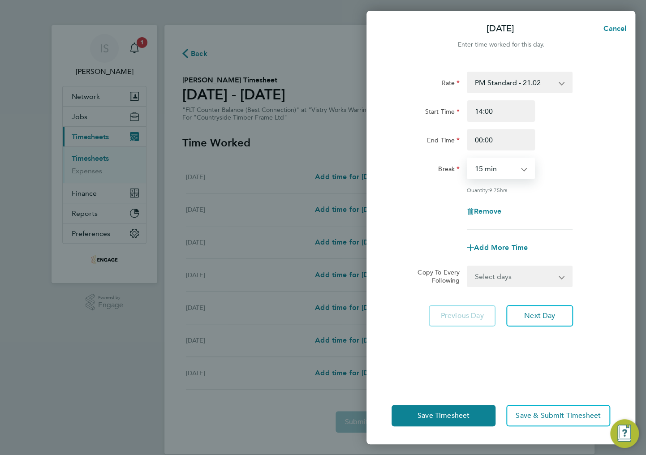
select select "30"
click at [467, 158] on select "0 min 15 min 30 min 45 min 60 min 75 min 90 min" at bounding box center [495, 168] width 56 height 20
click at [480, 275] on select "Select days Day Weekday (Mon-Fri) Weekend (Sat-Sun) [DATE] [DATE] [DATE] [DATE]…" at bounding box center [514, 276] width 94 height 20
select select "TUE"
click at [467, 266] on select "Select days Day Weekday (Mon-Fri) Weekend (Sat-Sun) [DATE] [DATE] [DATE] [DATE]…" at bounding box center [514, 276] width 94 height 20
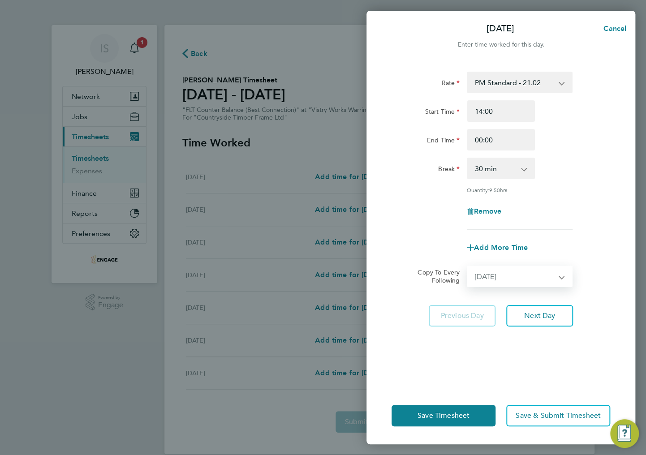
select select "[DATE]"
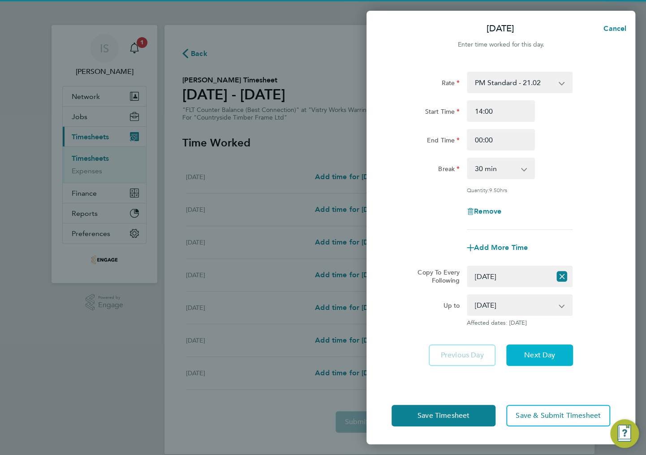
click at [530, 351] on span "Next Day" at bounding box center [539, 355] width 31 height 9
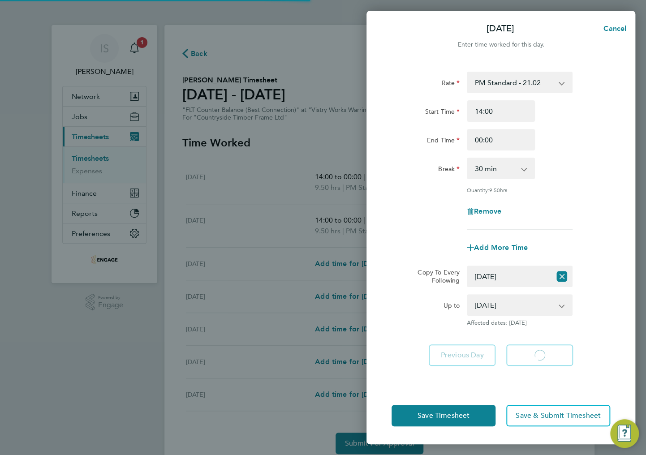
select select "30"
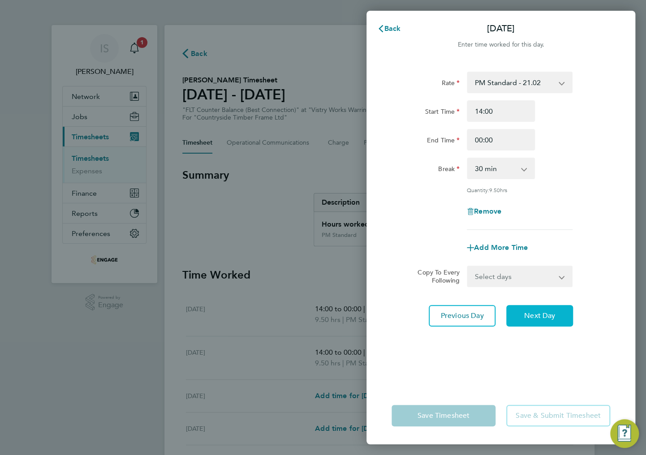
click at [538, 321] on button "Next Day" at bounding box center [539, 315] width 67 height 21
select select "15"
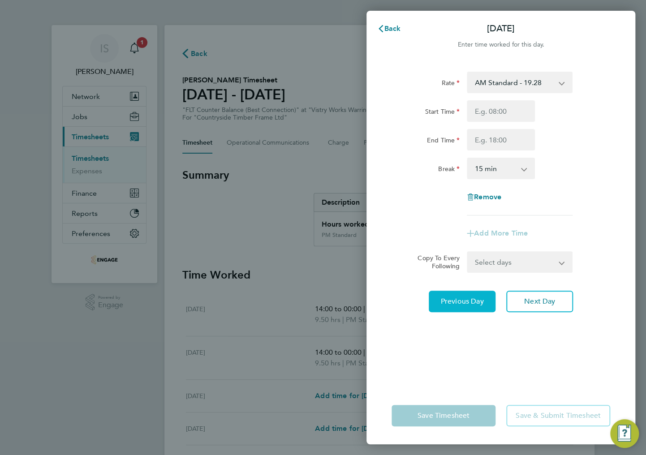
click at [465, 299] on span "Previous Day" at bounding box center [462, 301] width 43 height 9
select select "30"
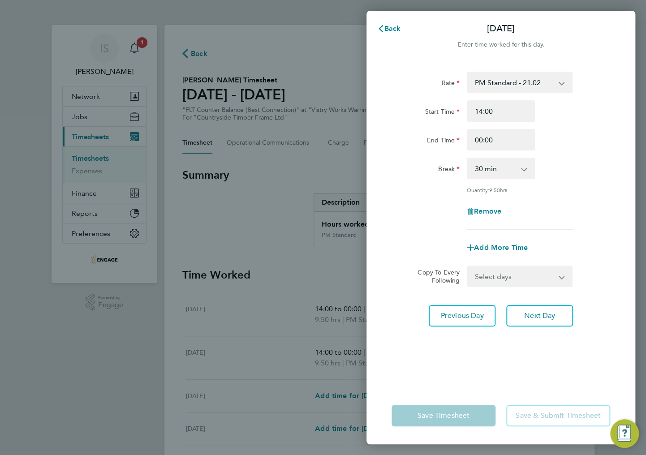
click at [489, 280] on select "Select days Day Weekday (Mon-Fri) Weekend (Sat-Sun) Wednesday Thursday Friday S…" at bounding box center [514, 276] width 94 height 20
select select "WED"
click at [467, 266] on select "Select days Day Weekday (Mon-Fri) Weekend (Sat-Sun) Wednesday Thursday Friday S…" at bounding box center [514, 276] width 94 height 20
select select "[DATE]"
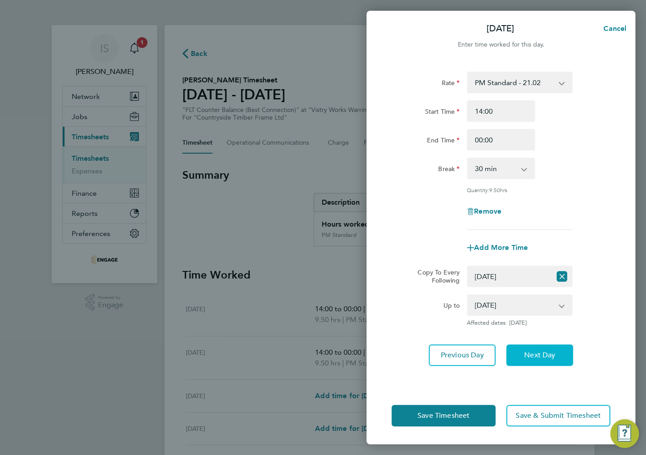
click at [531, 352] on span "Next Day" at bounding box center [539, 355] width 31 height 9
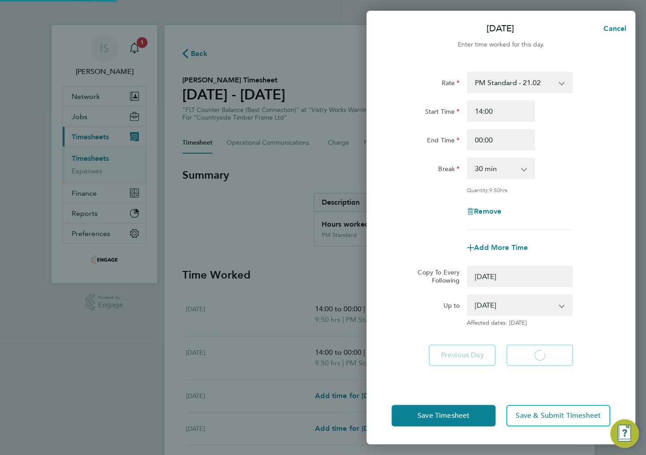
select select "0: null"
select select "30"
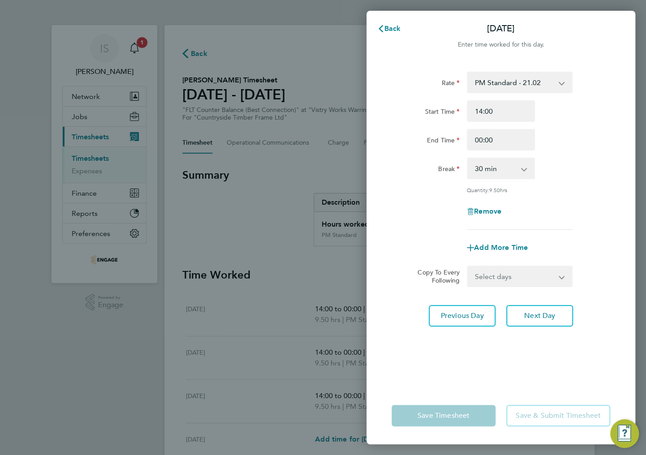
click at [485, 285] on select "Select days Day Weekday (Mon-Fri) Weekend (Sat-Sun) Thursday Friday Saturday Su…" at bounding box center [514, 276] width 94 height 20
select select "THU"
click at [467, 266] on select "Select days Day Weekday (Mon-Fri) Weekend (Sat-Sun) Thursday Friday Saturday Su…" at bounding box center [514, 276] width 94 height 20
select select "[DATE]"
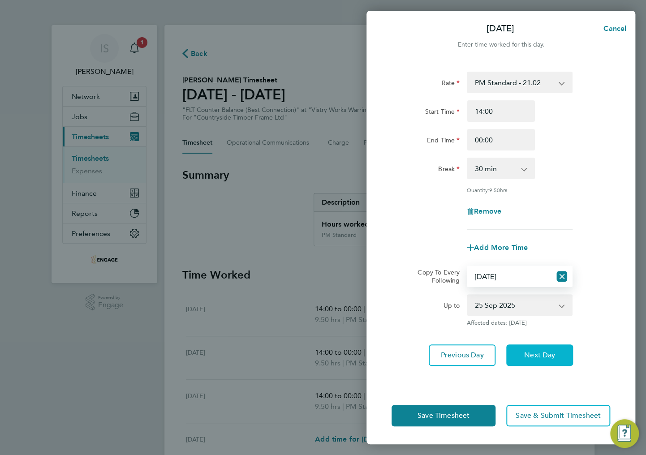
click at [537, 351] on span "Next Day" at bounding box center [539, 355] width 31 height 9
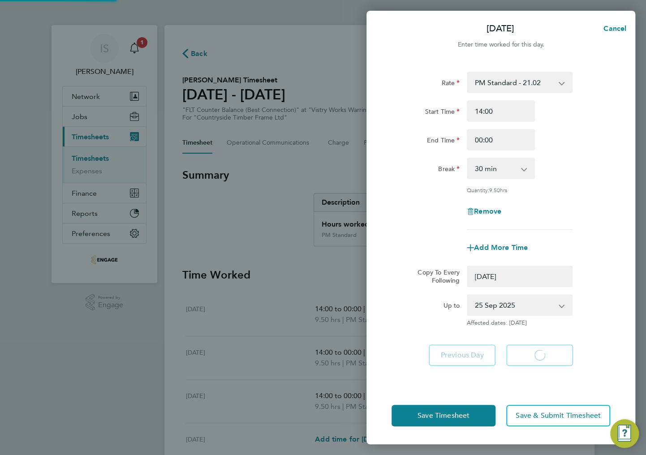
select select "0: null"
select select "30"
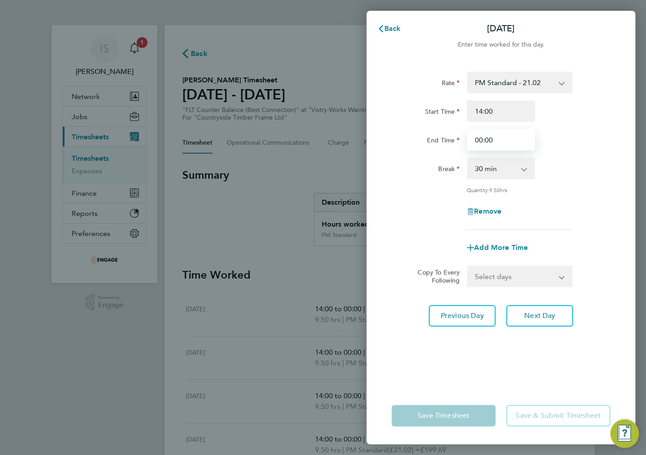
drag, startPoint x: 492, startPoint y: 141, endPoint x: 469, endPoint y: 141, distance: 23.7
click at [469, 141] on input "00:00" at bounding box center [500, 139] width 68 height 21
type input "23:30"
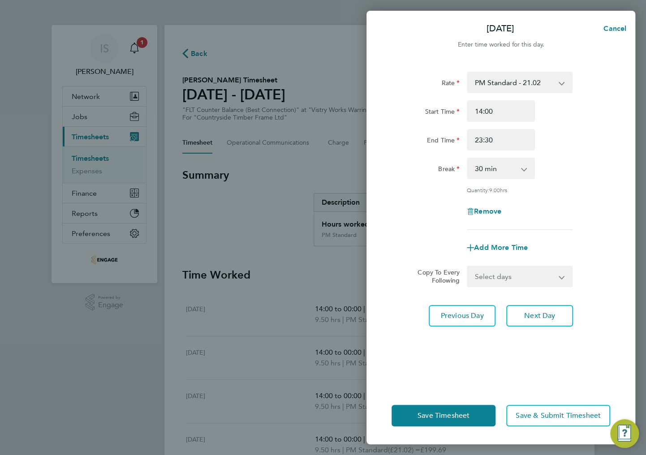
click at [599, 136] on div "End Time 23:30" at bounding box center [501, 139] width 226 height 21
click at [443, 415] on span "Save Timesheet" at bounding box center [443, 415] width 52 height 9
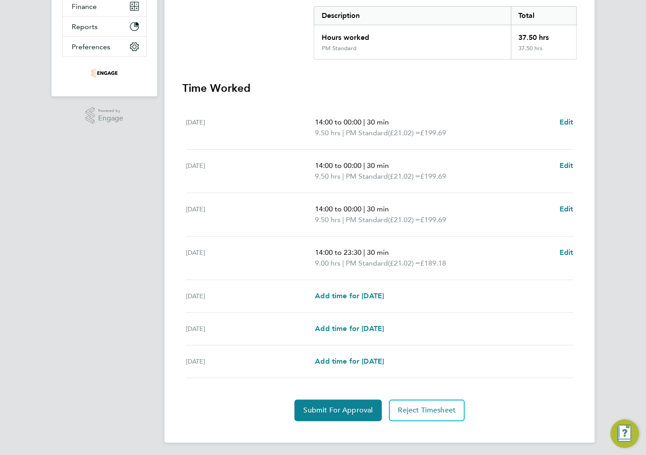
scroll to position [187, 0]
click at [346, 296] on span "Add time for [DATE]" at bounding box center [349, 295] width 69 height 9
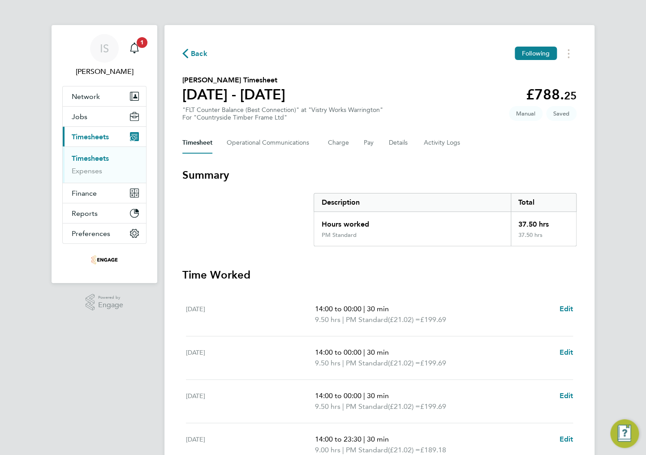
select select "15"
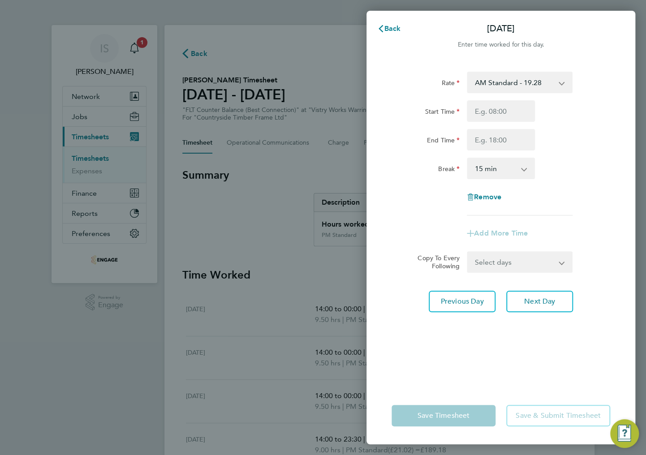
click at [503, 73] on select "AM Standard - 19.28 BONUS - 13.50 PM OT 1 - 31.52 OT2 AM - 38.56 PM Standard - …" at bounding box center [513, 83] width 93 height 20
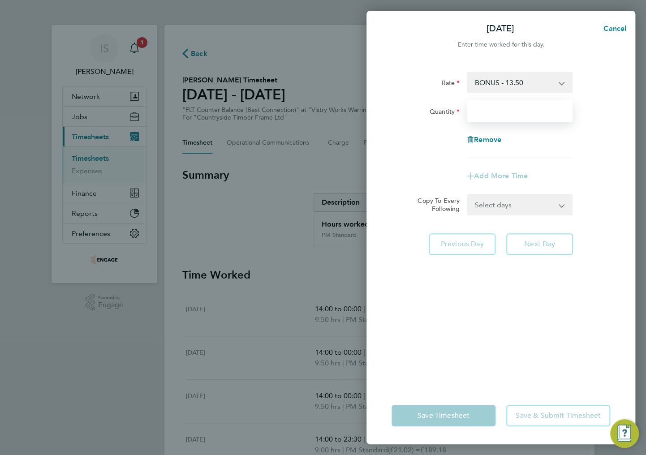
click at [492, 112] on input "Quantity" at bounding box center [519, 110] width 106 height 21
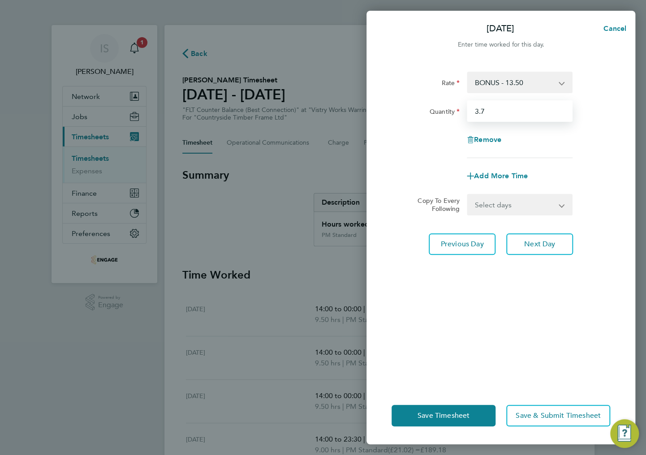
type input "3.7"
click at [559, 132] on div "Remove" at bounding box center [501, 139] width 226 height 21
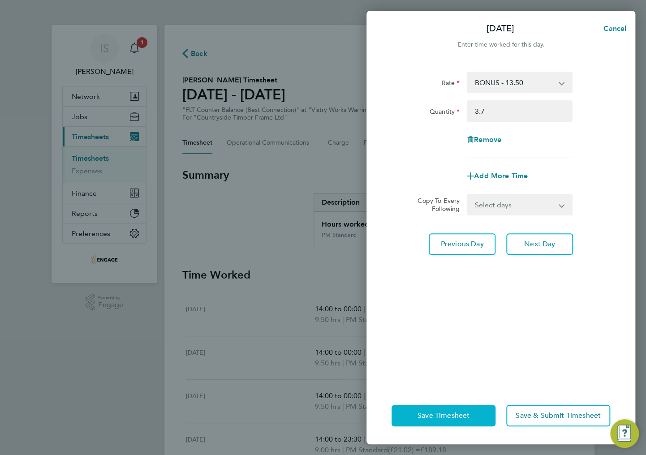
click at [420, 417] on span "Save Timesheet" at bounding box center [443, 415] width 52 height 9
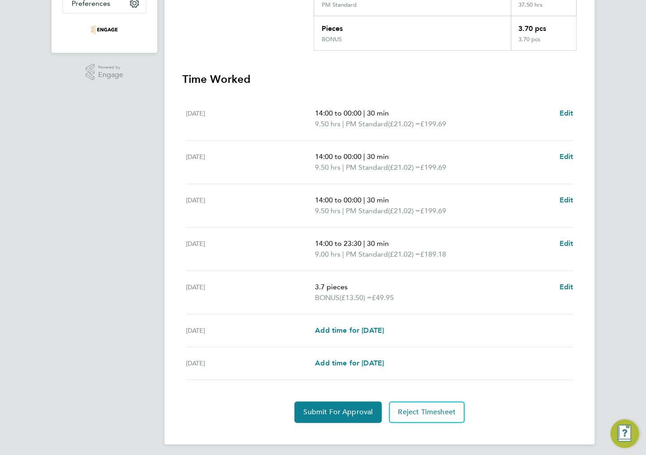
scroll to position [232, 0]
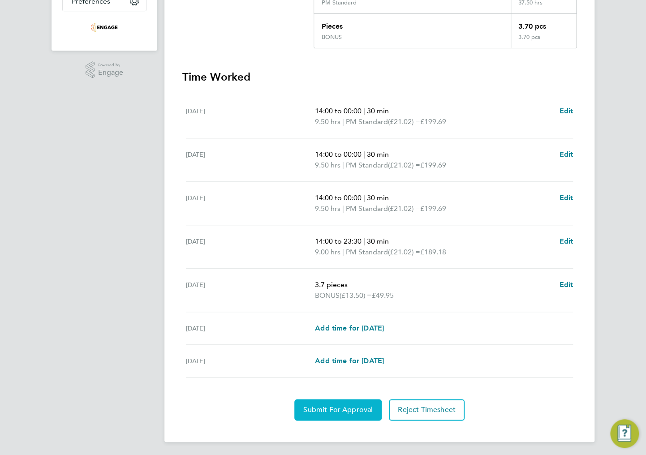
click at [315, 408] on span "Submit For Approval" at bounding box center [337, 409] width 69 height 9
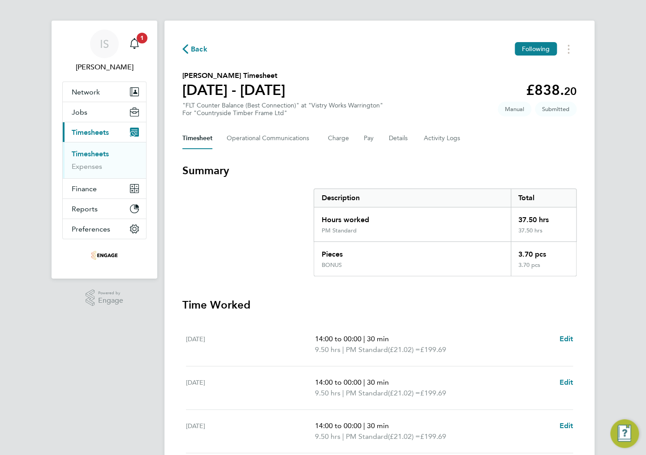
scroll to position [0, 0]
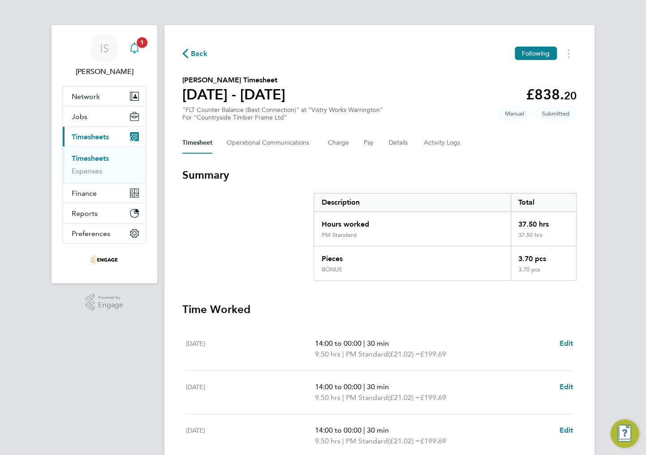
click at [136, 47] on icon "Main navigation" at bounding box center [134, 48] width 11 height 11
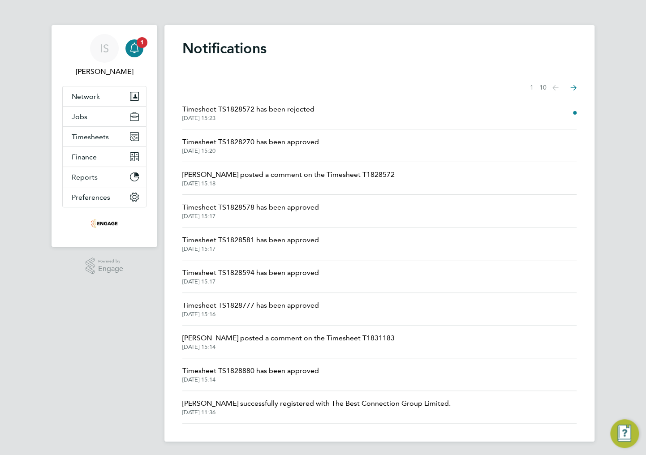
click at [261, 110] on span "Timesheet TS1828572 has been rejected" at bounding box center [248, 109] width 132 height 11
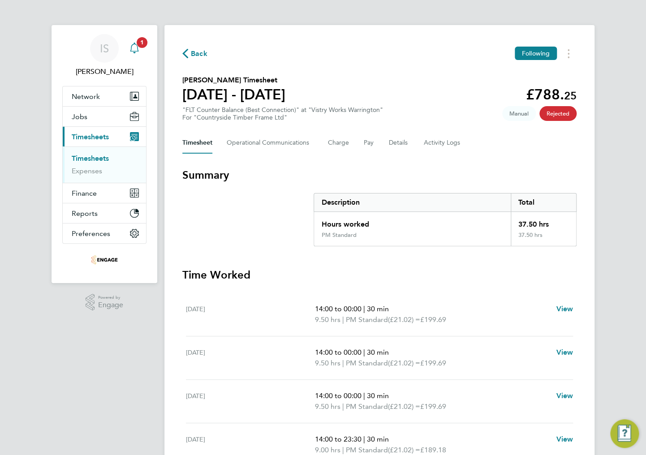
click at [137, 50] on icon "Main navigation" at bounding box center [134, 47] width 9 height 9
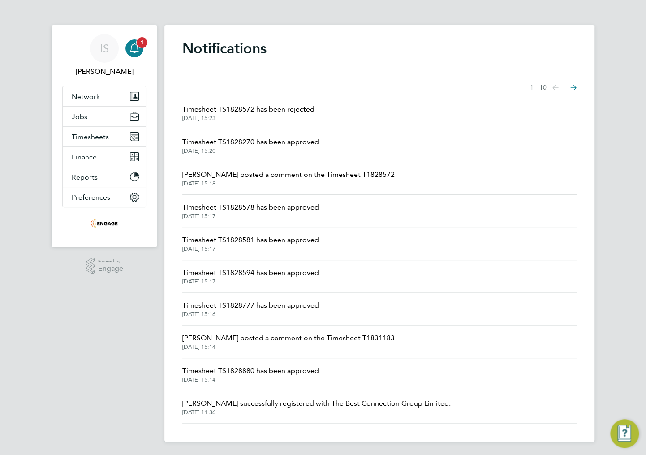
click at [131, 49] on icon "Main navigation" at bounding box center [134, 47] width 9 height 9
click at [135, 52] on icon "Main navigation" at bounding box center [134, 48] width 11 height 11
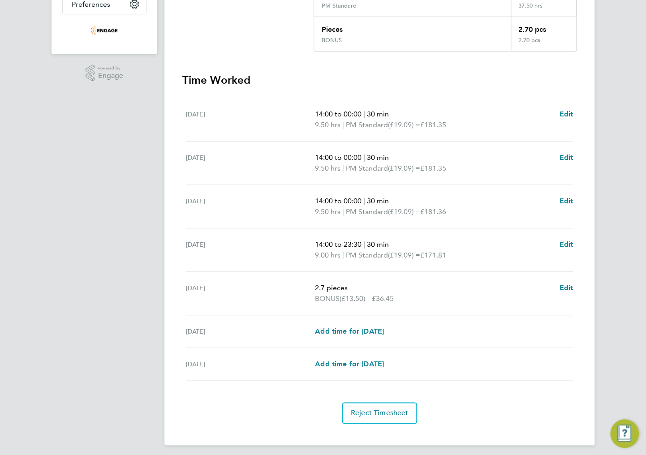
scroll to position [232, 0]
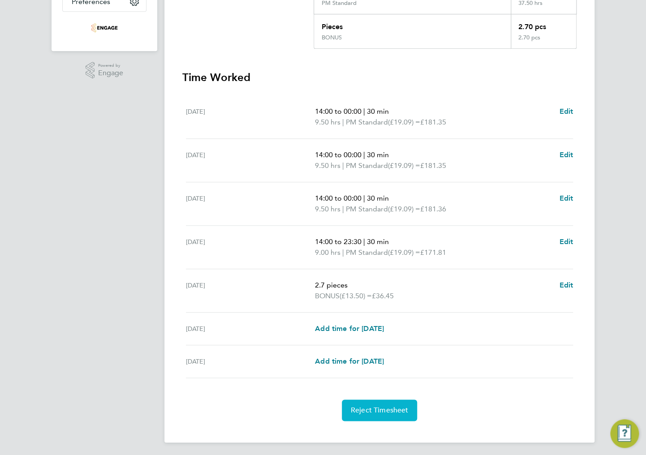
click at [379, 408] on span "Reject Timesheet" at bounding box center [380, 410] width 58 height 9
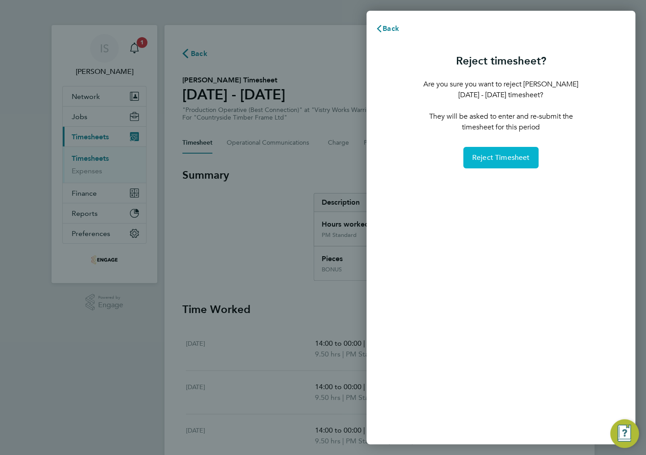
click at [502, 160] on span "Reject Timesheet" at bounding box center [501, 157] width 58 height 9
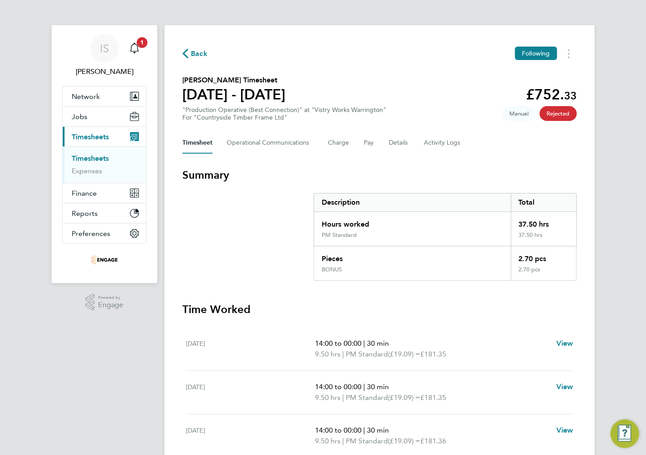
click at [182, 53] on icon "button" at bounding box center [185, 53] width 6 height 9
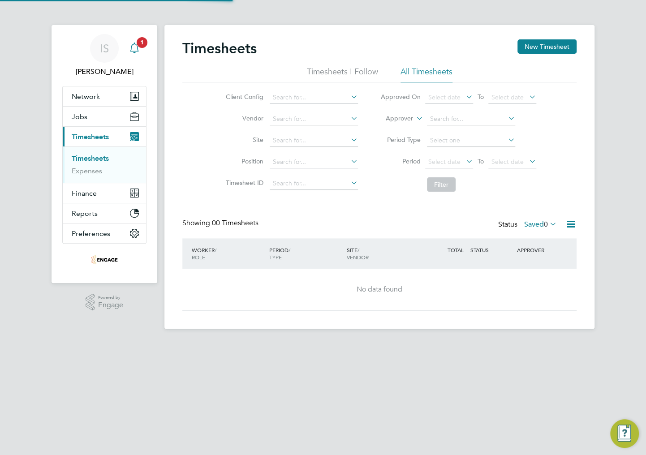
click at [135, 50] on icon "Main navigation" at bounding box center [134, 48] width 11 height 11
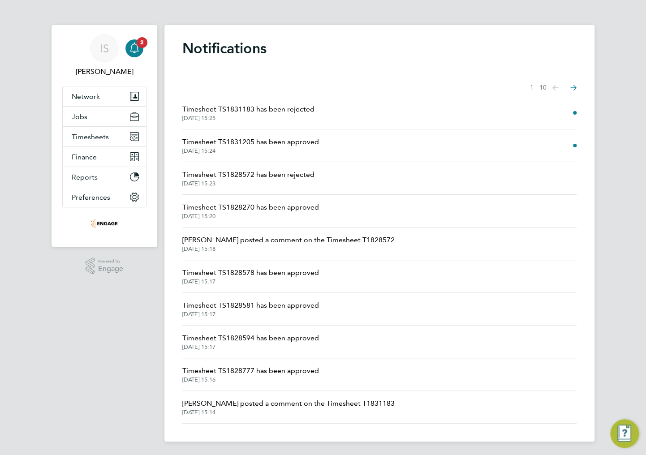
click at [256, 110] on span "Timesheet TS1831183 has been rejected" at bounding box center [248, 109] width 132 height 11
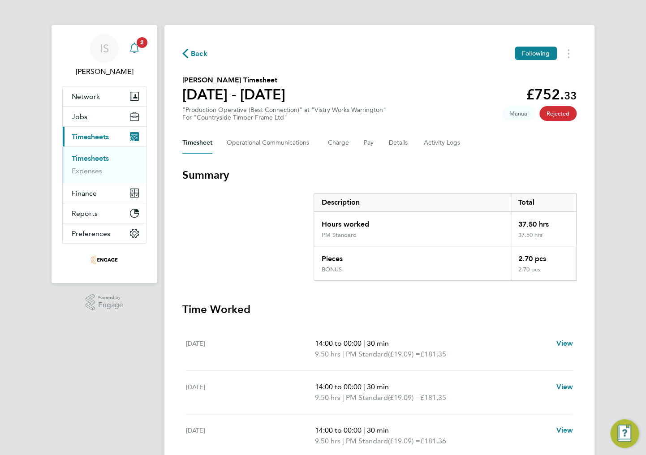
click at [139, 49] on icon "Main navigation" at bounding box center [134, 48] width 11 height 11
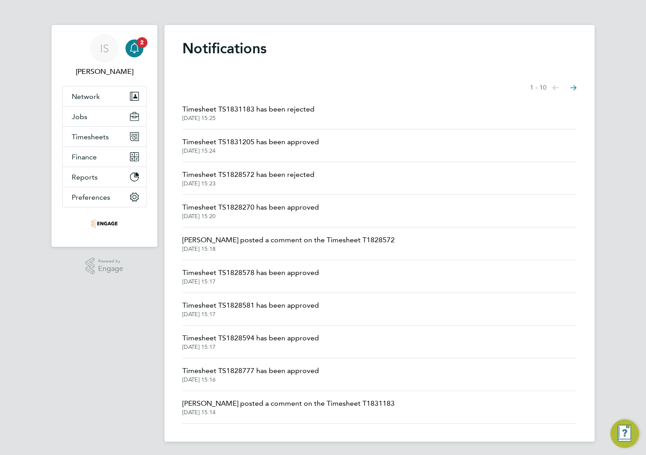
click at [238, 109] on span "Timesheet TS1831183 has been rejected" at bounding box center [248, 109] width 132 height 11
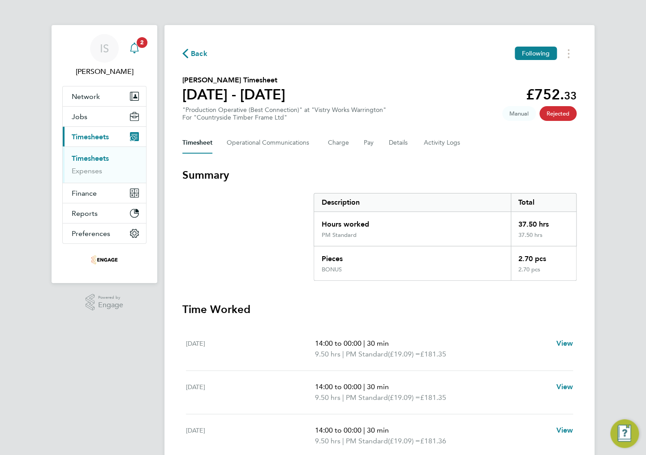
click at [135, 54] on div "Main navigation" at bounding box center [134, 48] width 18 height 18
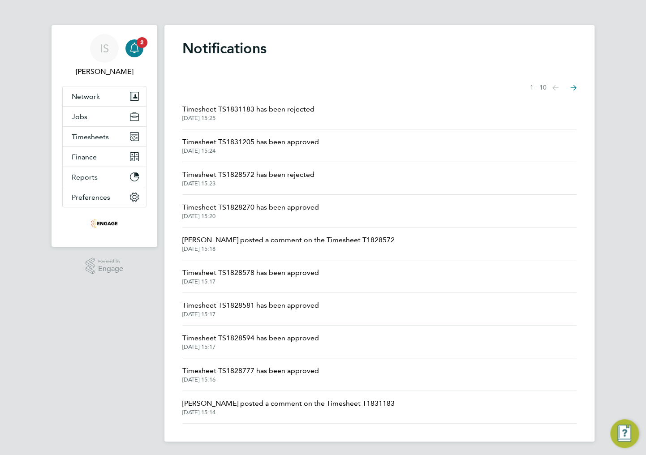
click at [273, 146] on span "Timesheet TS1831205 has been approved" at bounding box center [250, 142] width 137 height 11
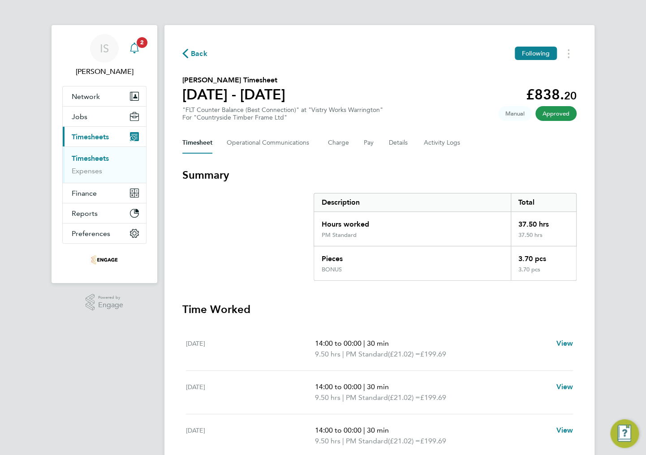
click at [134, 47] on icon "Main navigation" at bounding box center [134, 48] width 11 height 11
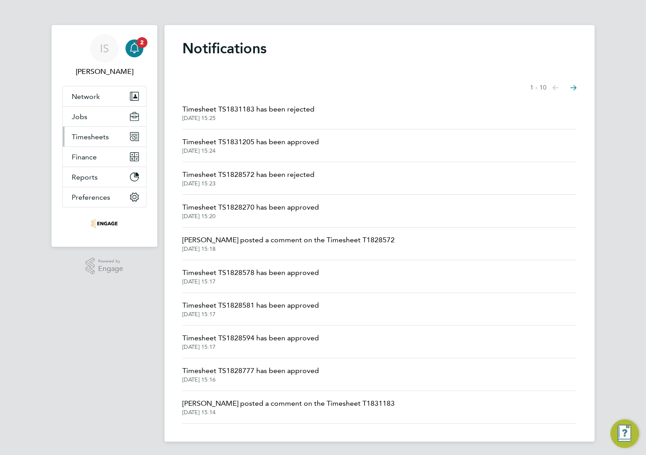
click at [99, 137] on span "Timesheets" at bounding box center [90, 137] width 37 height 9
click at [89, 161] on button "Finance" at bounding box center [104, 157] width 83 height 20
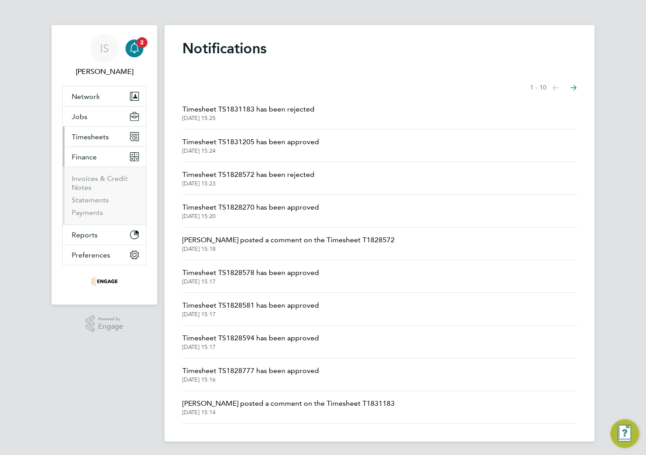
click at [91, 138] on span "Timesheets" at bounding box center [90, 137] width 37 height 9
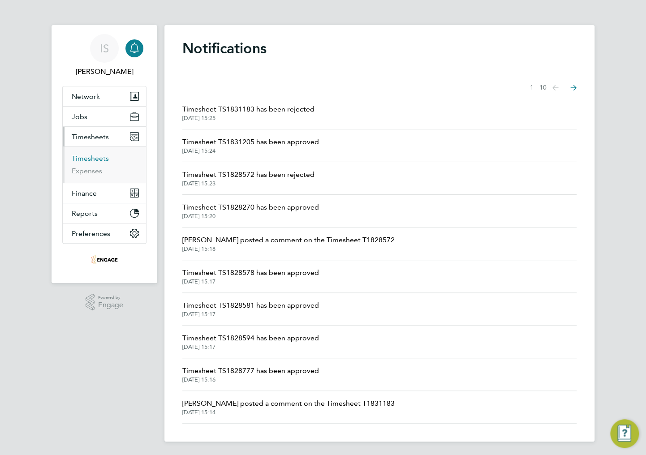
click at [89, 158] on link "Timesheets" at bounding box center [90, 158] width 37 height 9
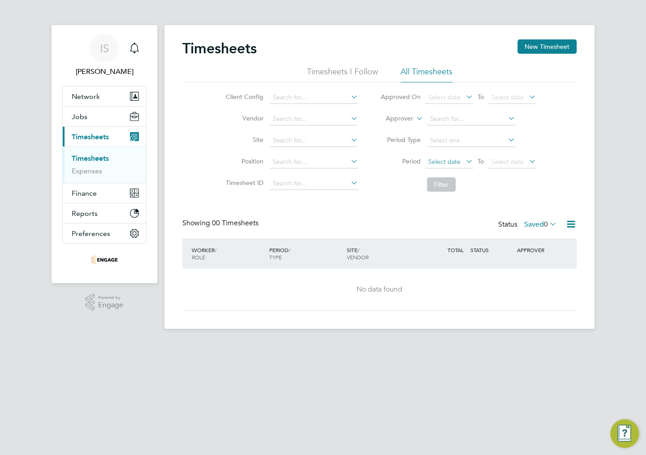
click at [438, 163] on span "Select date" at bounding box center [444, 162] width 32 height 8
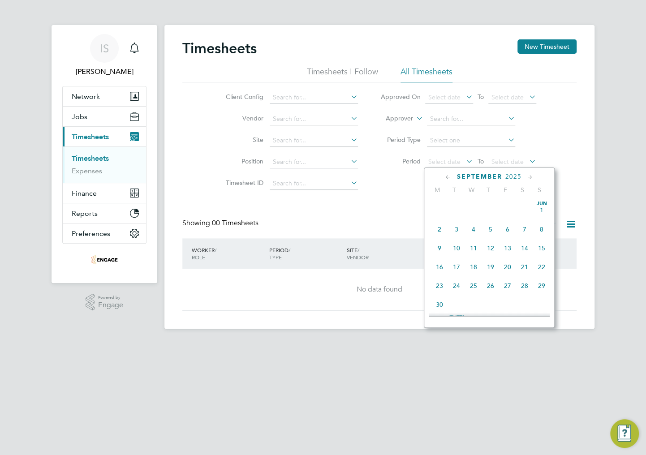
scroll to position [351, 0]
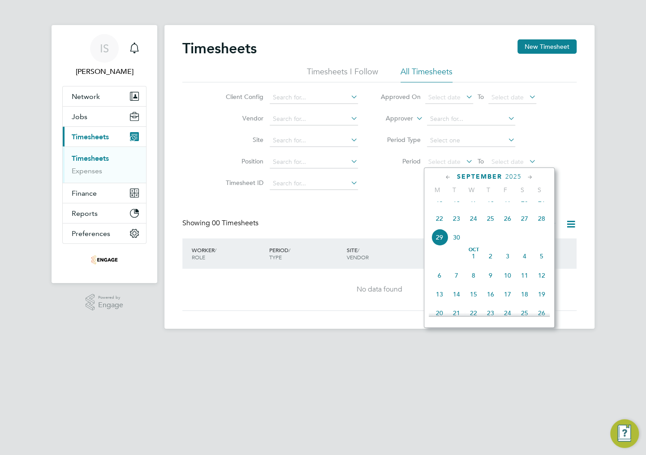
click at [433, 227] on span "22" at bounding box center [439, 218] width 17 height 17
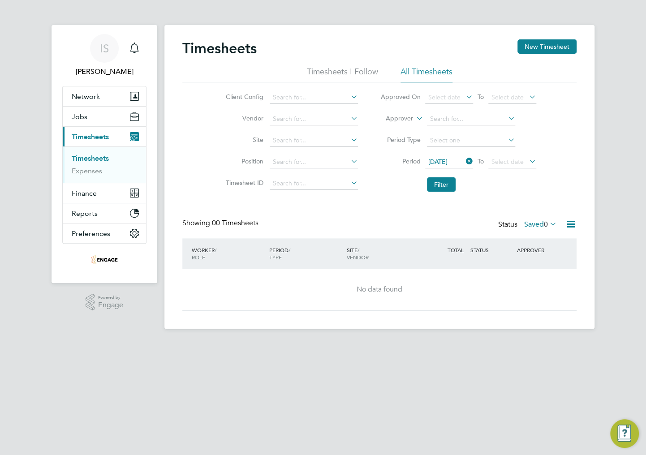
click at [522, 154] on li "Period [DATE] To Select date" at bounding box center [458, 161] width 178 height 21
click at [521, 161] on span "Select date" at bounding box center [507, 162] width 32 height 8
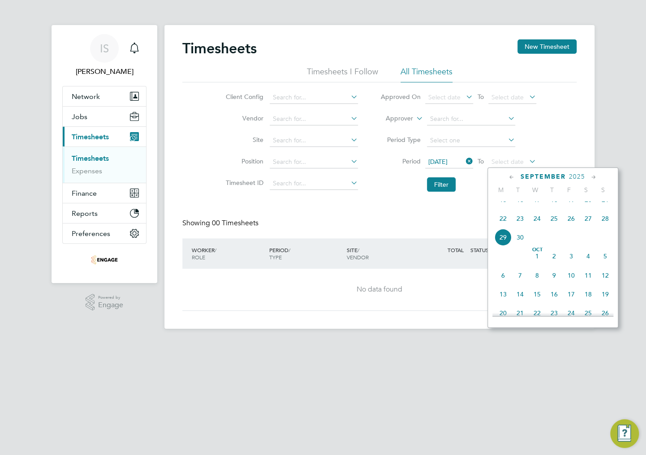
click at [603, 227] on span "28" at bounding box center [604, 218] width 17 height 17
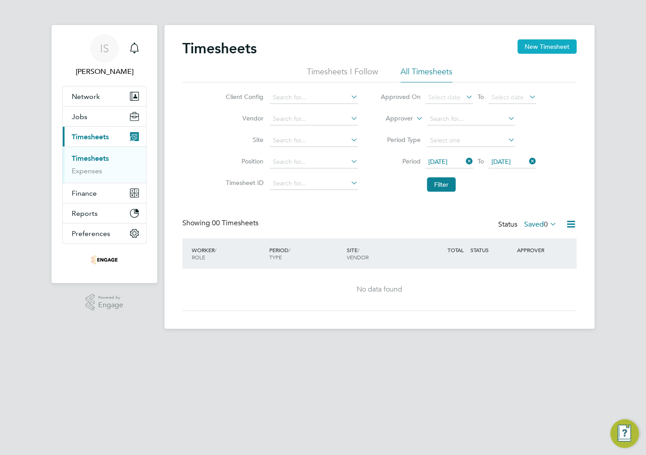
click at [552, 51] on button "New Timesheet" at bounding box center [546, 46] width 59 height 14
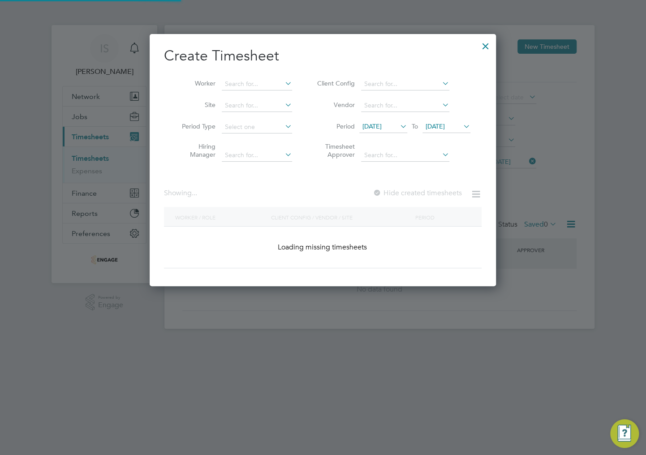
scroll to position [336, 347]
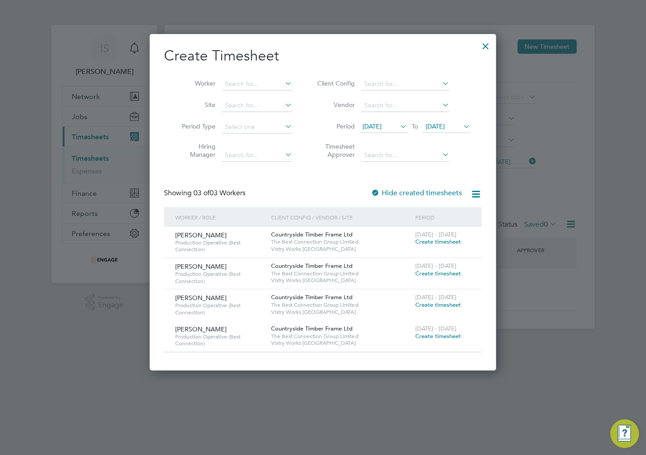
click at [435, 274] on span "Create timesheet" at bounding box center [438, 274] width 46 height 8
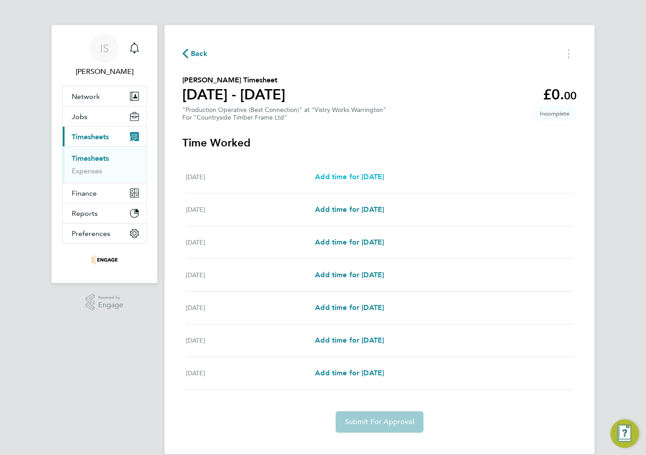
click at [343, 177] on span "Add time for [DATE]" at bounding box center [349, 176] width 69 height 9
select select "15"
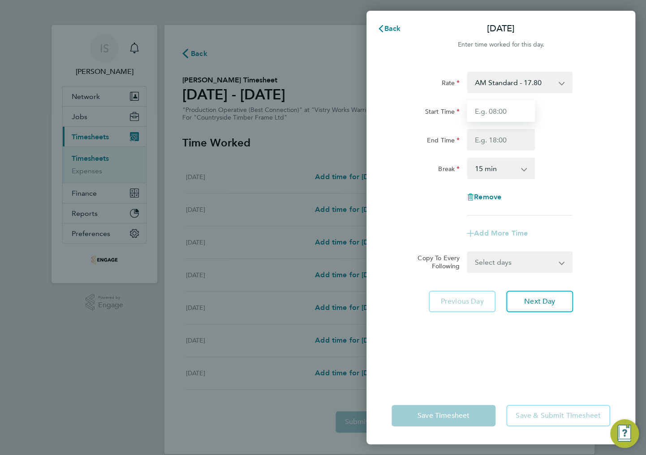
click at [492, 113] on input "Start Time" at bounding box center [500, 110] width 68 height 21
type input "06:00"
click at [488, 139] on input "End Time" at bounding box center [500, 139] width 68 height 21
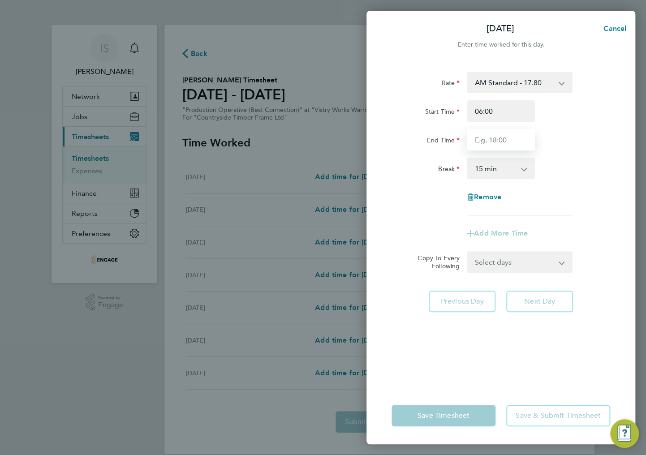
type input "14:00"
click at [492, 170] on select "0 min 15 min 30 min 45 min 60 min 75 min 90 min" at bounding box center [495, 168] width 56 height 20
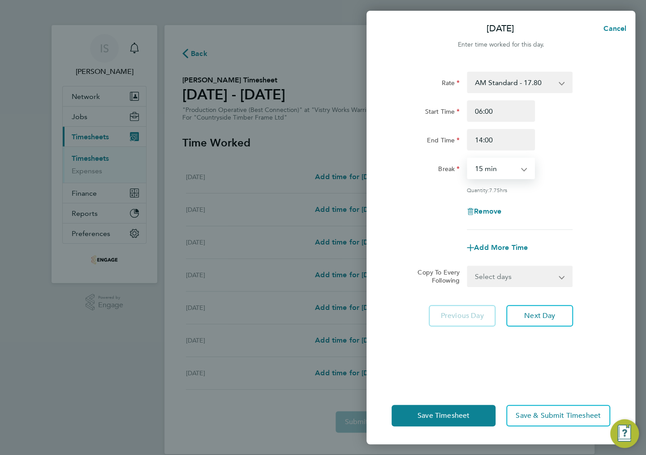
select select "30"
click at [467, 158] on select "0 min 15 min 30 min 45 min 60 min 75 min 90 min" at bounding box center [495, 168] width 56 height 20
click at [515, 247] on span "Add More Time" at bounding box center [501, 247] width 54 height 9
select select "null"
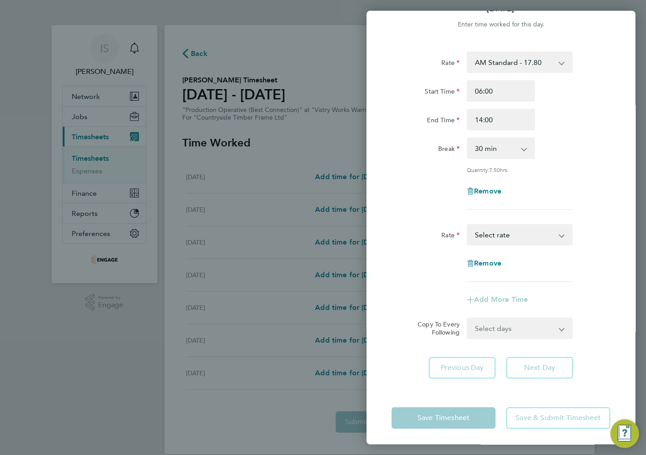
scroll to position [21, 0]
click at [505, 323] on select "Select days Day Weekday (Mon-Fri) Weekend (Sat-Sun) [DATE] [DATE] [DATE] [DATE]…" at bounding box center [514, 327] width 94 height 20
select select "WEEKDAY"
click at [467, 317] on select "Select days Day Weekday (Mon-Fri) Weekend (Sat-Sun) [DATE] [DATE] [DATE] [DATE]…" at bounding box center [514, 327] width 94 height 20
select select "[DATE]"
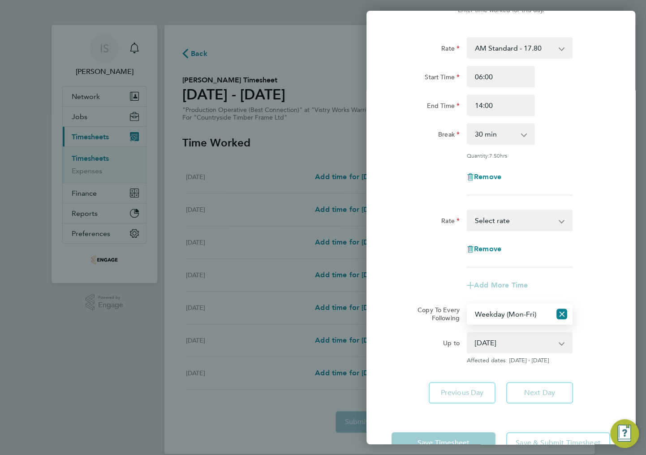
scroll to position [60, 0]
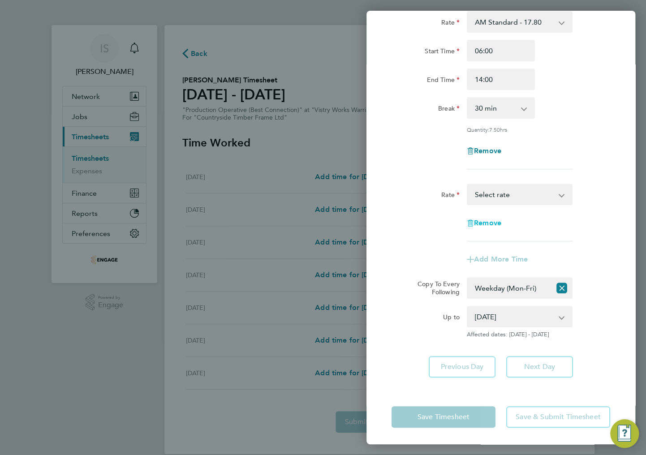
click at [490, 220] on span "Remove" at bounding box center [487, 222] width 27 height 9
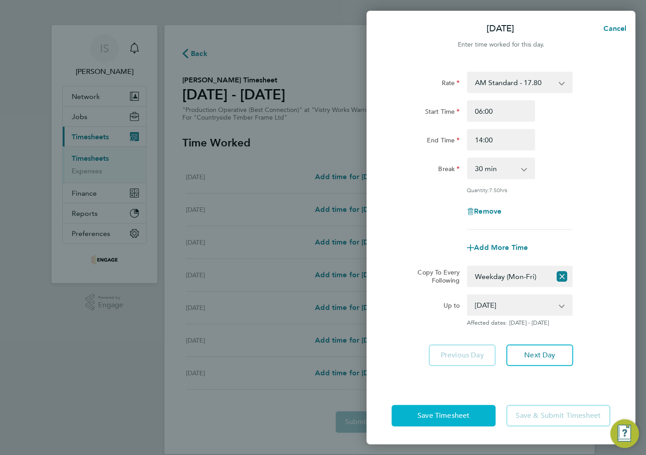
click at [441, 414] on span "Save Timesheet" at bounding box center [443, 415] width 52 height 9
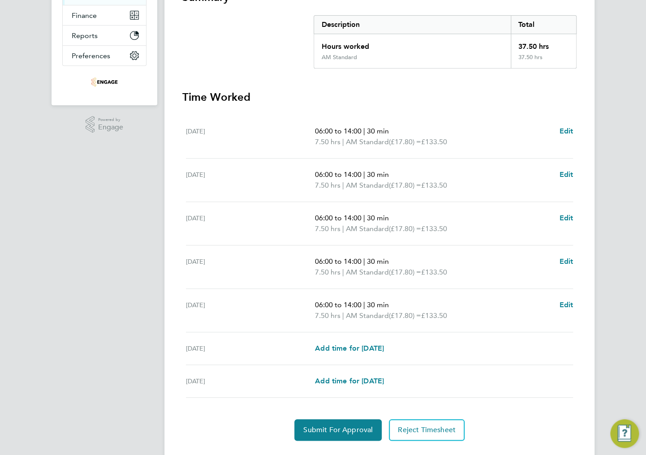
scroll to position [179, 0]
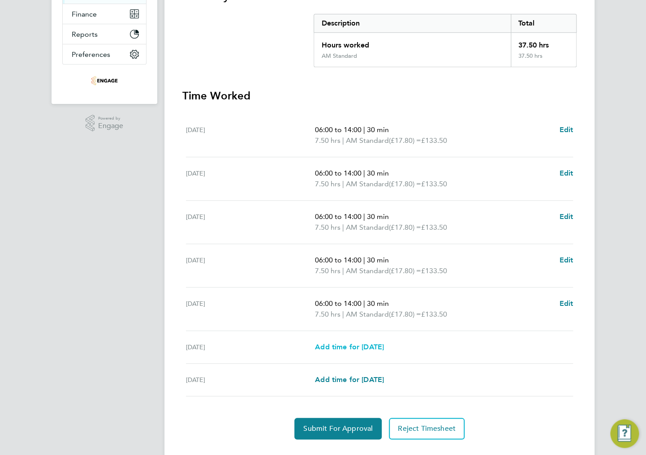
click at [353, 347] on span "Add time for [DATE]" at bounding box center [349, 346] width 69 height 9
select select "15"
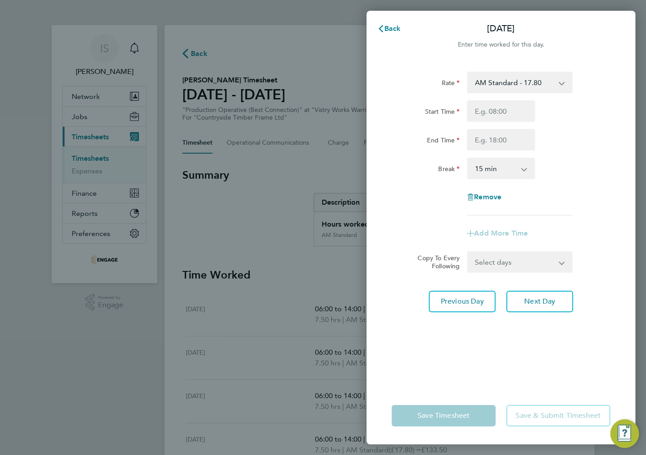
click at [495, 86] on select "AM Standard - 17.80 BONUS - 13.50 AM OT1 - 26.70 PM OT1 - 28.64 AM OT2 - 35.60 …" at bounding box center [513, 83] width 93 height 20
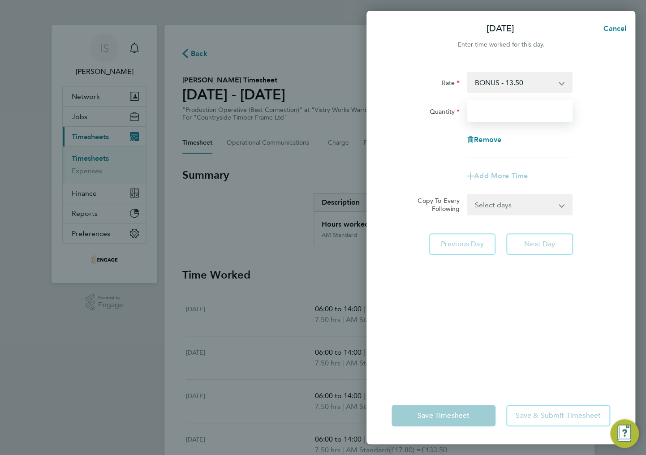
click at [486, 109] on input "Quantity" at bounding box center [519, 110] width 106 height 21
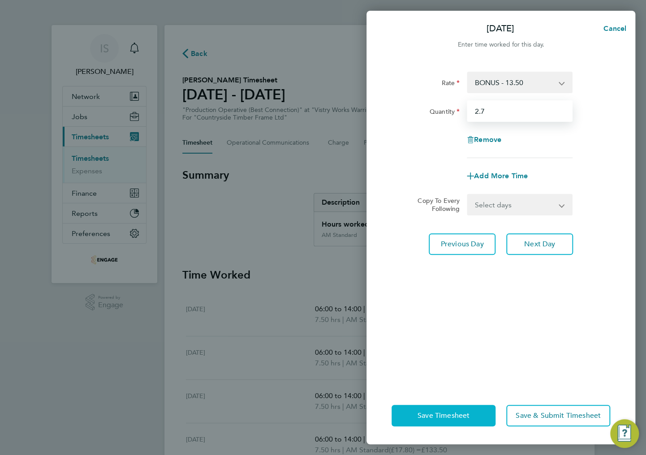
type input "2.7"
click at [445, 412] on span "Save Timesheet" at bounding box center [443, 415] width 52 height 9
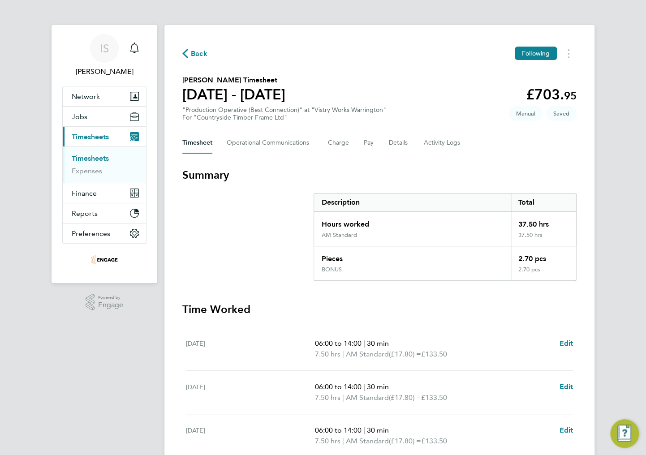
click at [377, 145] on div "Timesheet Operational Communications Charge Pay Details Activity Logs" at bounding box center [379, 142] width 394 height 21
click at [373, 145] on div "Timesheet Operational Communications Charge Pay Details Activity Logs" at bounding box center [379, 142] width 394 height 21
click at [370, 143] on button "Pay" at bounding box center [369, 142] width 11 height 21
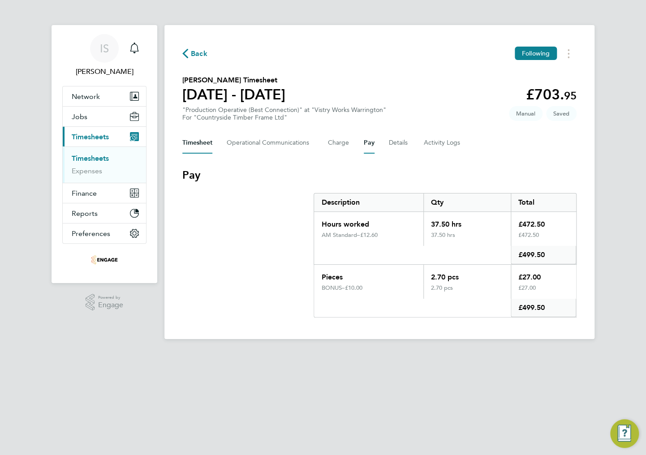
click at [199, 144] on button "Timesheet" at bounding box center [197, 142] width 30 height 21
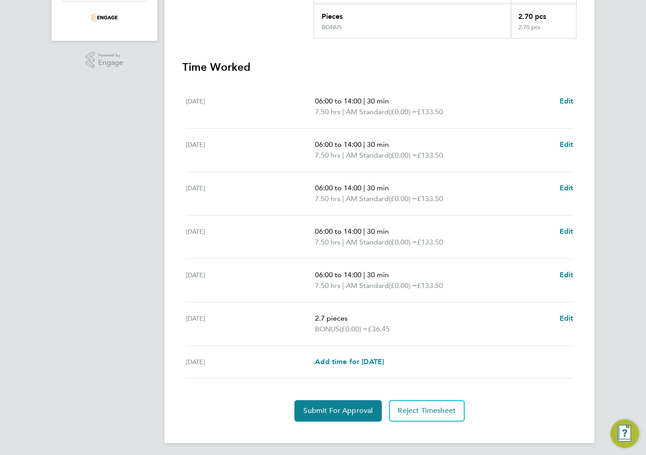
scroll to position [243, 0]
click at [562, 315] on span "Edit" at bounding box center [566, 317] width 14 height 9
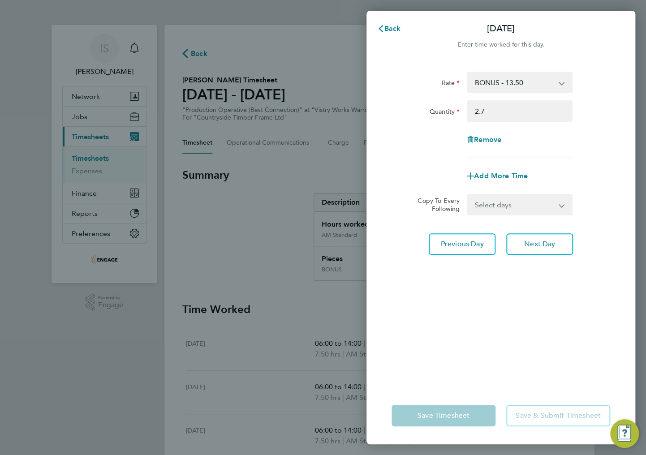
click at [514, 84] on select "BONUS - 13.50 AM Standard - 17.80 AM OT1 - 26.70 PM OT1 - 28.64 AM OT2 - 35.60 …" at bounding box center [513, 83] width 93 height 20
click at [428, 140] on div "Remove" at bounding box center [501, 139] width 226 height 21
click at [389, 29] on span "Back" at bounding box center [392, 28] width 17 height 9
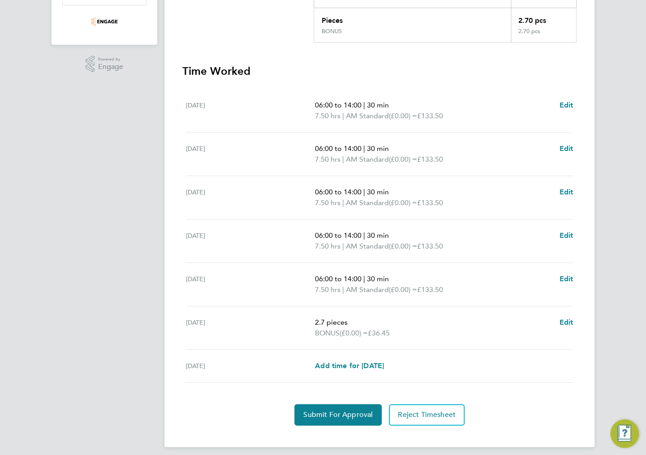
scroll to position [243, 0]
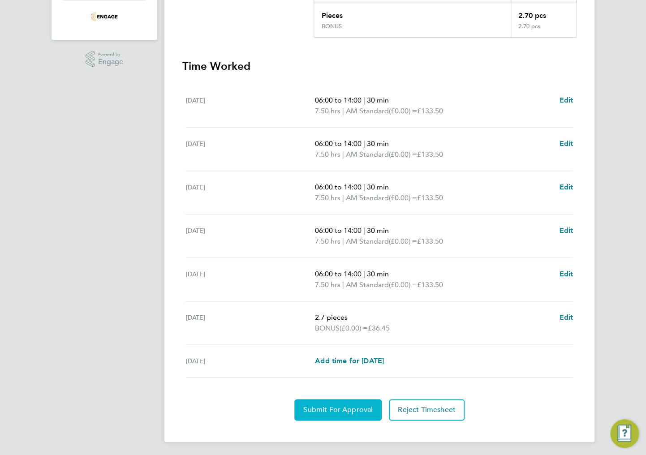
click at [340, 412] on span "Submit For Approval" at bounding box center [337, 409] width 69 height 9
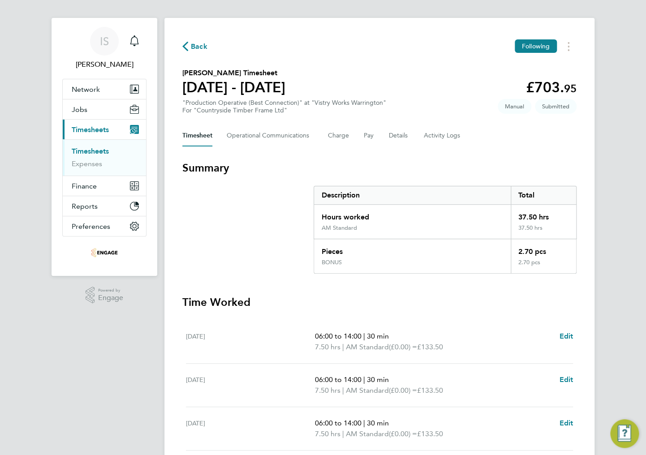
scroll to position [0, 0]
